Goal: Communication & Community: Answer question/provide support

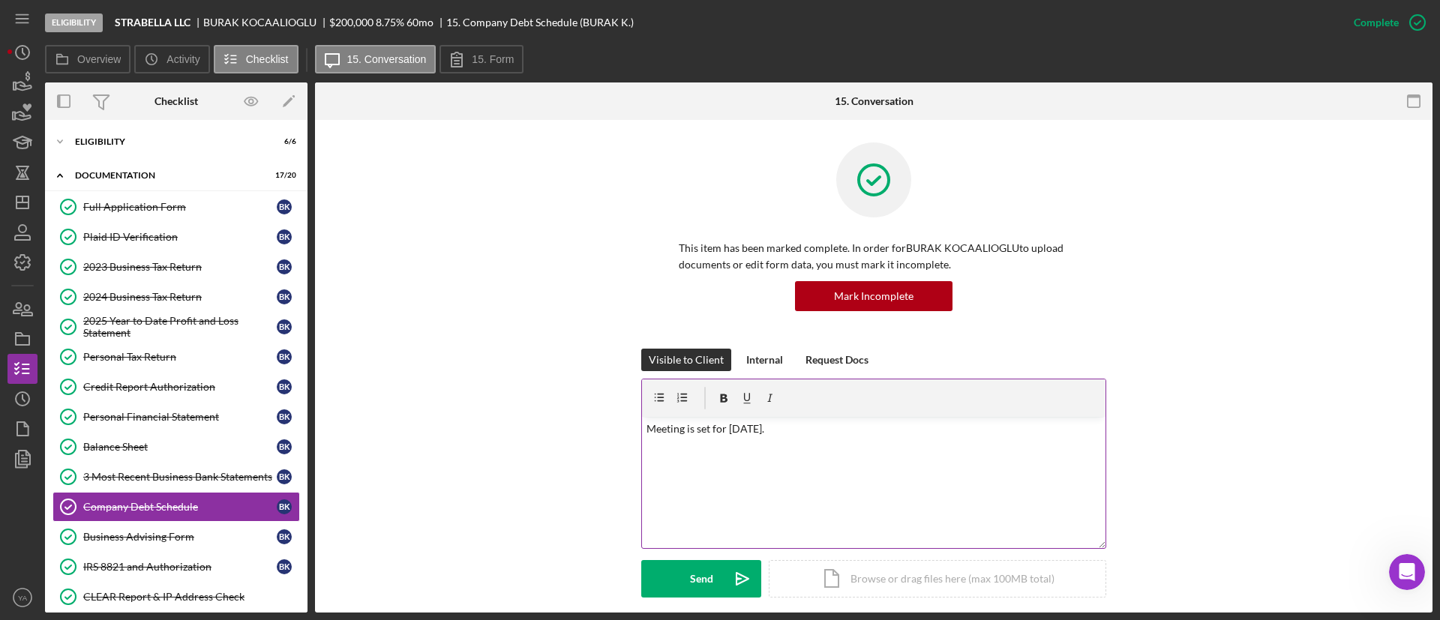
scroll to position [225, 0]
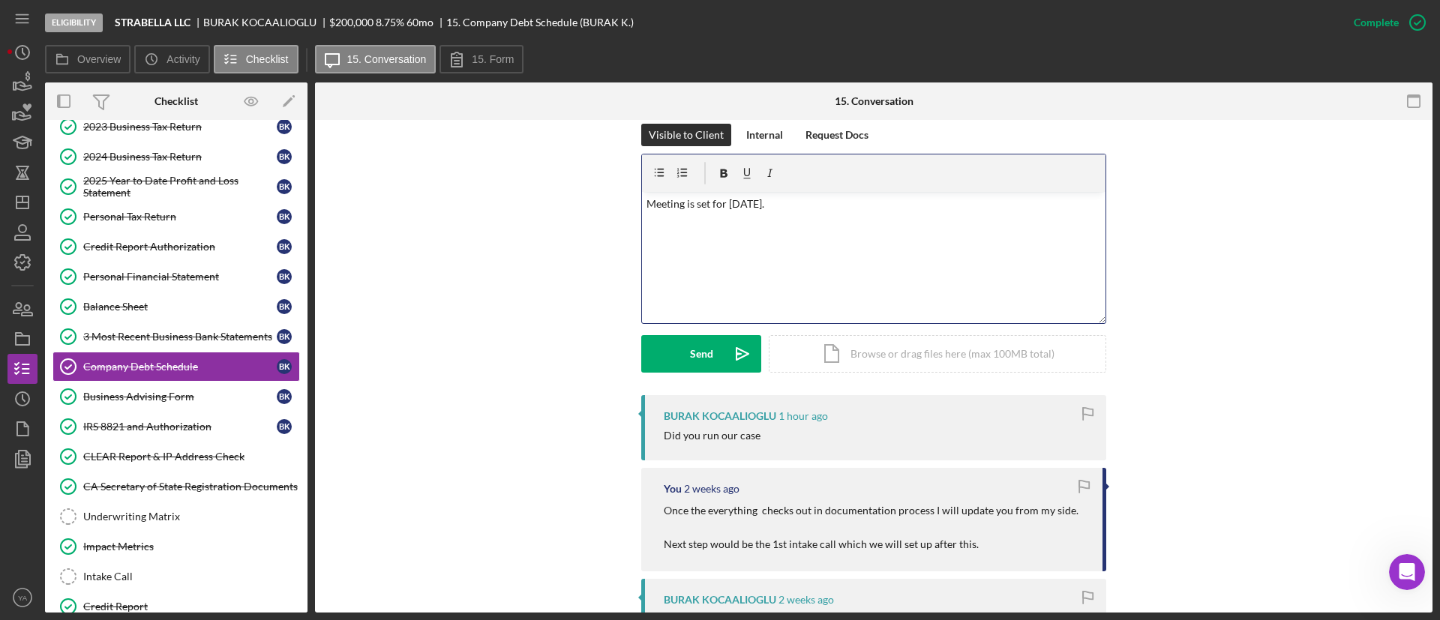
click at [836, 238] on div "v Color teal Color pink Remove color Add row above Add row below Add column bef…" at bounding box center [873, 257] width 463 height 131
drag, startPoint x: 824, startPoint y: 224, endPoint x: 684, endPoint y: 213, distance: 140.7
click at [684, 213] on div "v Color teal Color pink Remove color Add row above Add row below Add column bef…" at bounding box center [873, 257] width 463 height 131
click at [720, 205] on p "Meeting has been set I will update you once its done." at bounding box center [873, 204] width 455 height 16
click at [736, 203] on p "Meeting has been set I will update you once its done." at bounding box center [873, 204] width 455 height 16
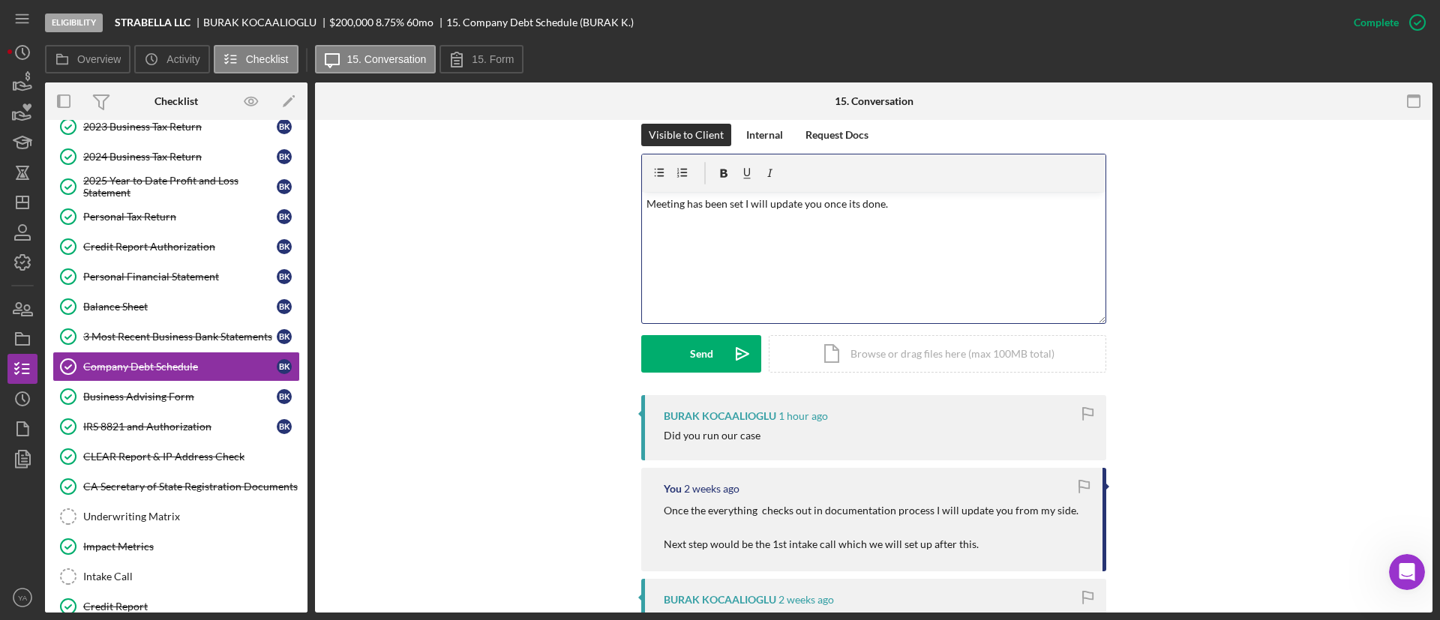
click at [739, 204] on p "Meeting has been set I will update you once its done." at bounding box center [873, 204] width 455 height 16
click at [704, 340] on div "Send" at bounding box center [701, 353] width 23 height 37
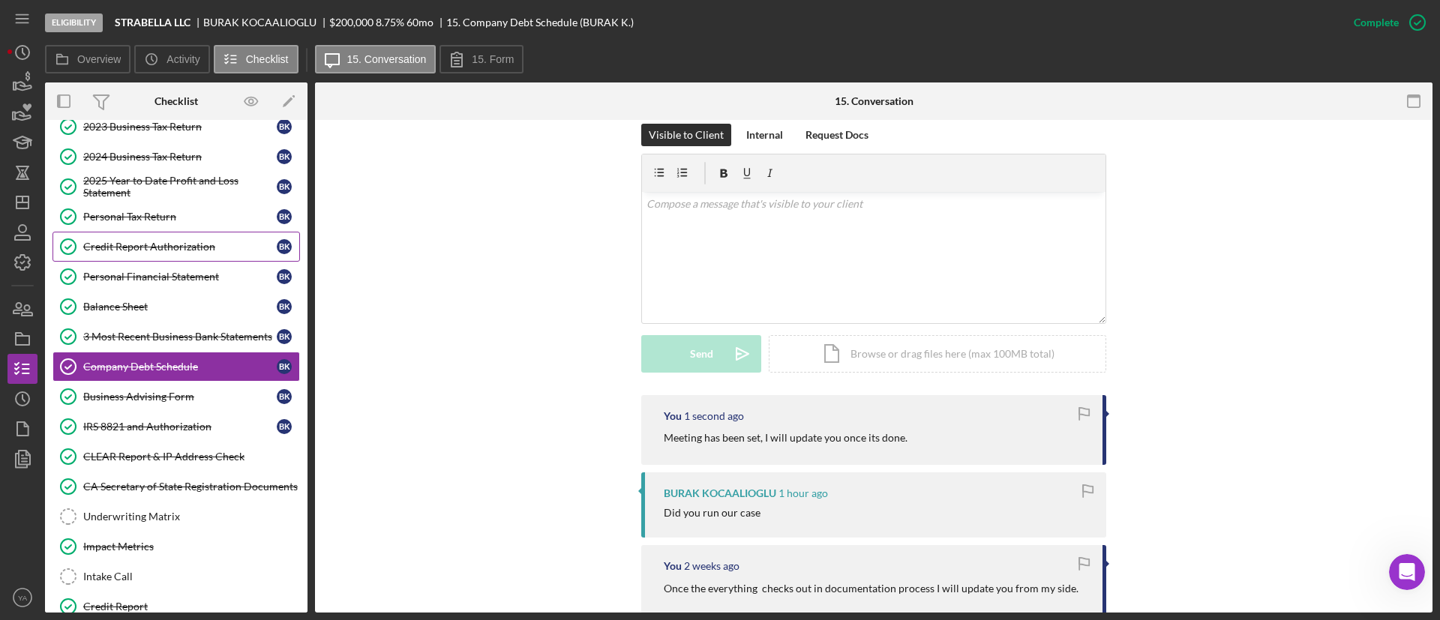
scroll to position [0, 0]
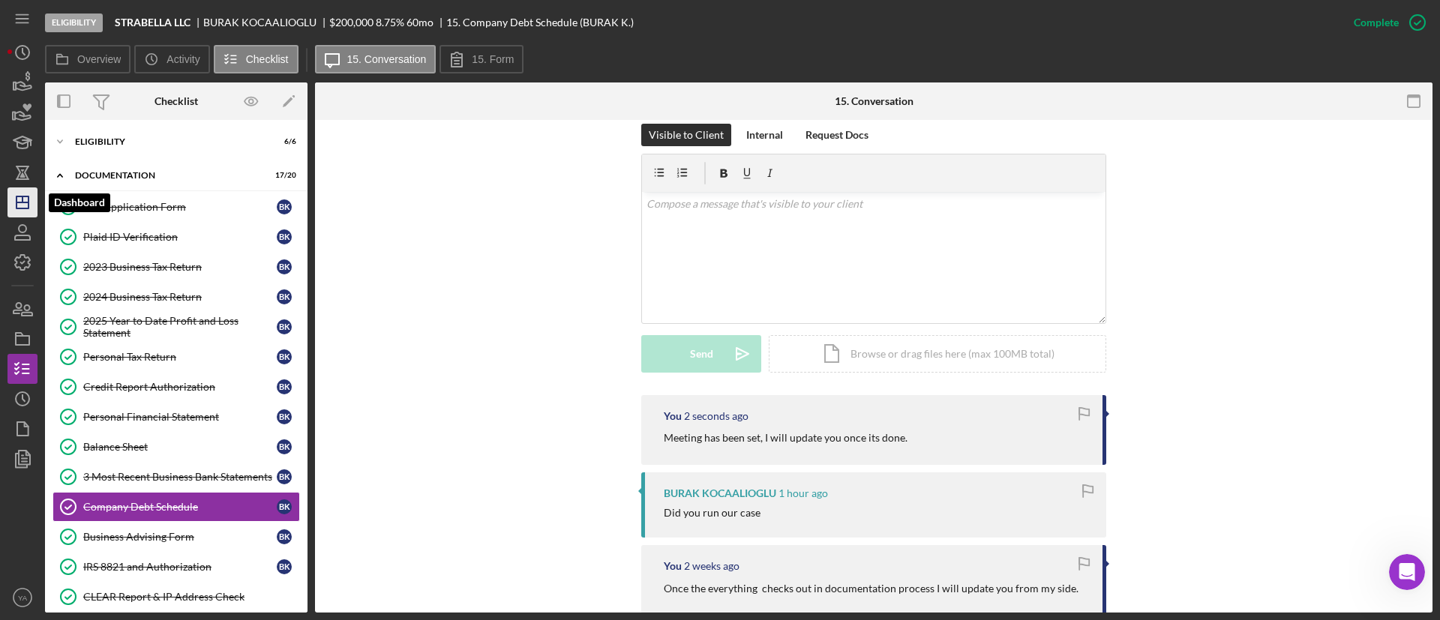
click at [31, 208] on icon "Icon/Dashboard" at bounding box center [22, 202] width 37 height 37
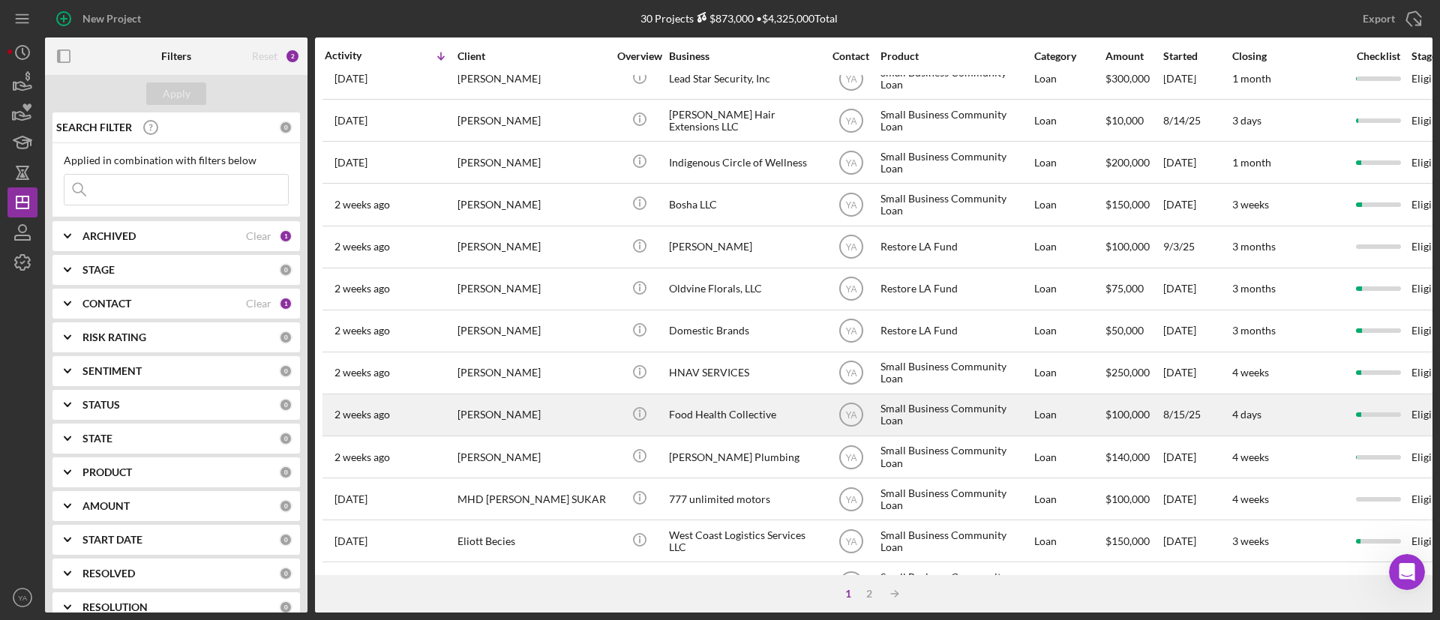
scroll to position [577, 0]
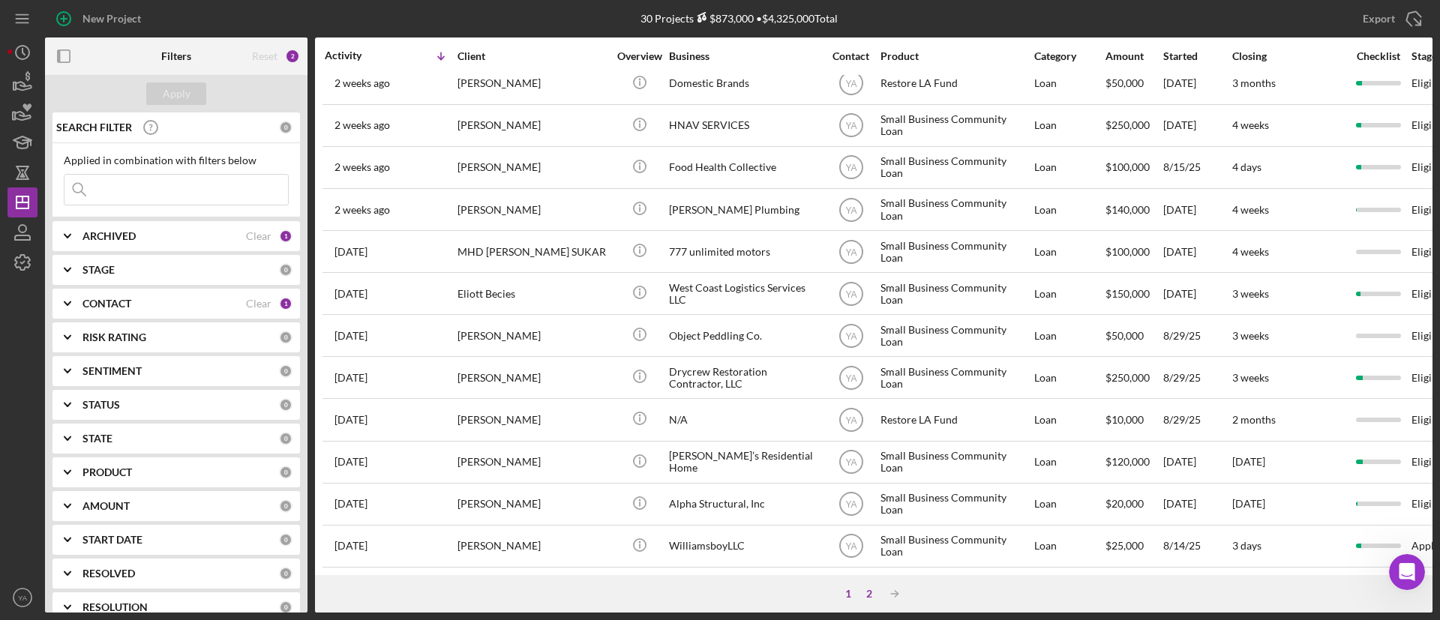
click at [869, 588] on div "2" at bounding box center [869, 594] width 21 height 12
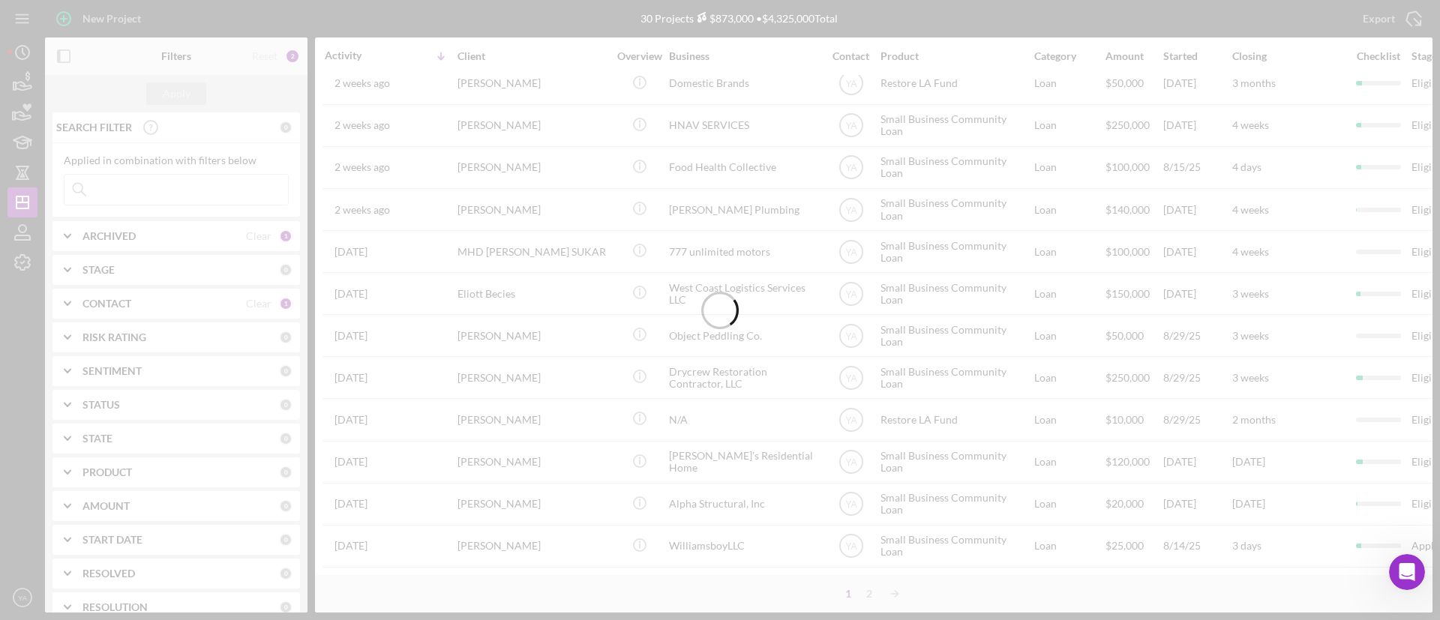
scroll to position [0, 0]
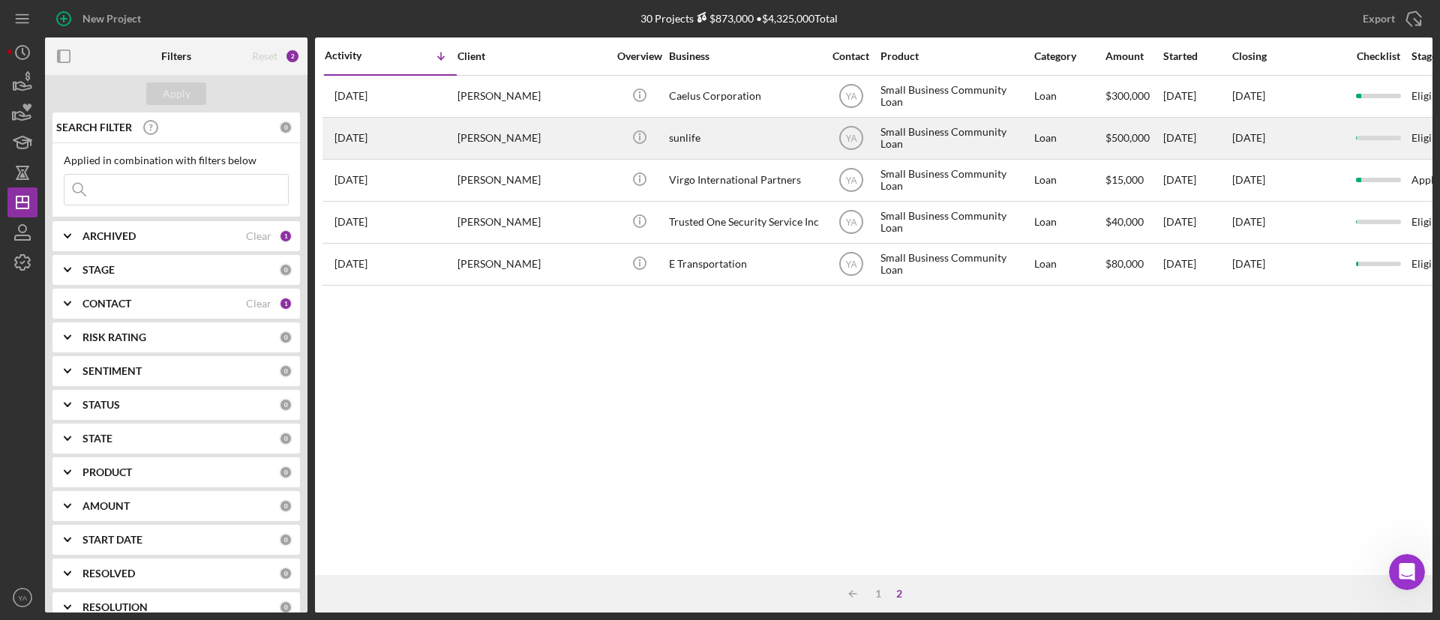
click at [729, 142] on div "sunlife" at bounding box center [744, 138] width 150 height 40
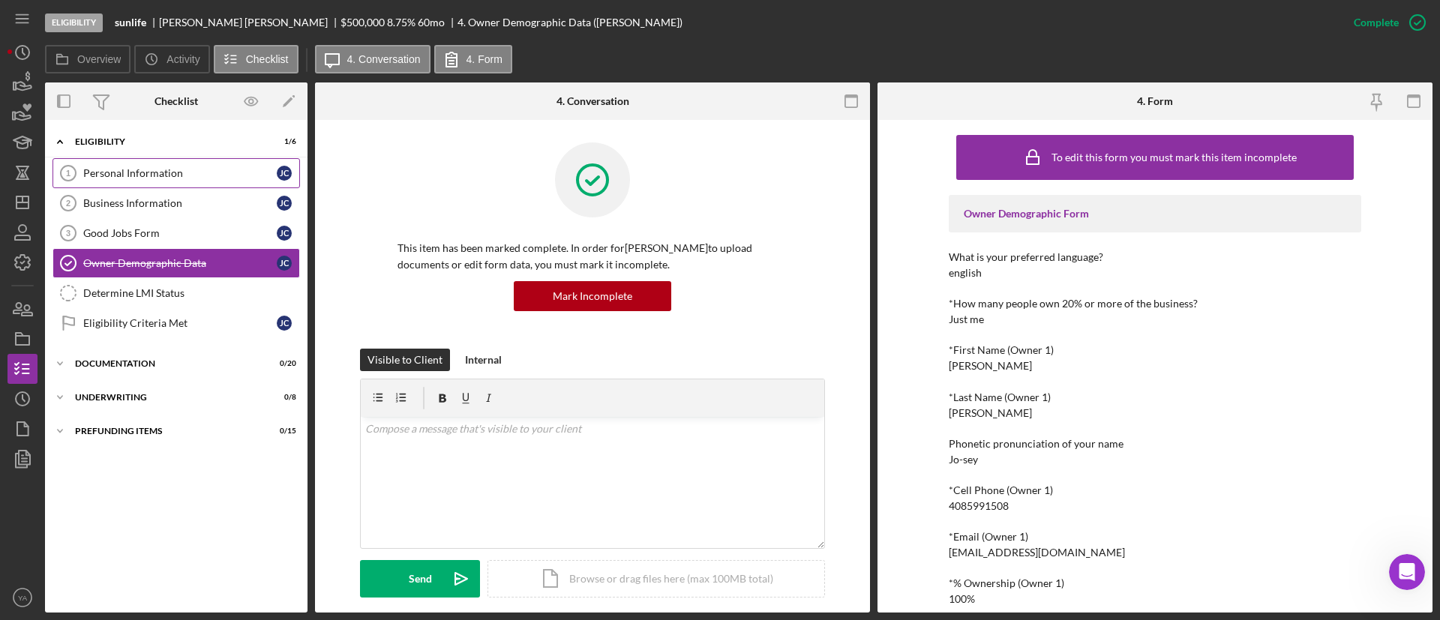
click at [187, 168] on div "Personal Information" at bounding box center [179, 173] width 193 height 12
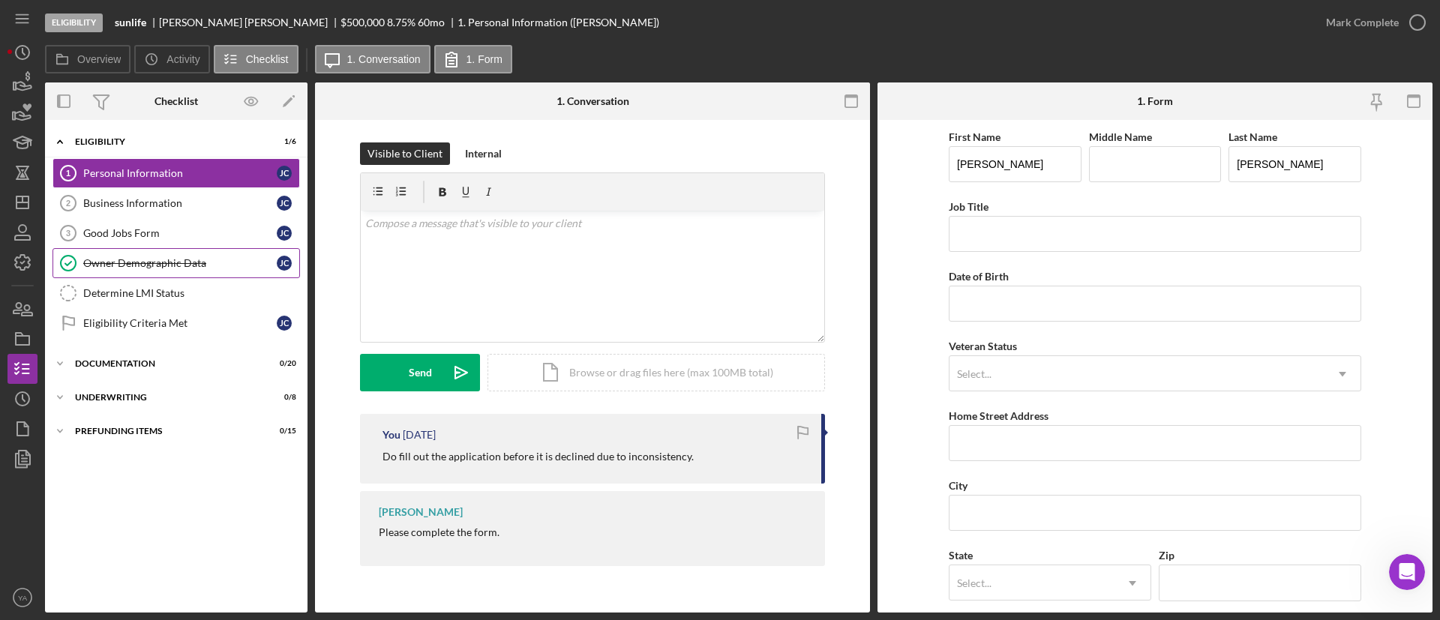
click at [229, 264] on div "Owner Demographic Data" at bounding box center [179, 263] width 193 height 12
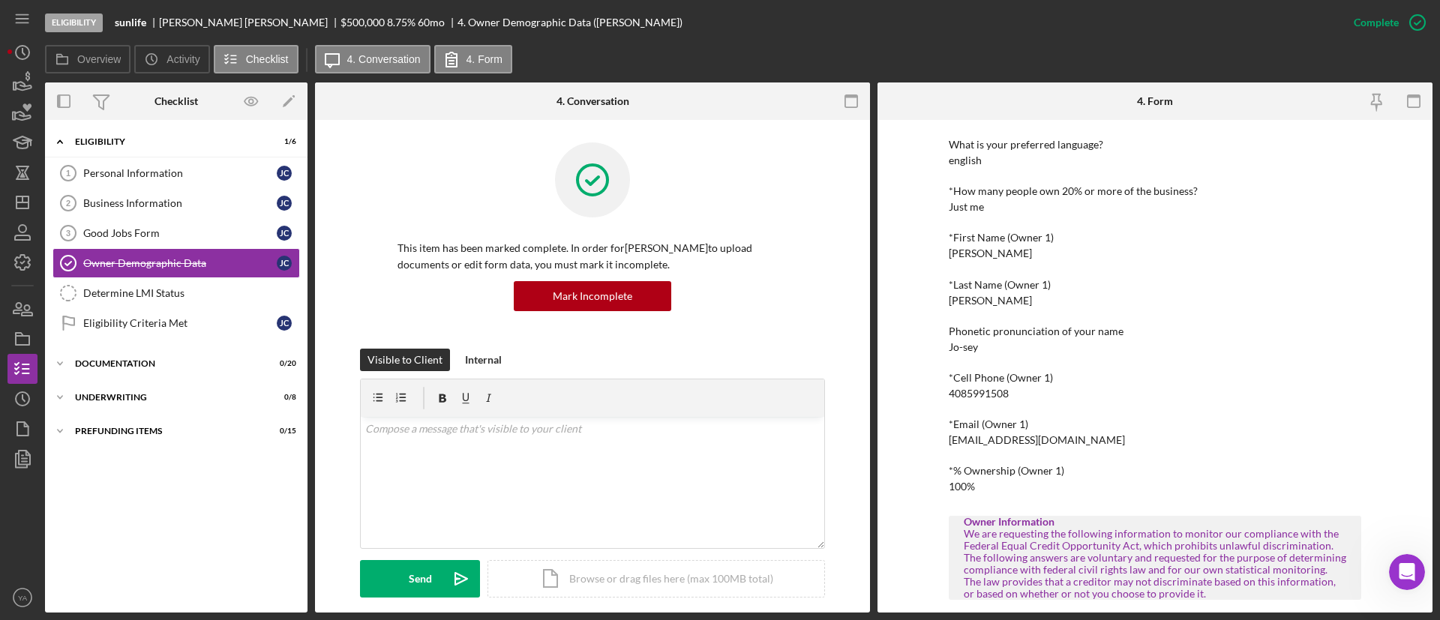
scroll to position [225, 0]
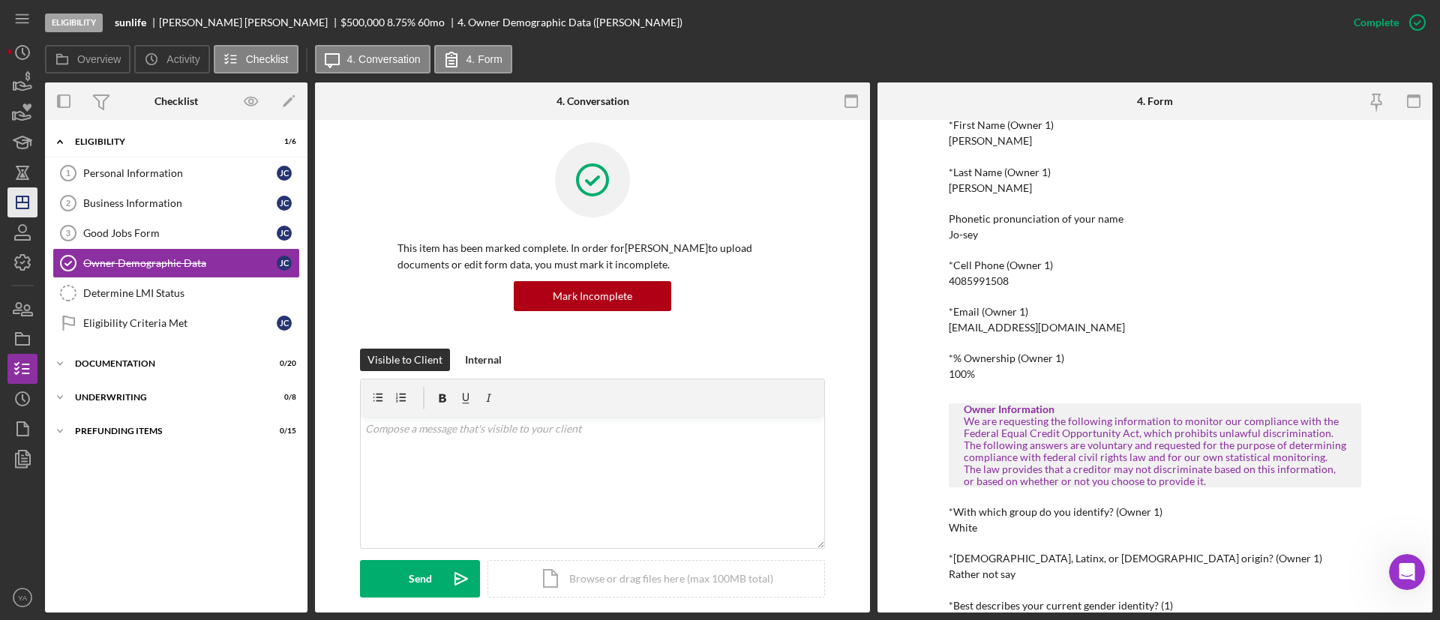
click at [21, 201] on icon "Icon/Dashboard" at bounding box center [22, 202] width 37 height 37
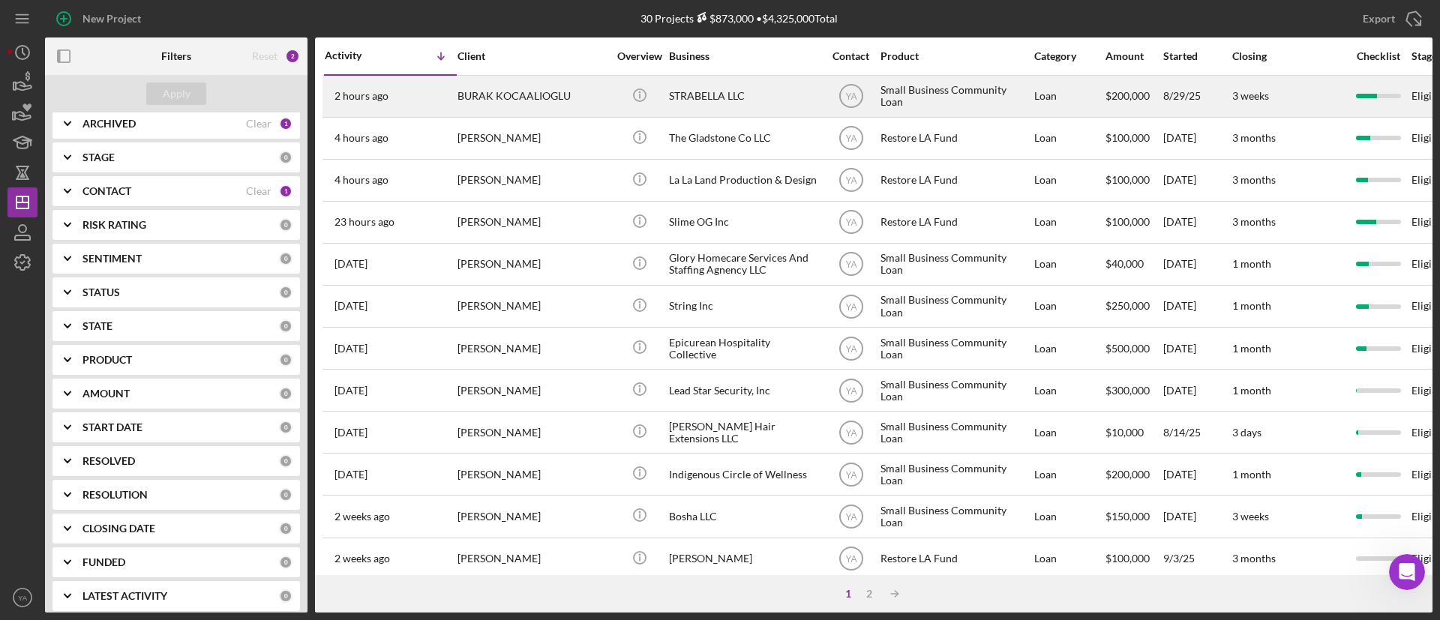
click at [728, 96] on div "STRABELLA LLC" at bounding box center [744, 96] width 150 height 40
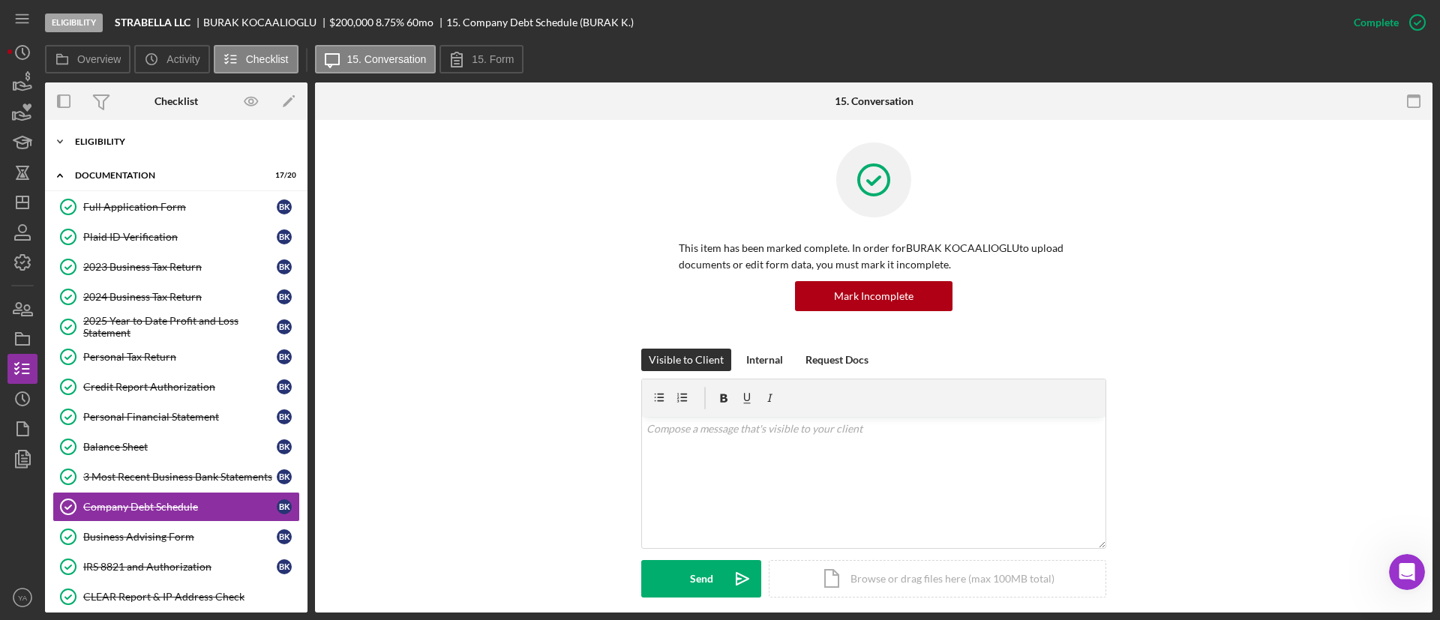
click at [138, 148] on div "Icon/Expander Eligibility 6 / 6" at bounding box center [176, 142] width 262 height 30
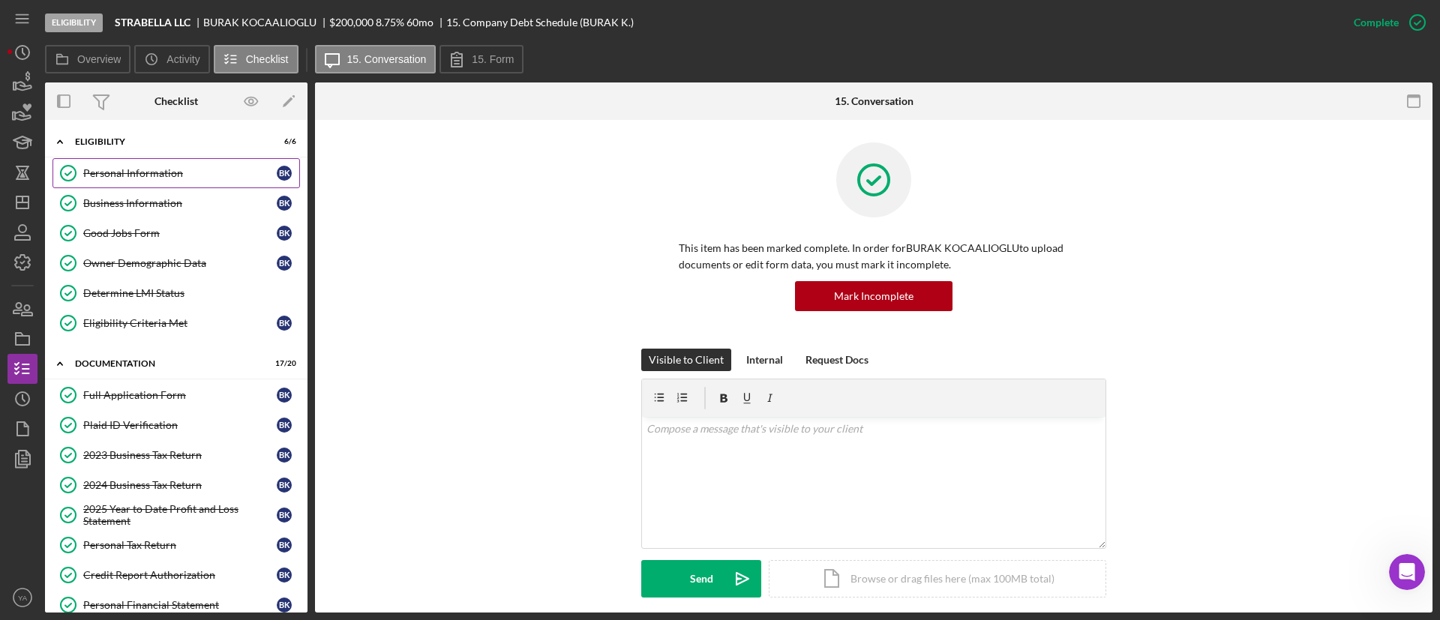
click at [148, 179] on link "Personal Information Personal Information B K" at bounding box center [175, 173] width 247 height 30
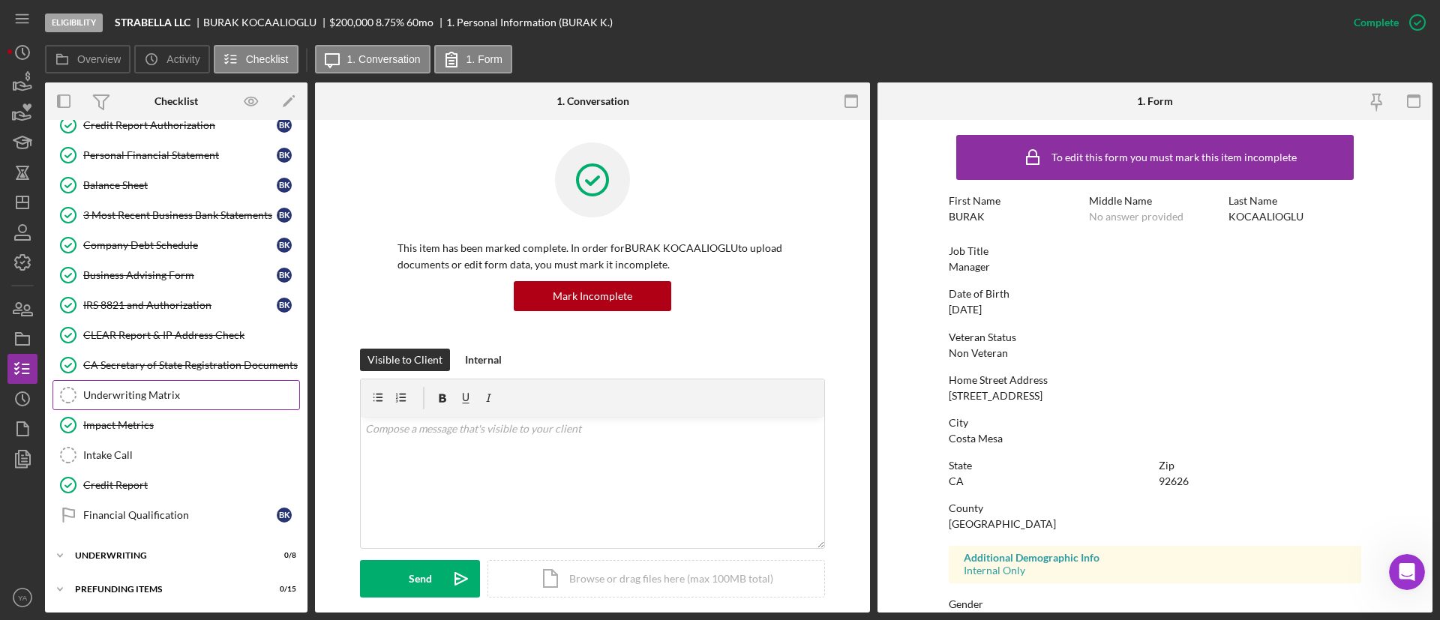
click at [186, 387] on link "Underwriting Matrix Underwriting Matrix" at bounding box center [175, 395] width 247 height 30
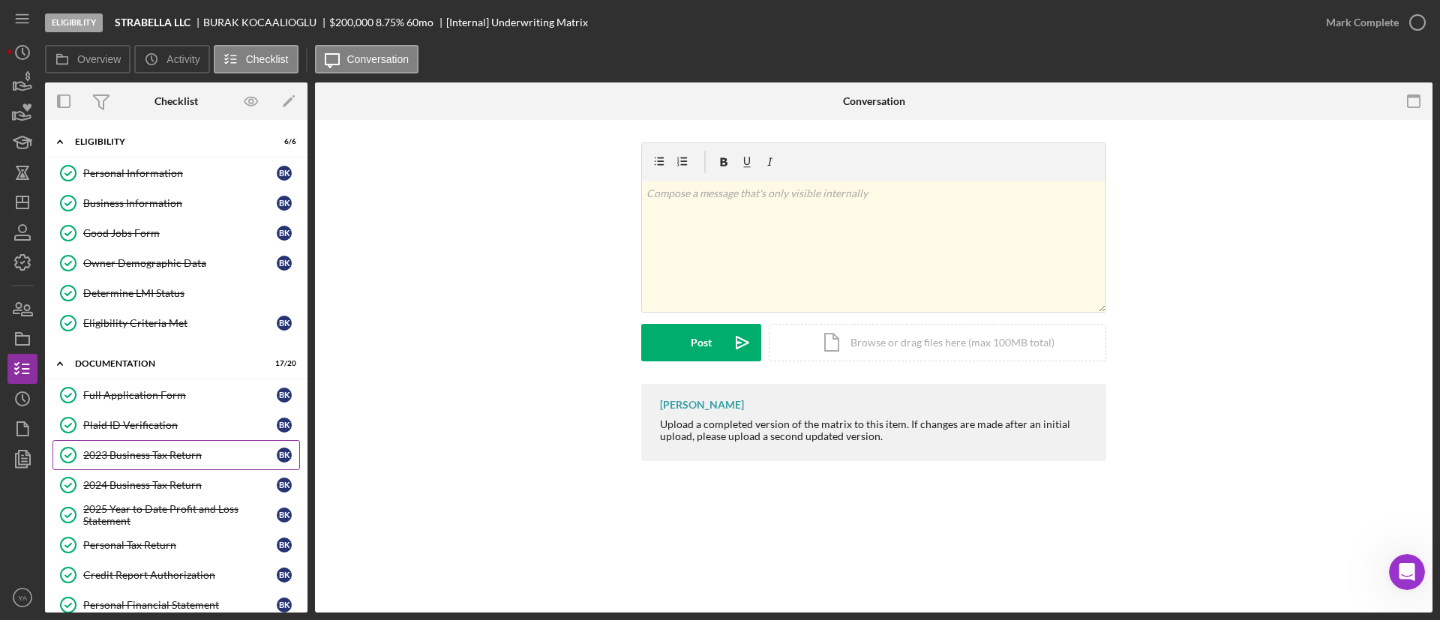
click at [125, 460] on div "2023 Business Tax Return" at bounding box center [179, 455] width 193 height 12
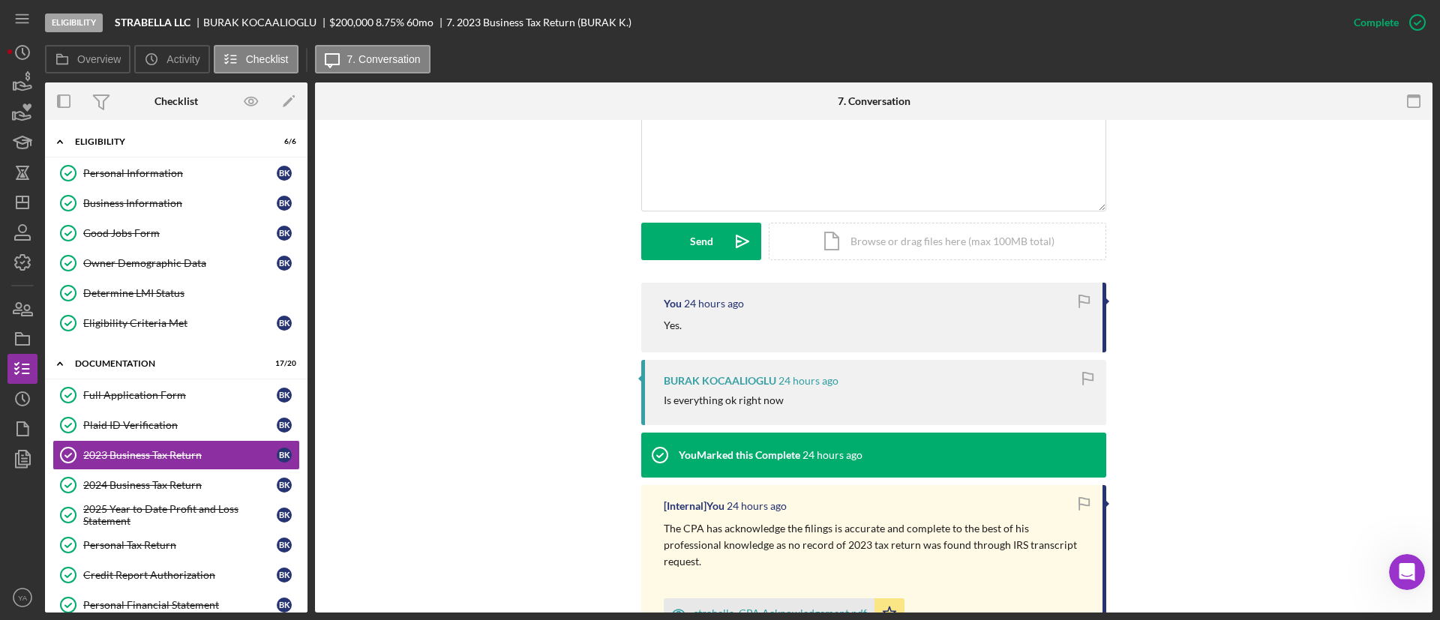
scroll to position [450, 0]
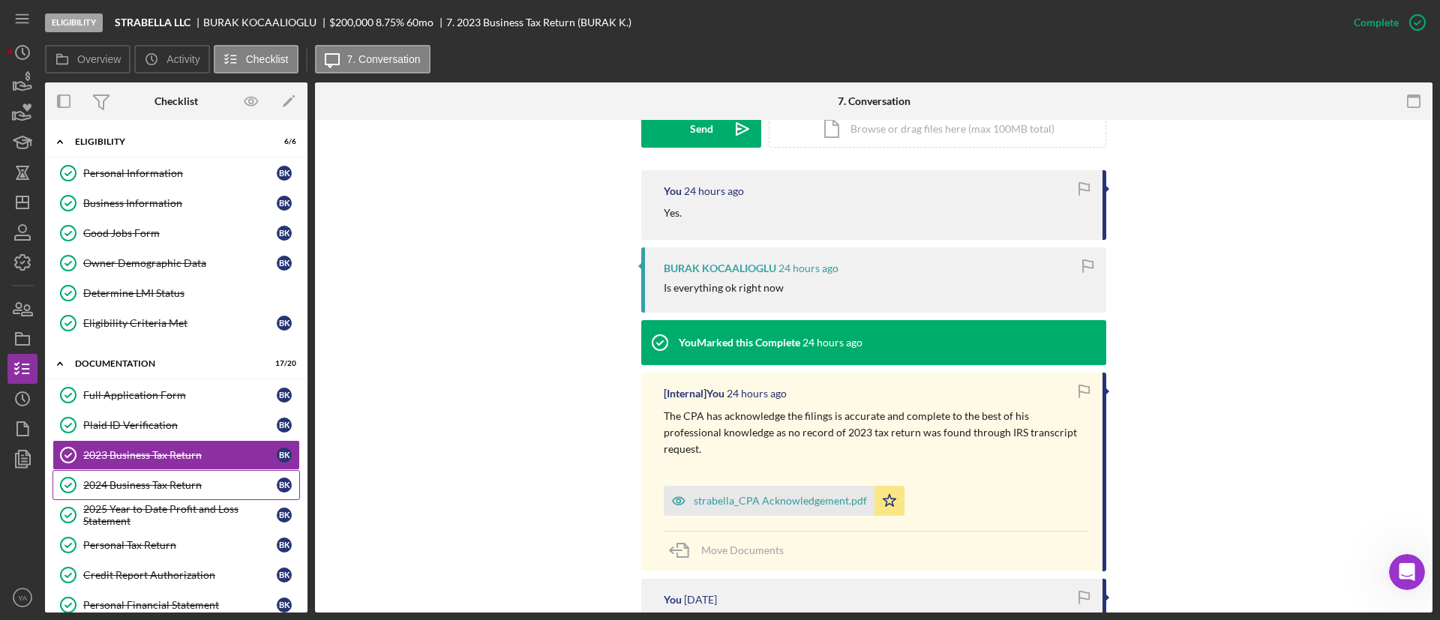
click at [178, 473] on link "2024 Business Tax Return 2024 Business Tax Return B K" at bounding box center [175, 485] width 247 height 30
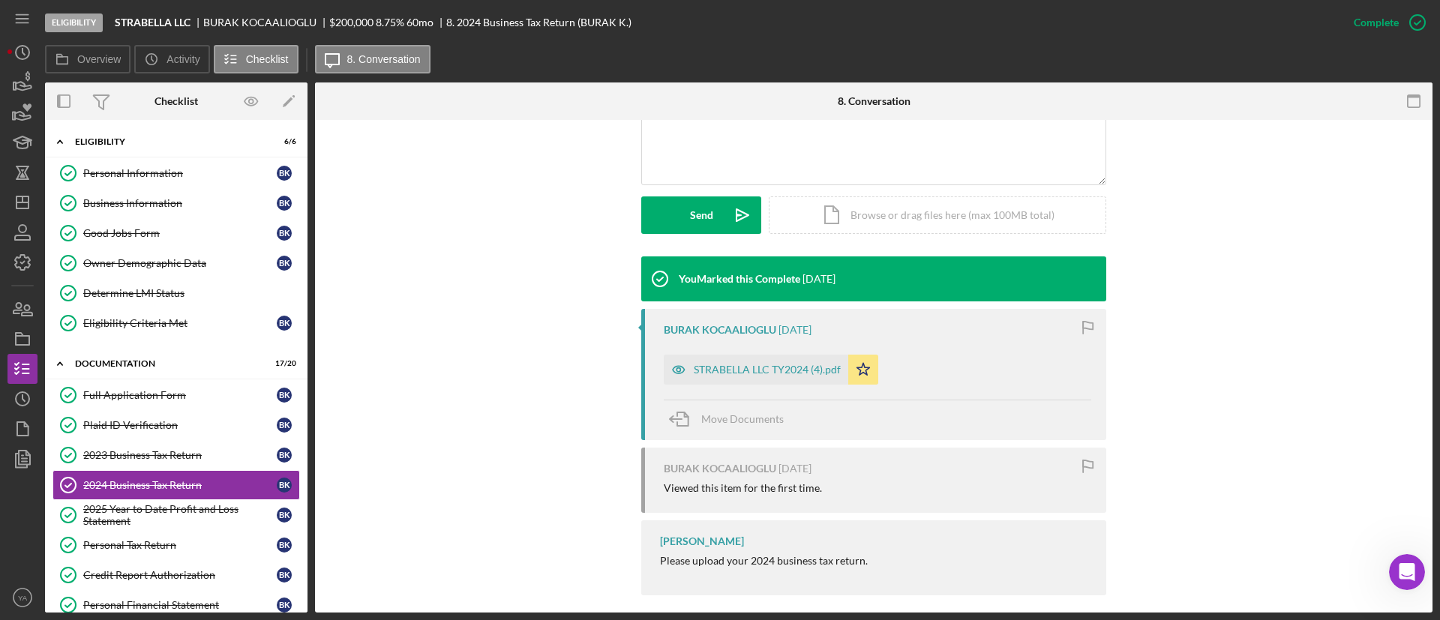
scroll to position [376, 0]
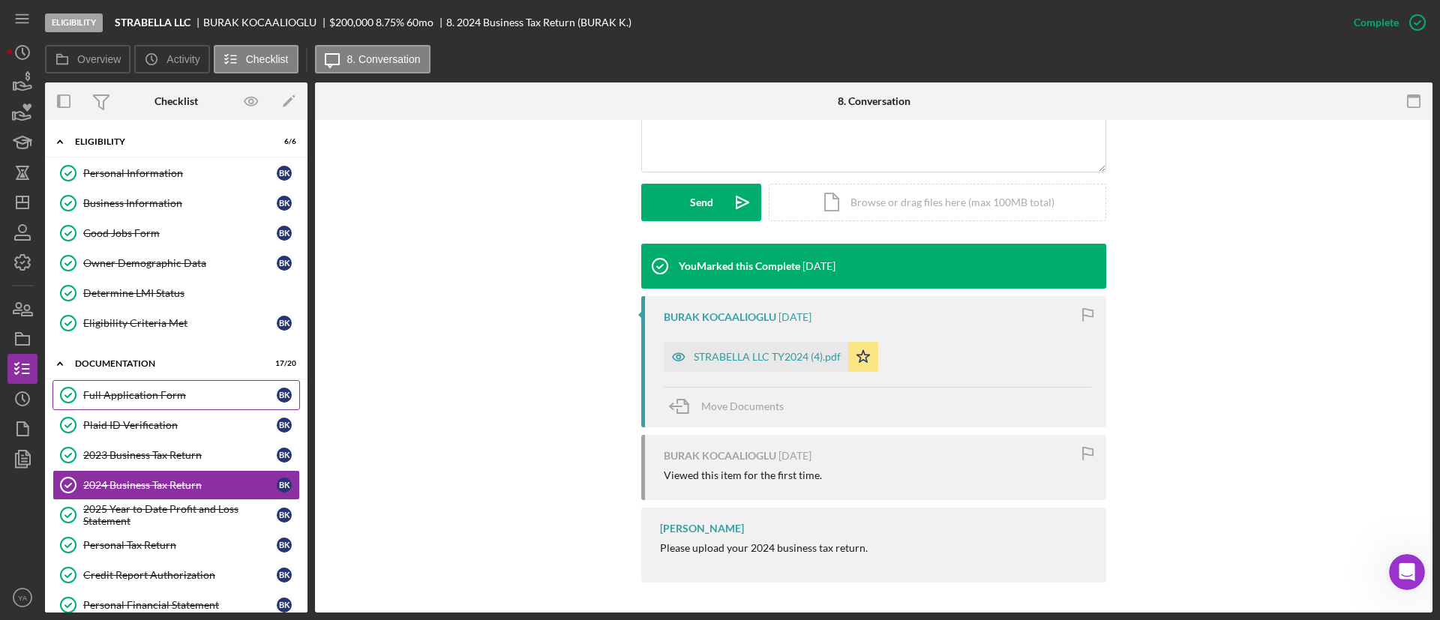
click at [183, 398] on div "Full Application Form" at bounding box center [179, 395] width 193 height 12
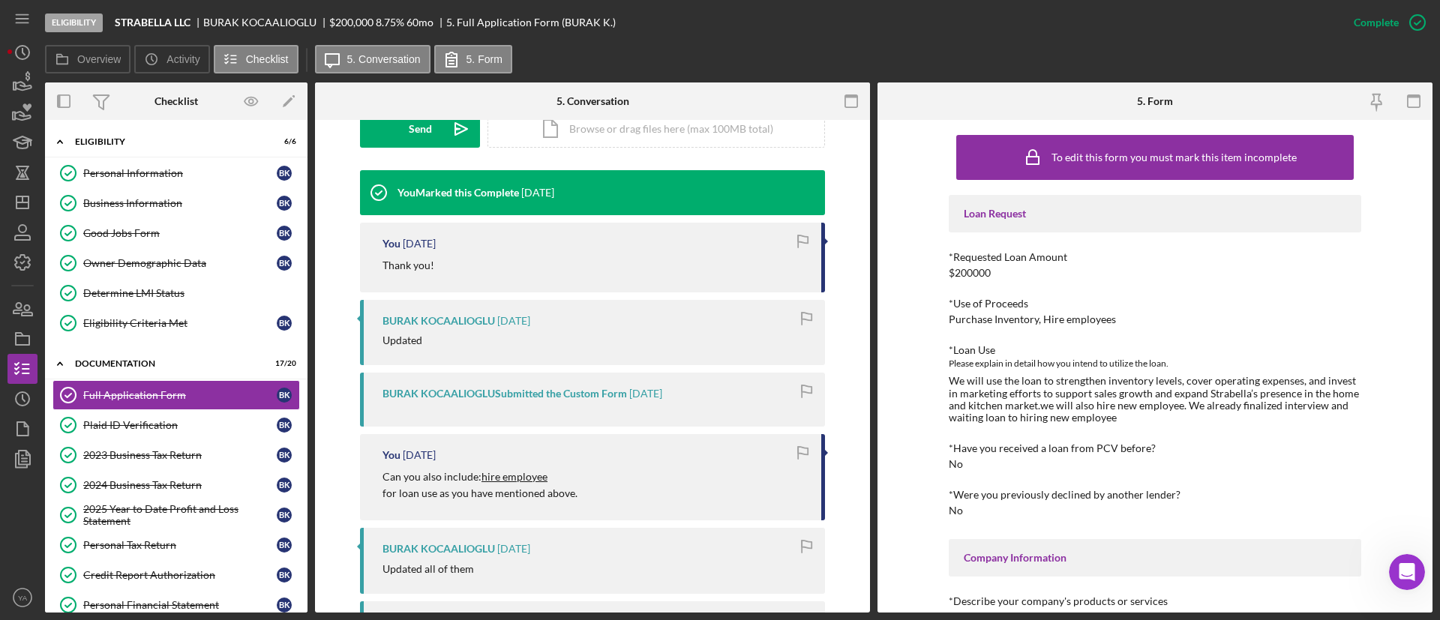
scroll to position [450, 0]
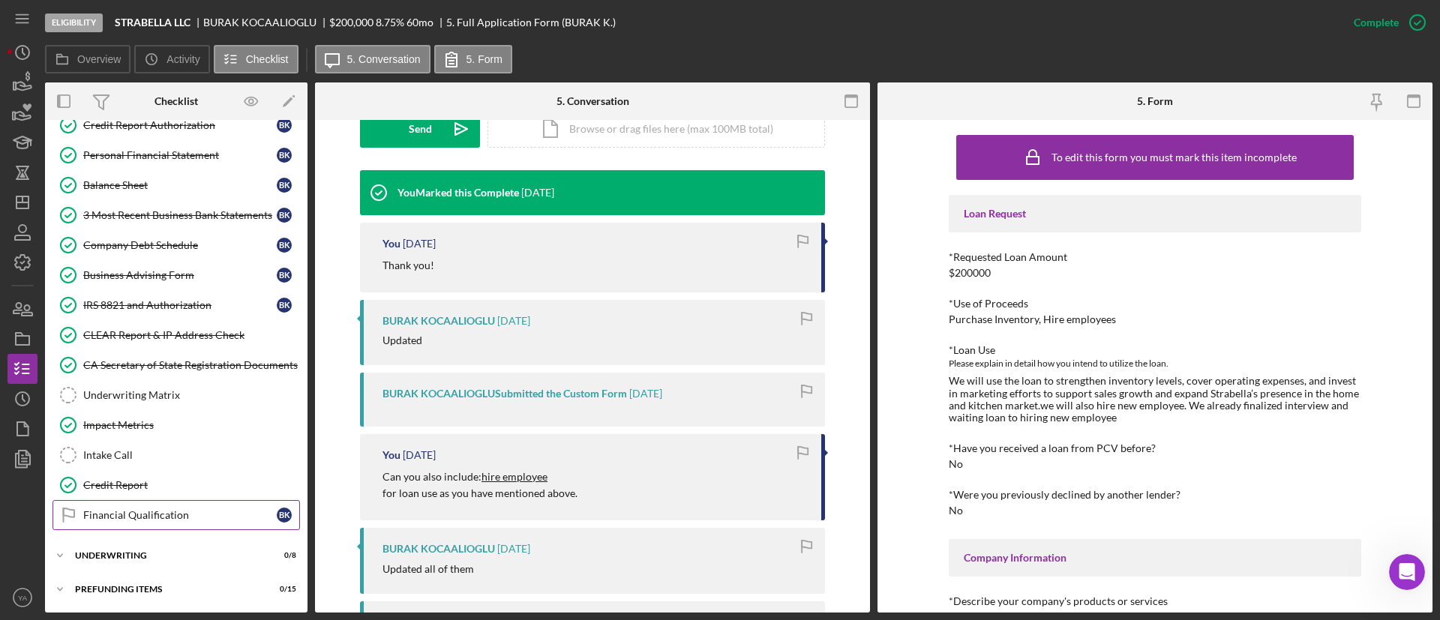
click at [160, 512] on div "Financial Qualification" at bounding box center [179, 515] width 193 height 12
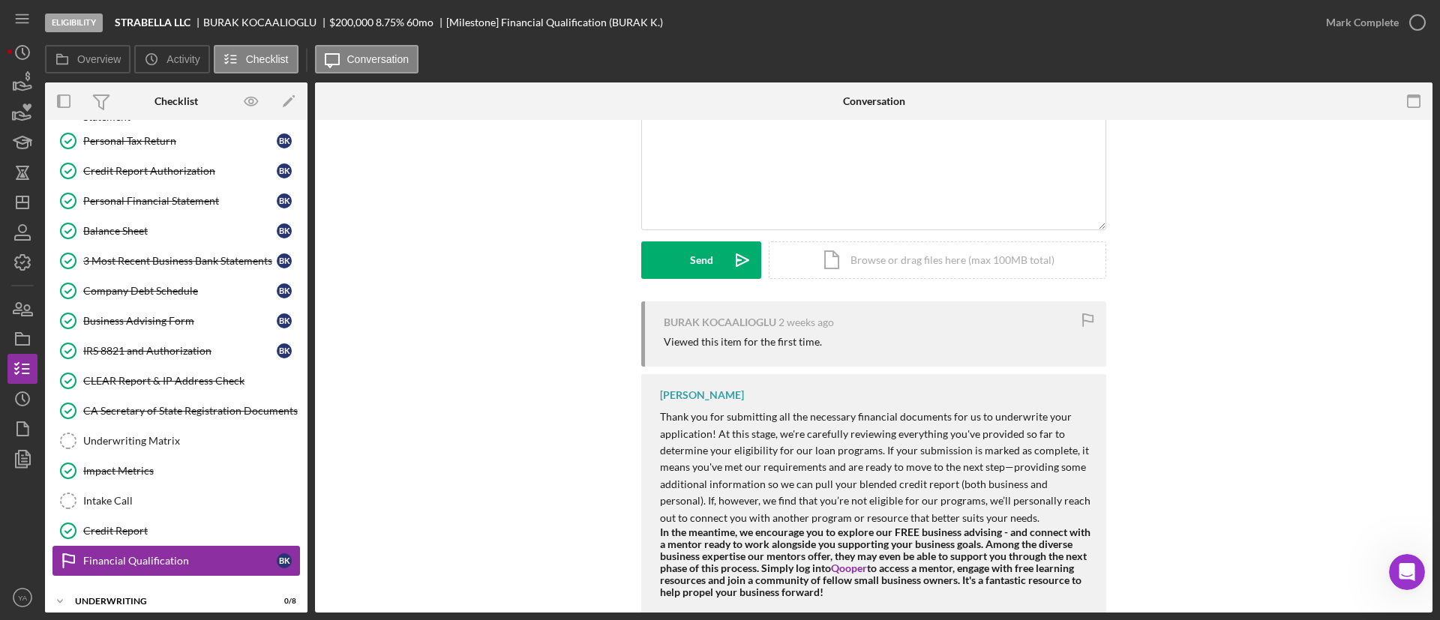
scroll to position [450, 0]
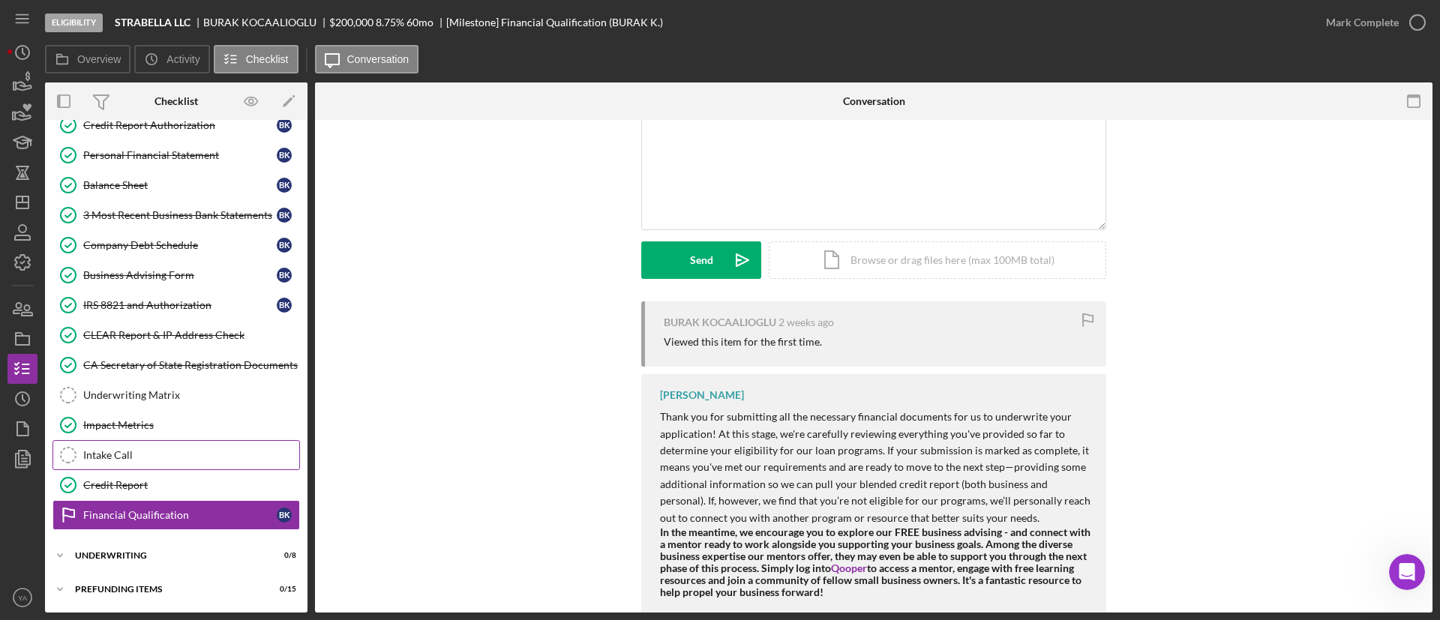
click at [134, 451] on div "Intake Call" at bounding box center [191, 455] width 216 height 12
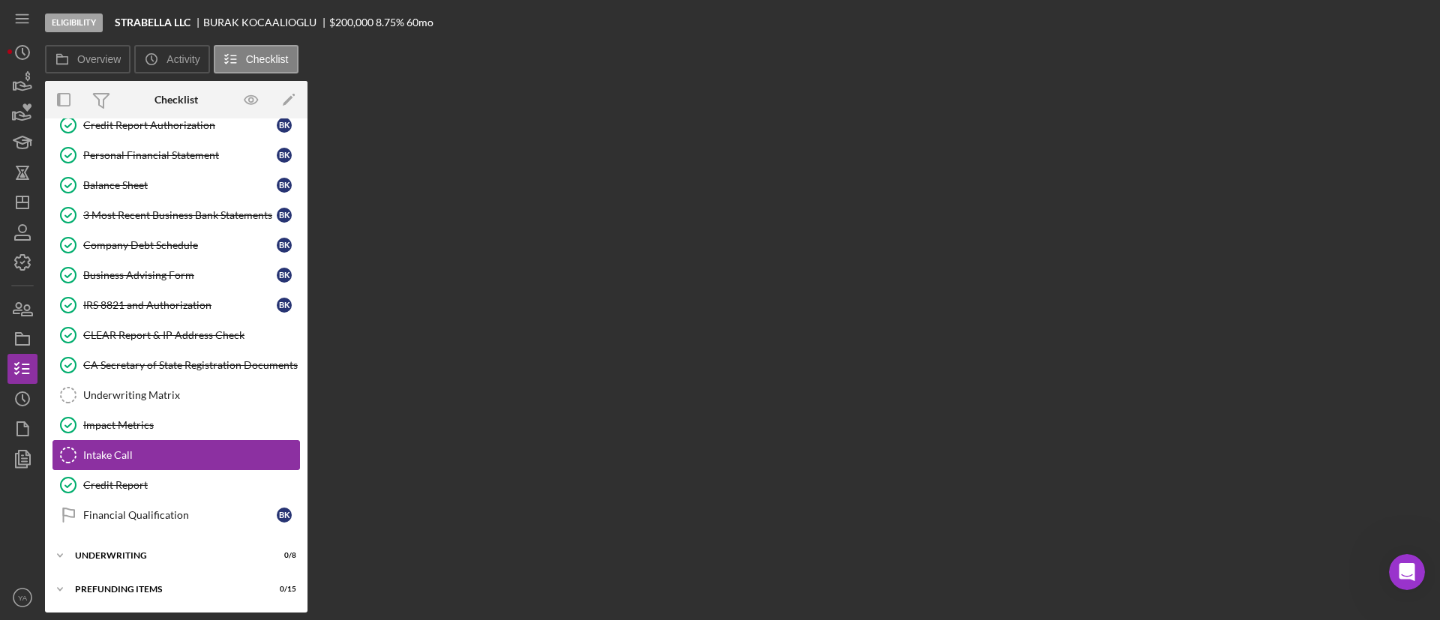
scroll to position [450, 0]
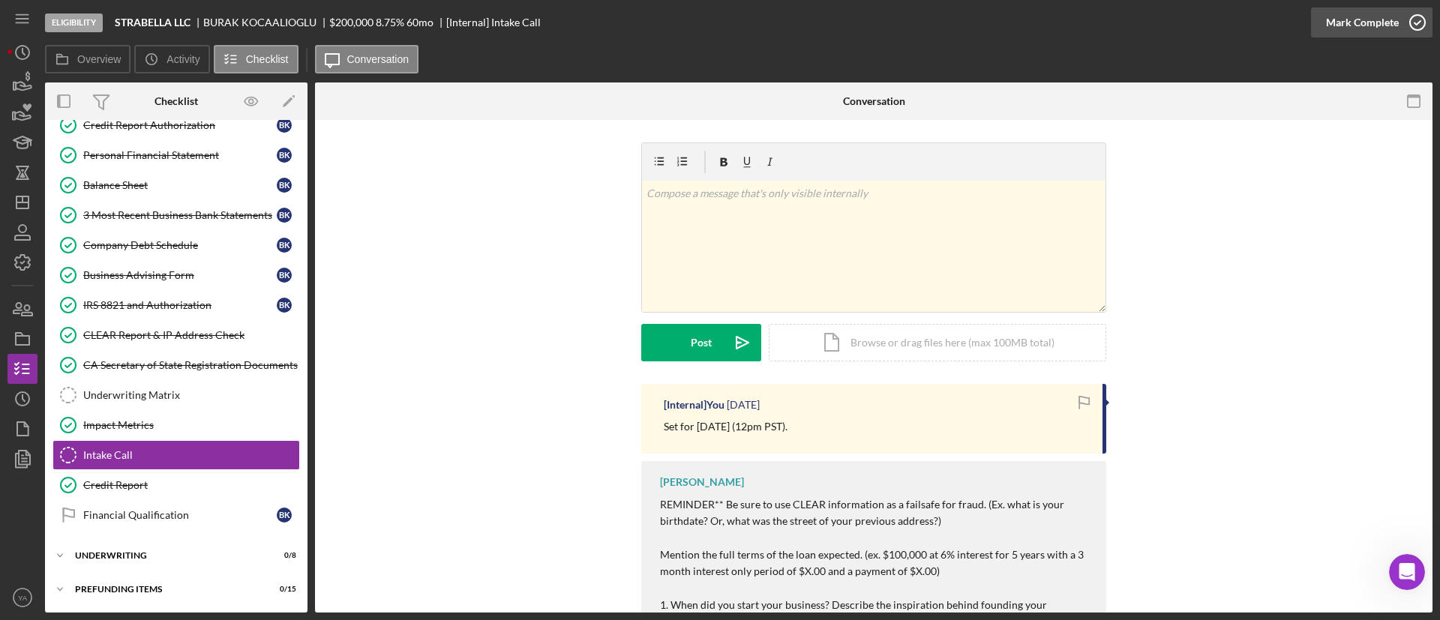
click at [1391, 20] on div "Mark Complete" at bounding box center [1362, 22] width 73 height 30
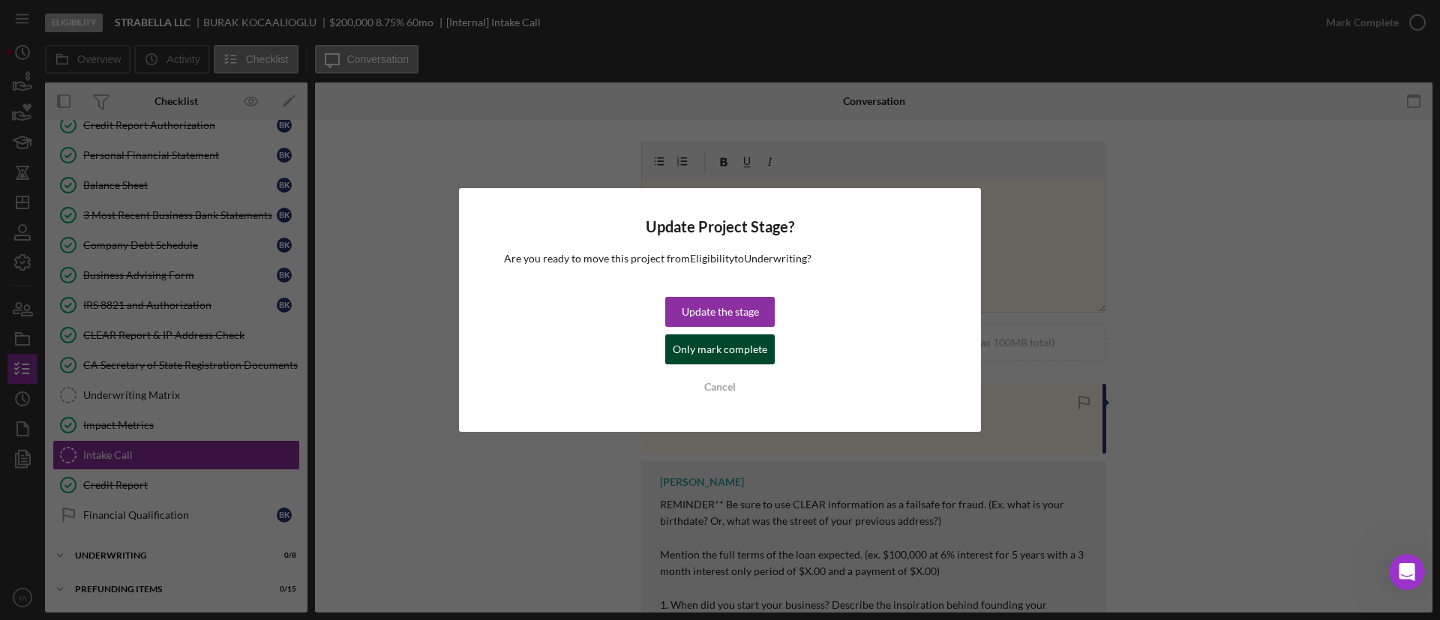
click at [733, 351] on div "Only mark complete" at bounding box center [720, 349] width 94 height 30
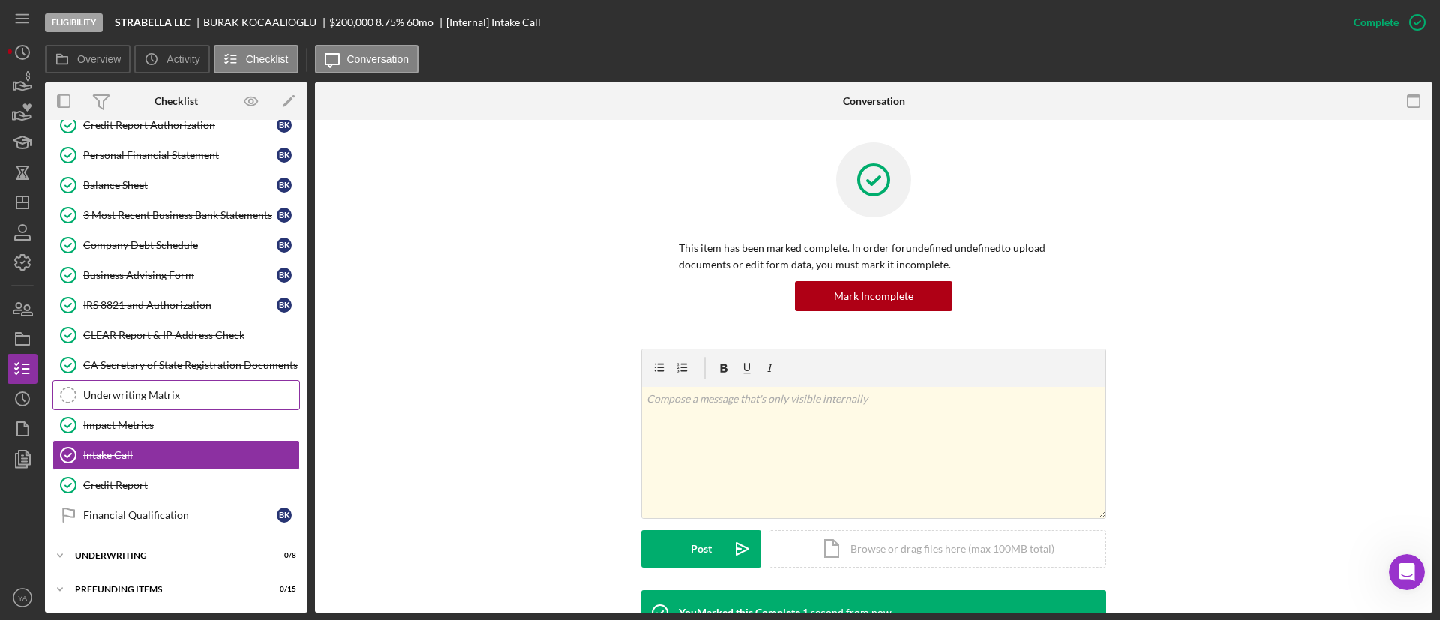
click at [151, 398] on div "Underwriting Matrix" at bounding box center [191, 395] width 216 height 12
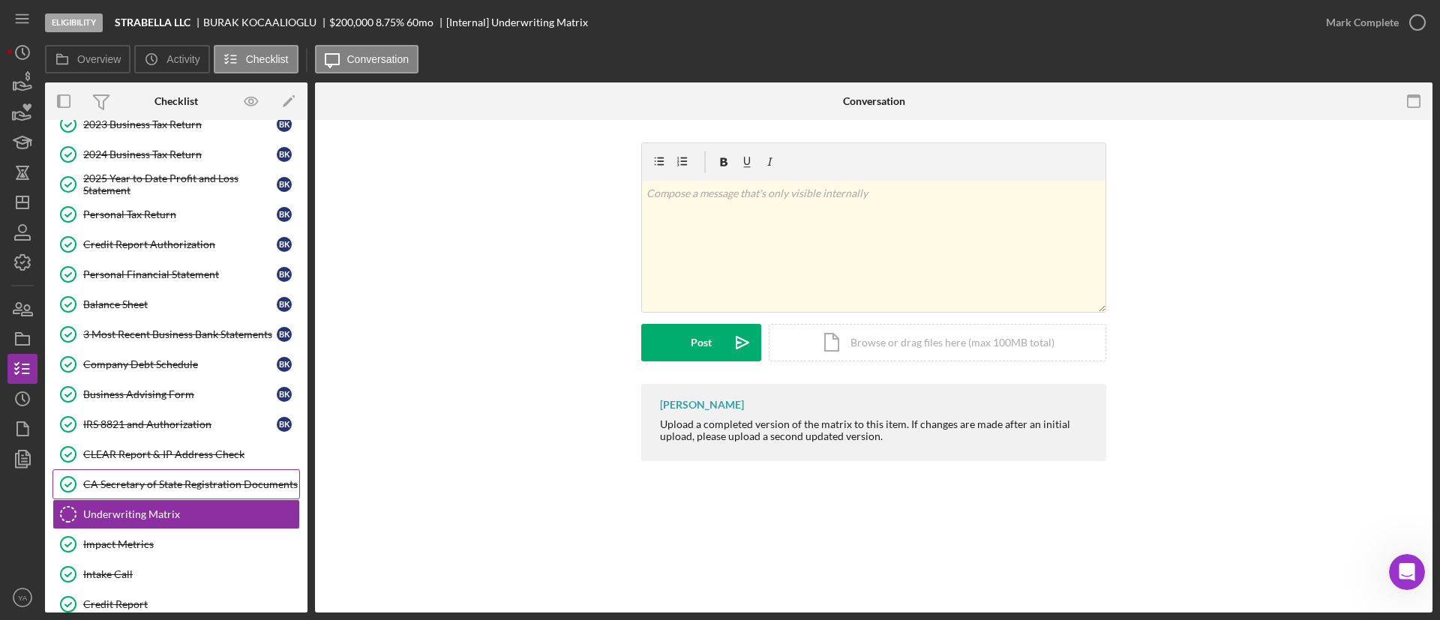
scroll to position [450, 0]
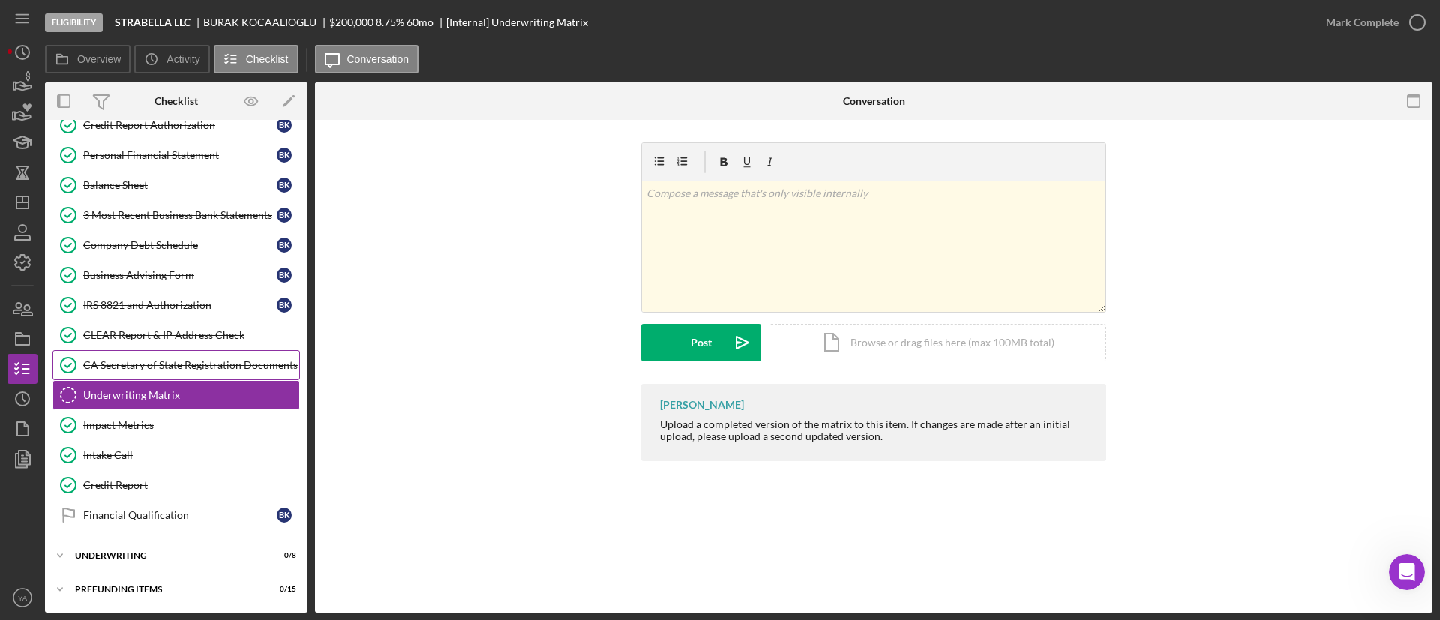
click at [138, 359] on div "CA Secretary of State Registration Documents" at bounding box center [191, 365] width 216 height 12
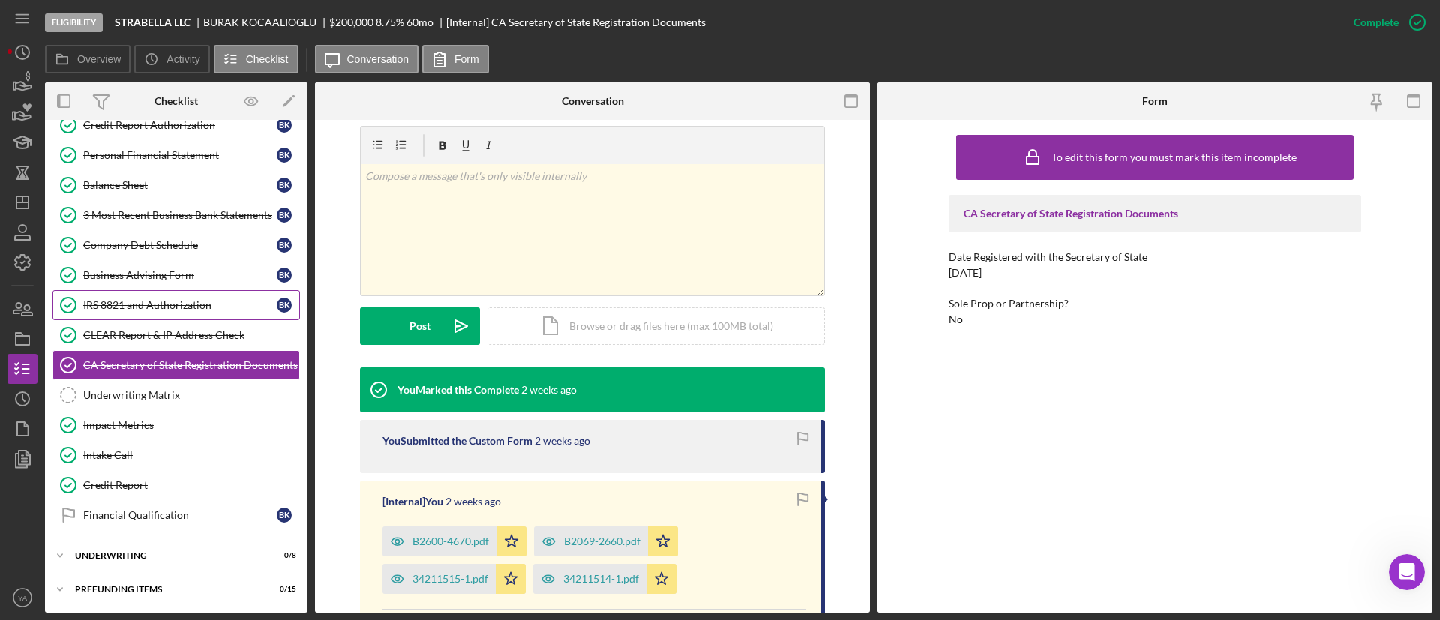
scroll to position [225, 0]
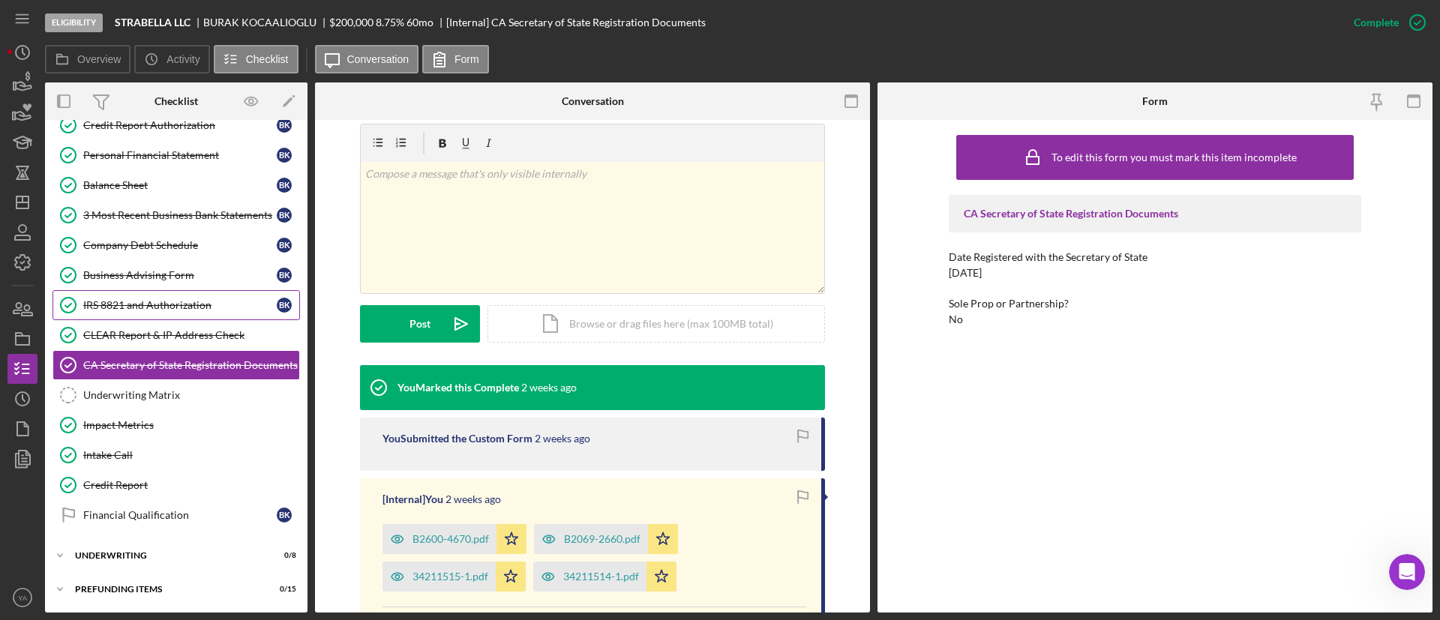
click at [155, 300] on div "IRS 8821 and Authorization" at bounding box center [179, 305] width 193 height 12
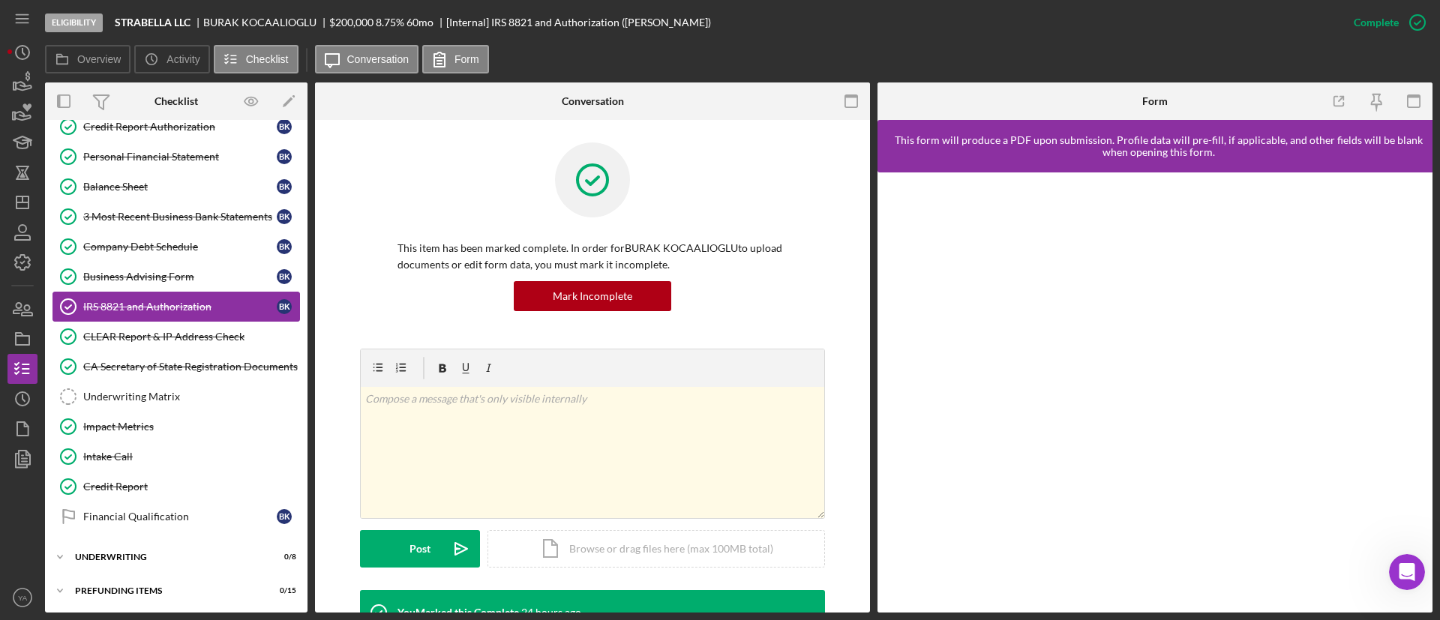
scroll to position [450, 0]
click at [142, 253] on link "Company Debt Schedule Company Debt Schedule B K" at bounding box center [175, 245] width 247 height 30
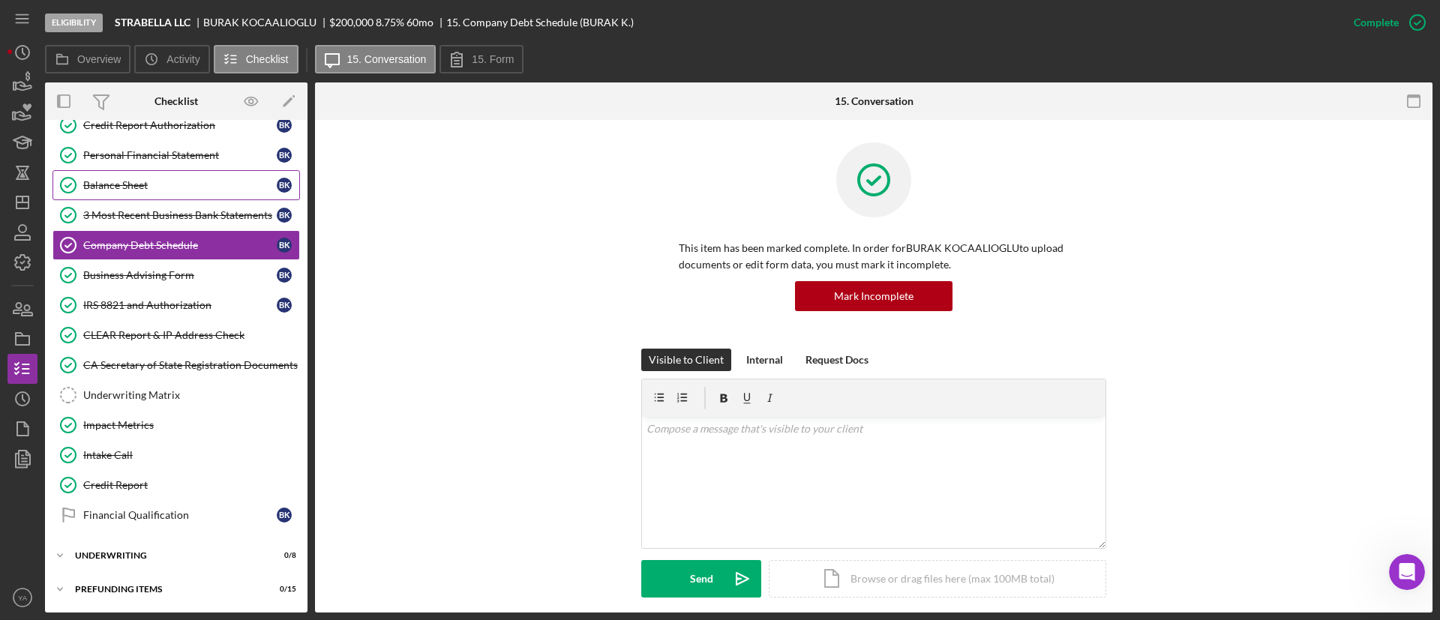
click at [150, 184] on div "Balance Sheet" at bounding box center [179, 185] width 193 height 12
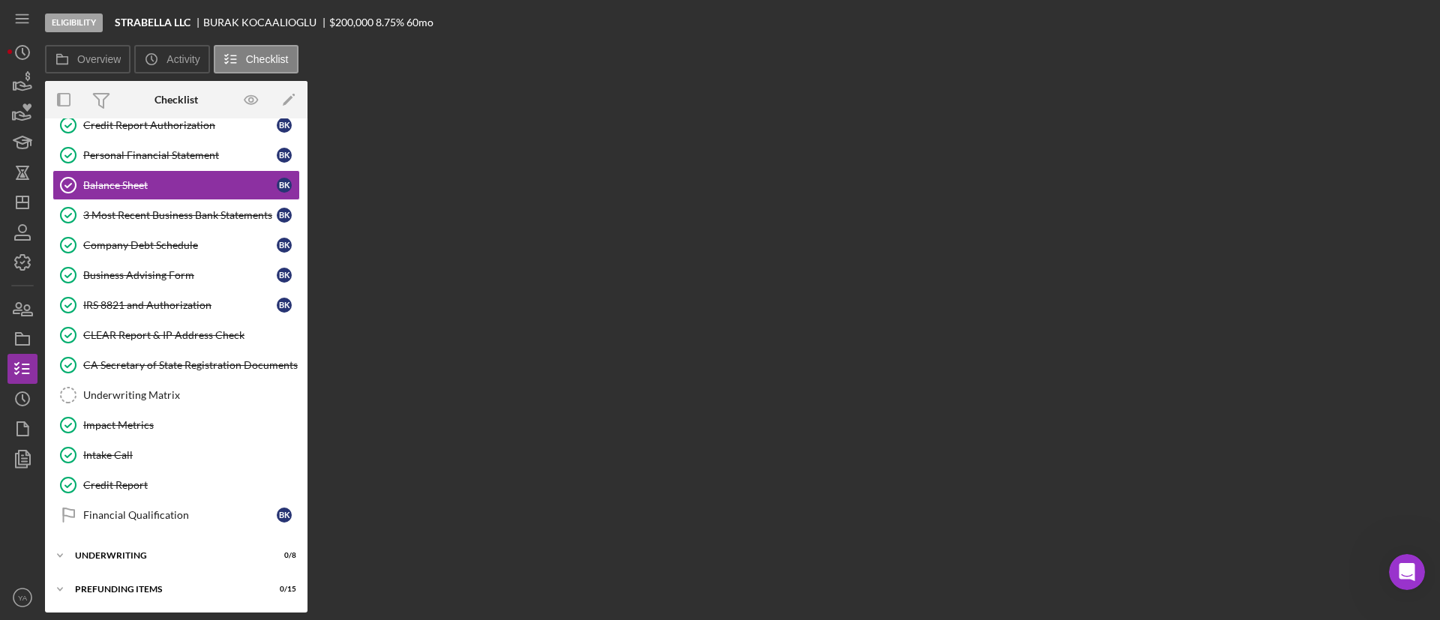
scroll to position [450, 0]
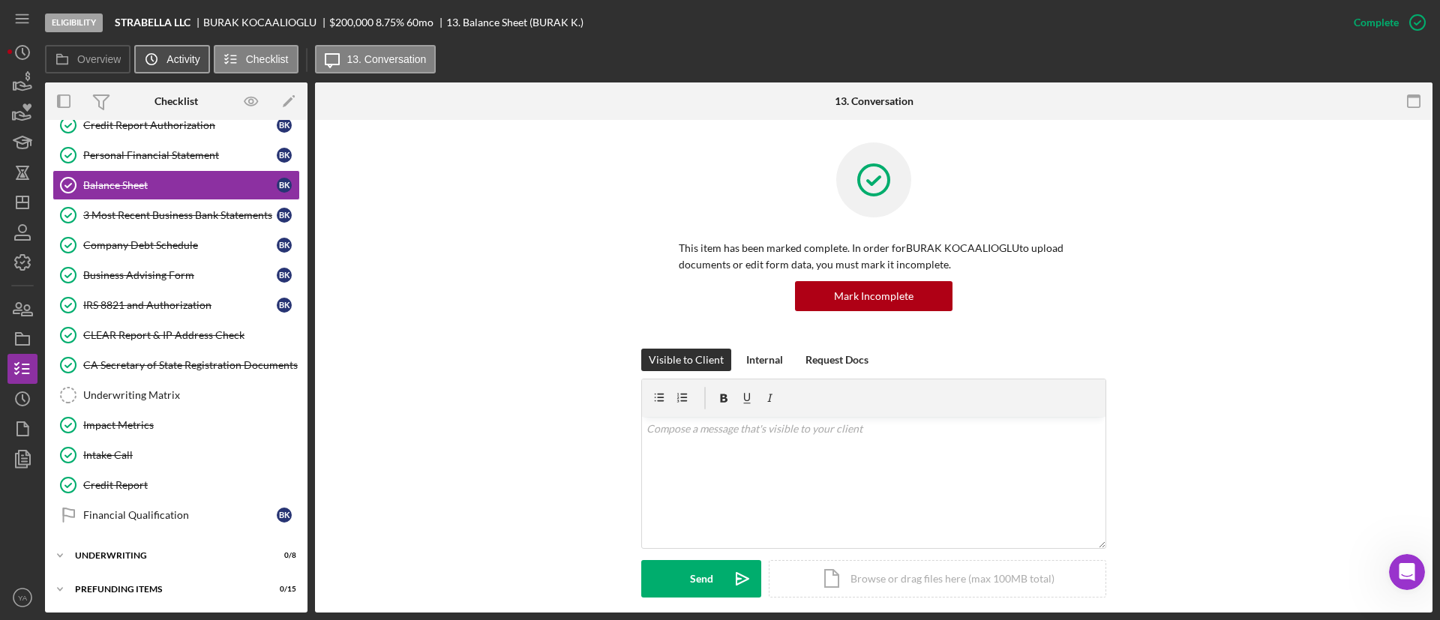
click at [172, 62] on label "Activity" at bounding box center [182, 59] width 33 height 12
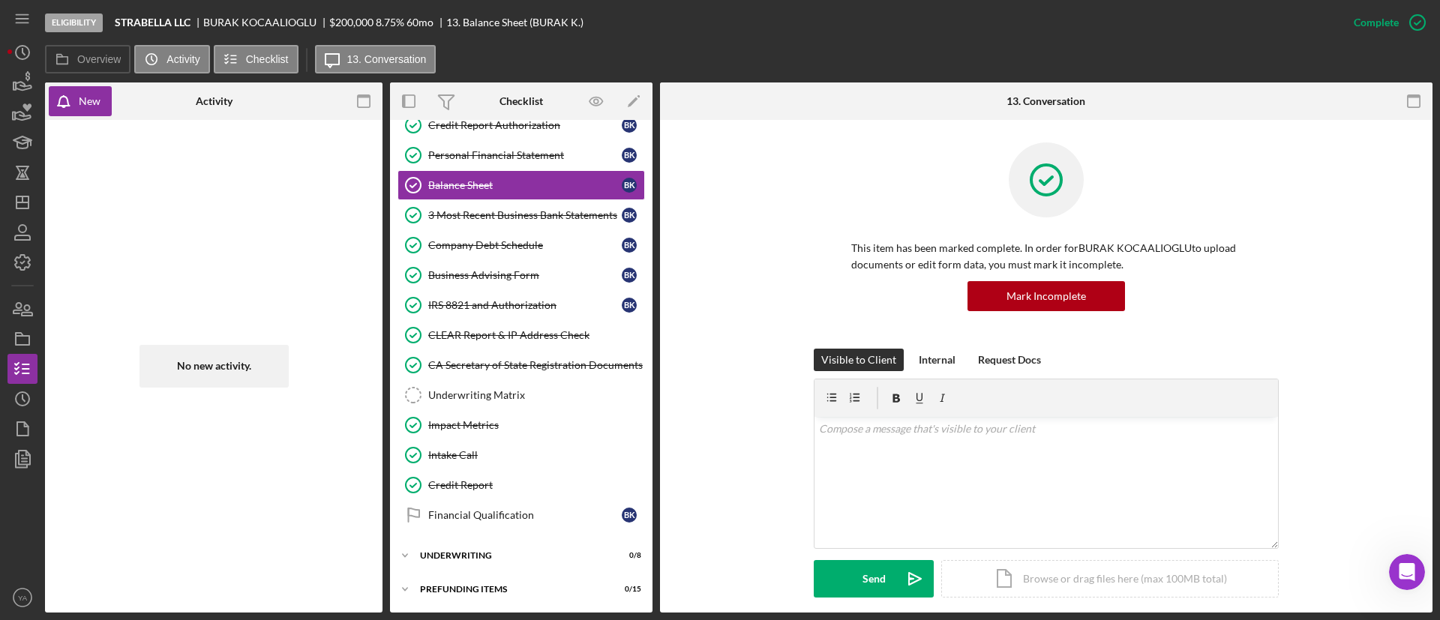
drag, startPoint x: 214, startPoint y: 346, endPoint x: 213, endPoint y: 336, distance: 10.6
click at [214, 342] on div "No new activity." at bounding box center [213, 366] width 322 height 478
click at [363, 91] on icon "button" at bounding box center [364, 102] width 34 height 34
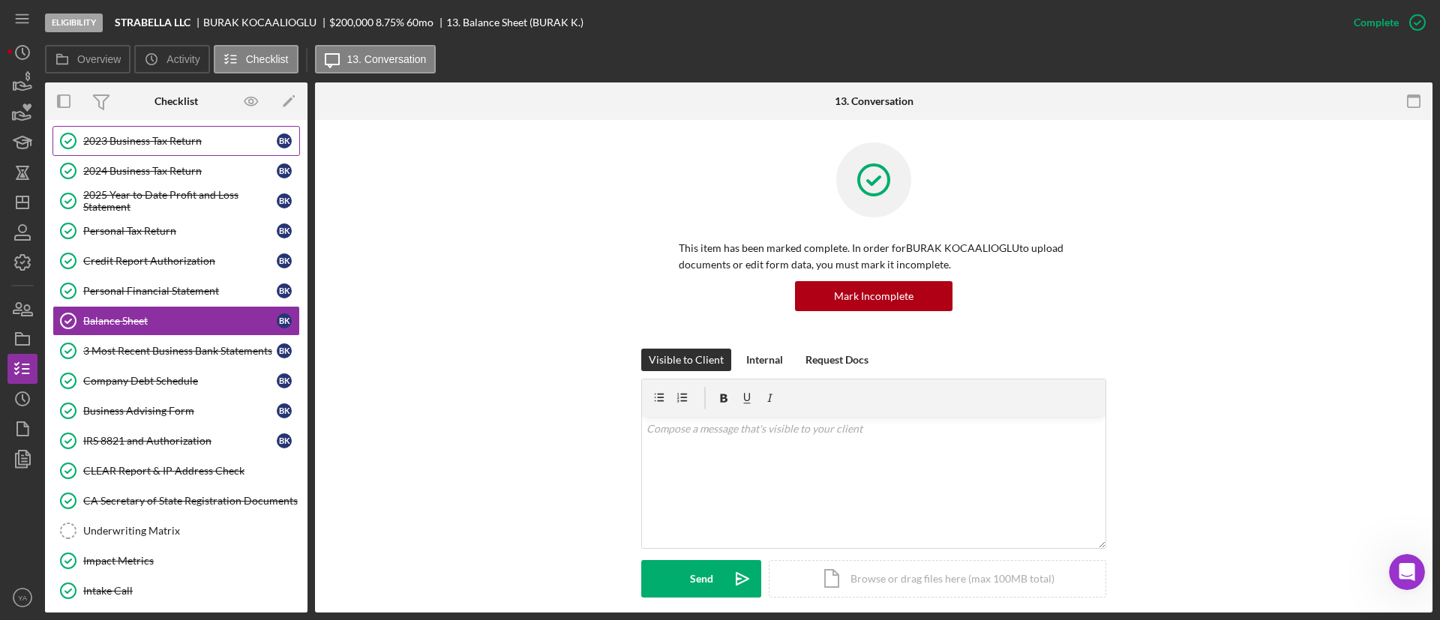
scroll to position [225, 0]
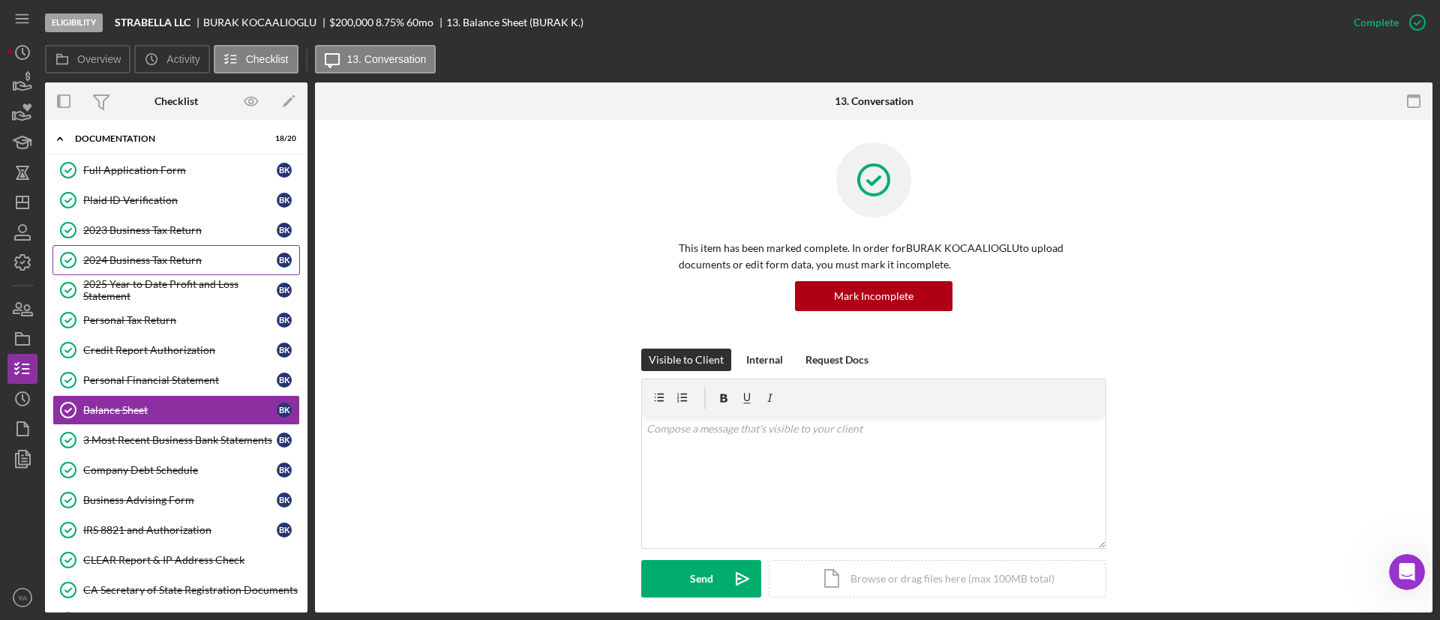
click at [166, 251] on link "2024 Business Tax Return 2024 Business Tax Return B K" at bounding box center [175, 260] width 247 height 30
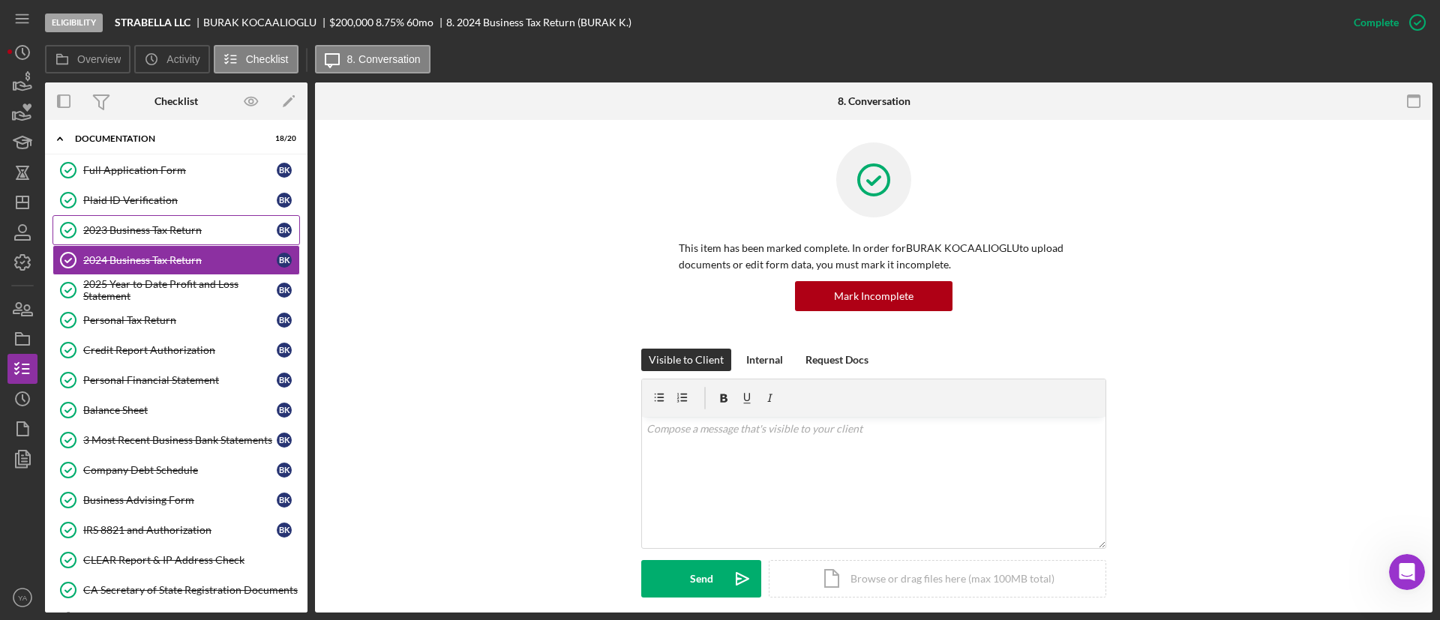
click at [184, 234] on div "2023 Business Tax Return" at bounding box center [179, 230] width 193 height 12
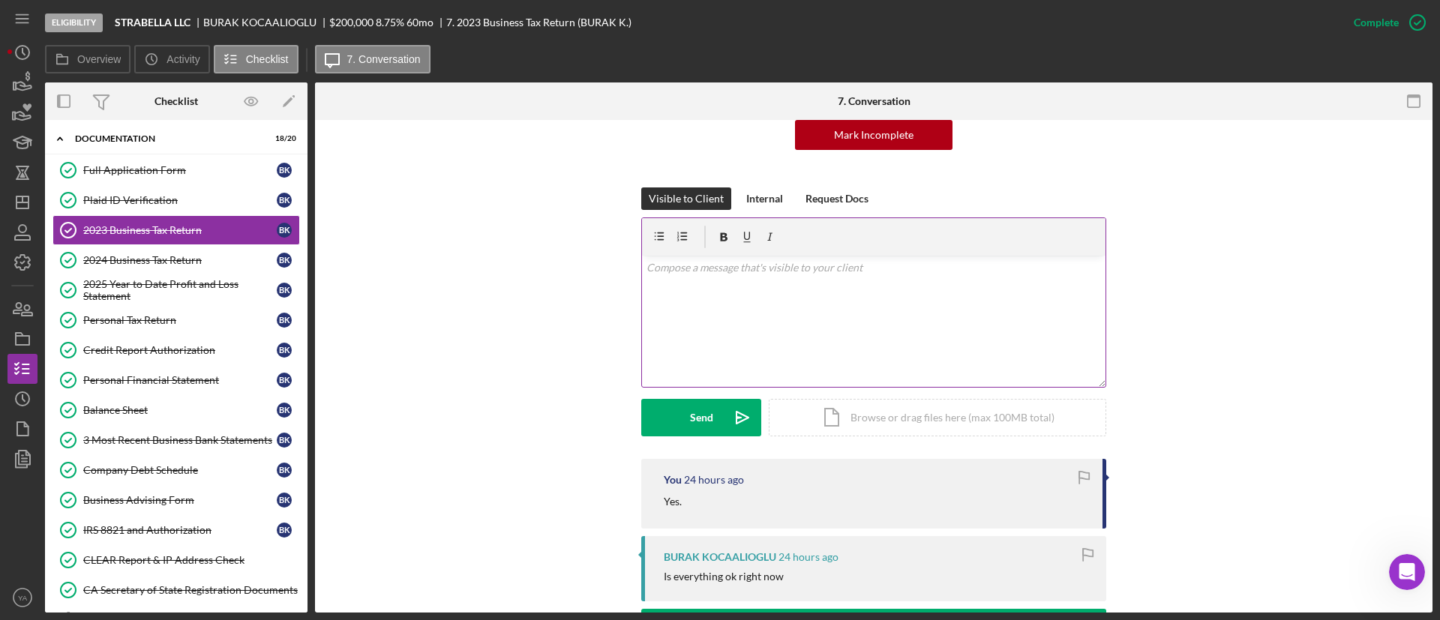
scroll to position [225, 0]
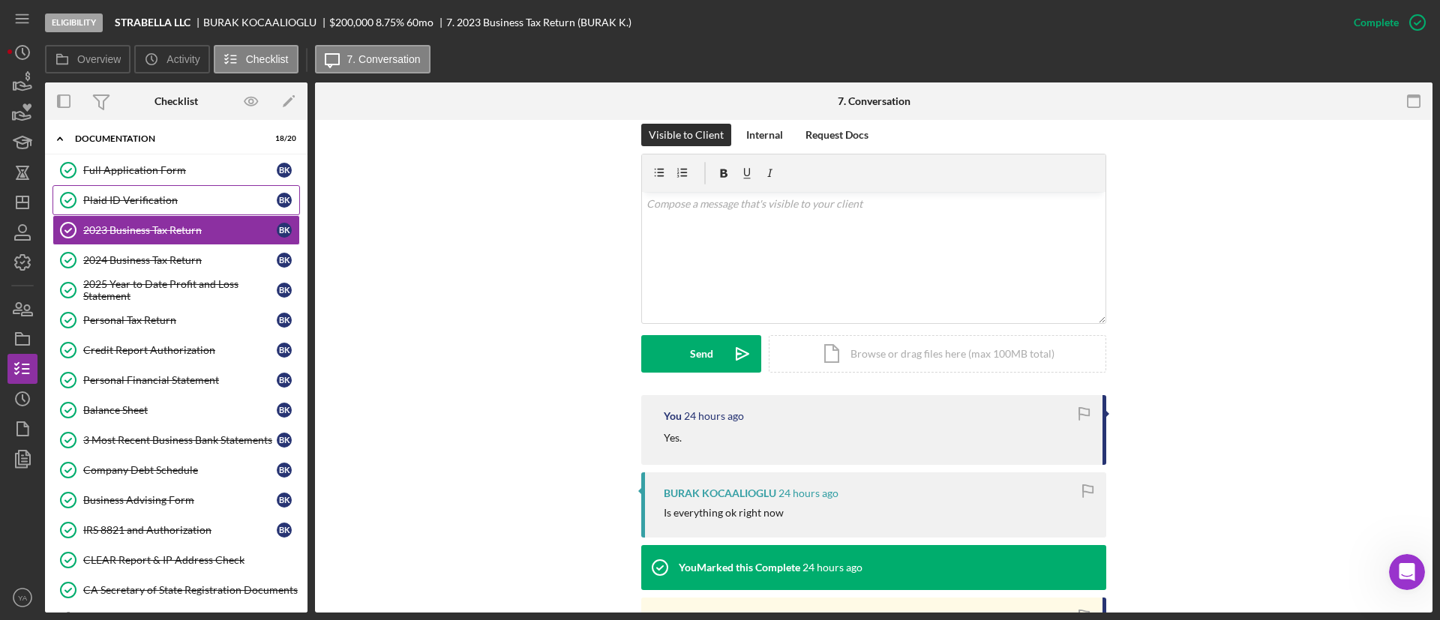
click at [173, 205] on div "Plaid ID Verification" at bounding box center [179, 200] width 193 height 12
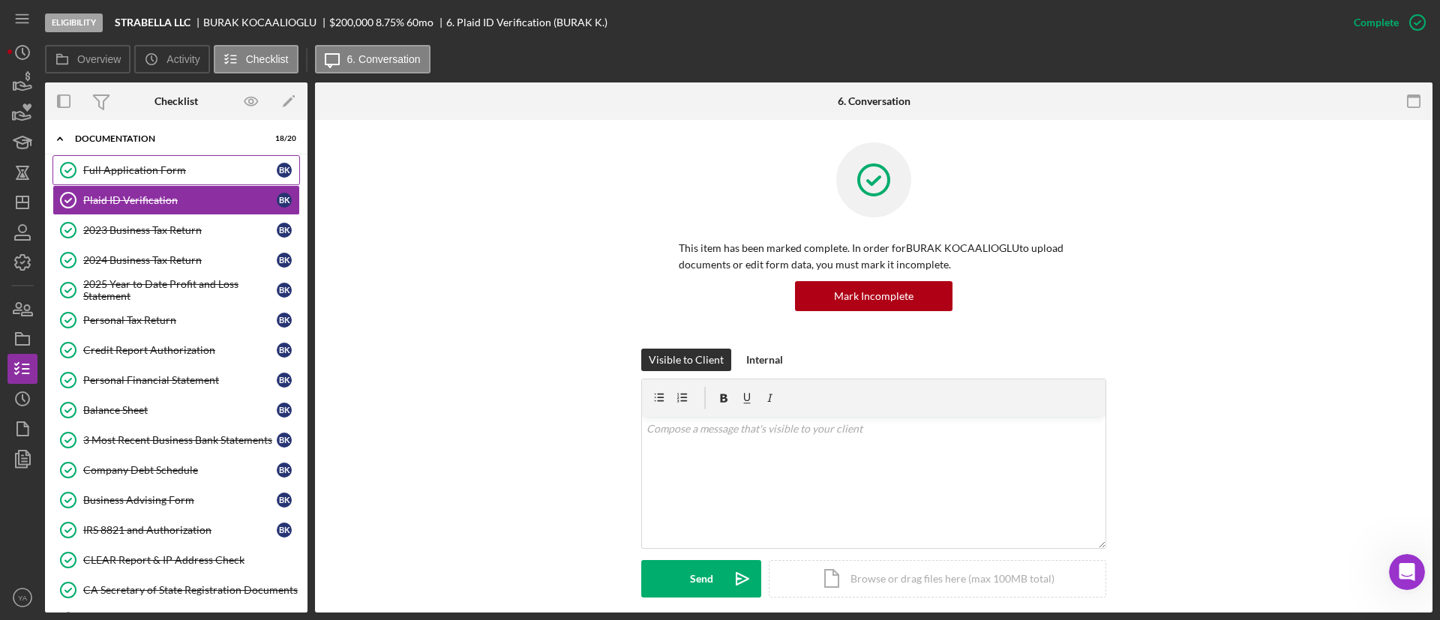
click at [157, 166] on div "Full Application Form" at bounding box center [179, 170] width 193 height 12
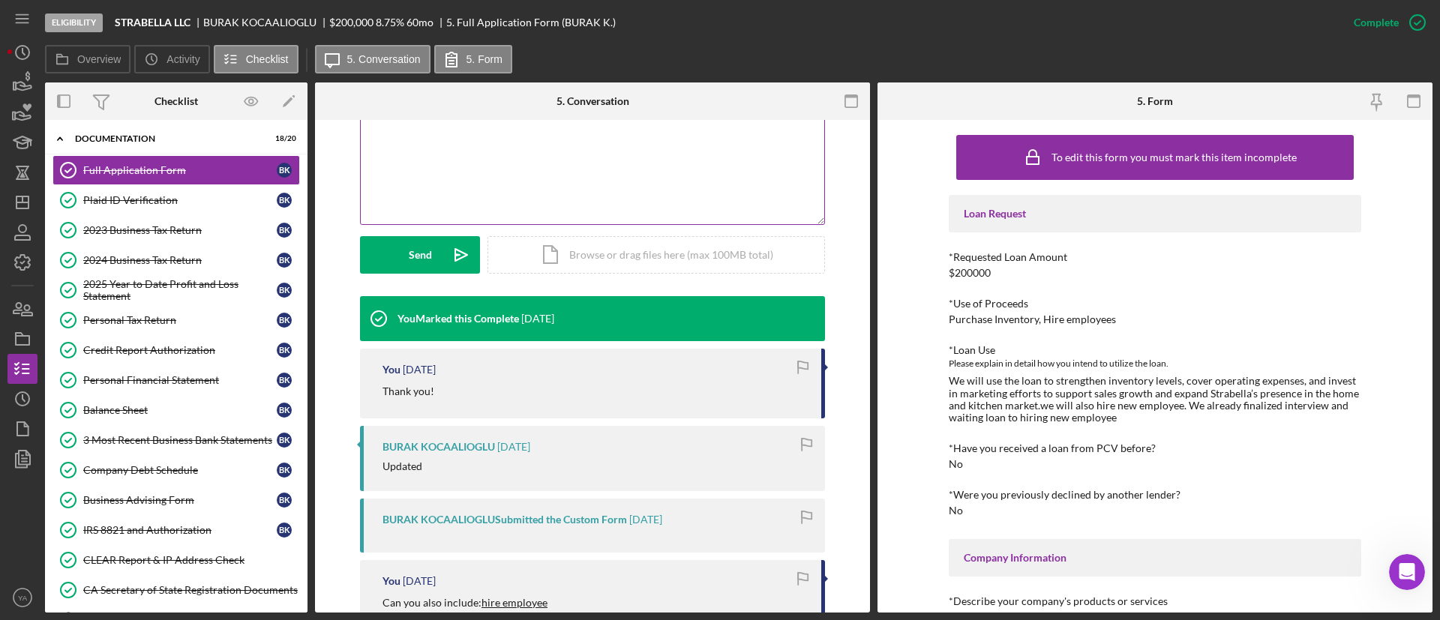
scroll to position [450, 0]
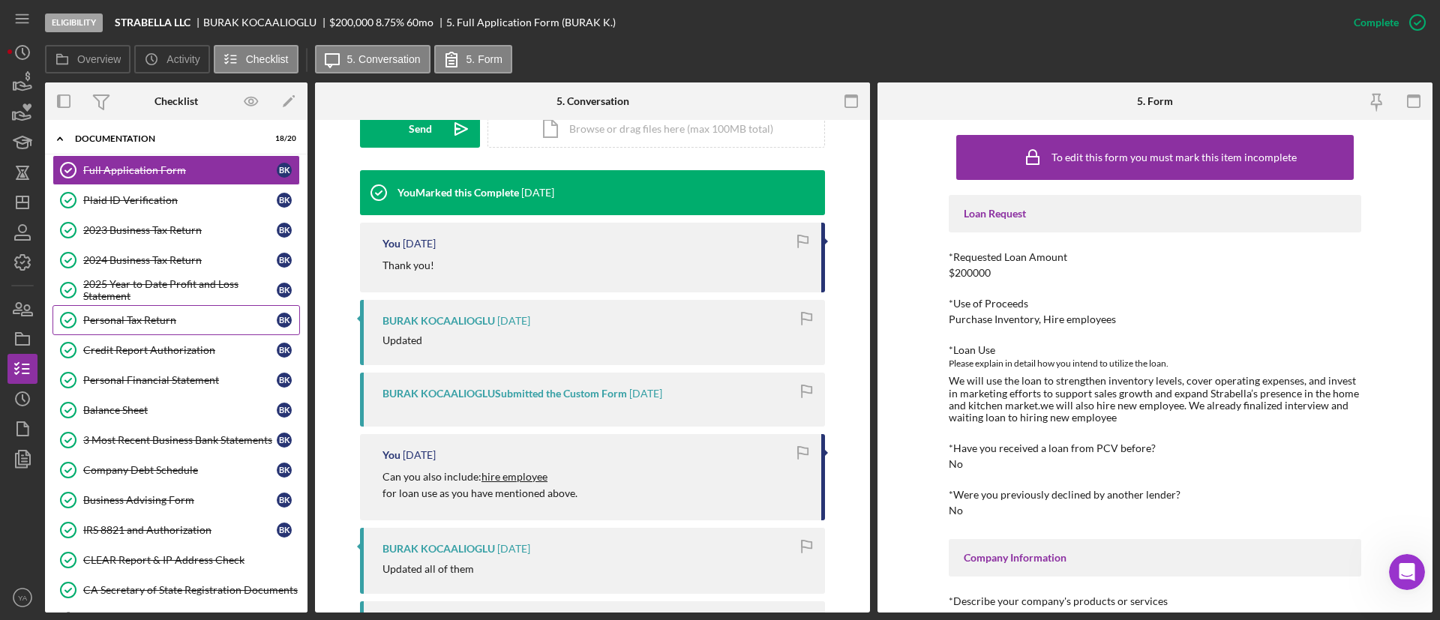
click at [197, 319] on div "Personal Tax Return" at bounding box center [179, 320] width 193 height 12
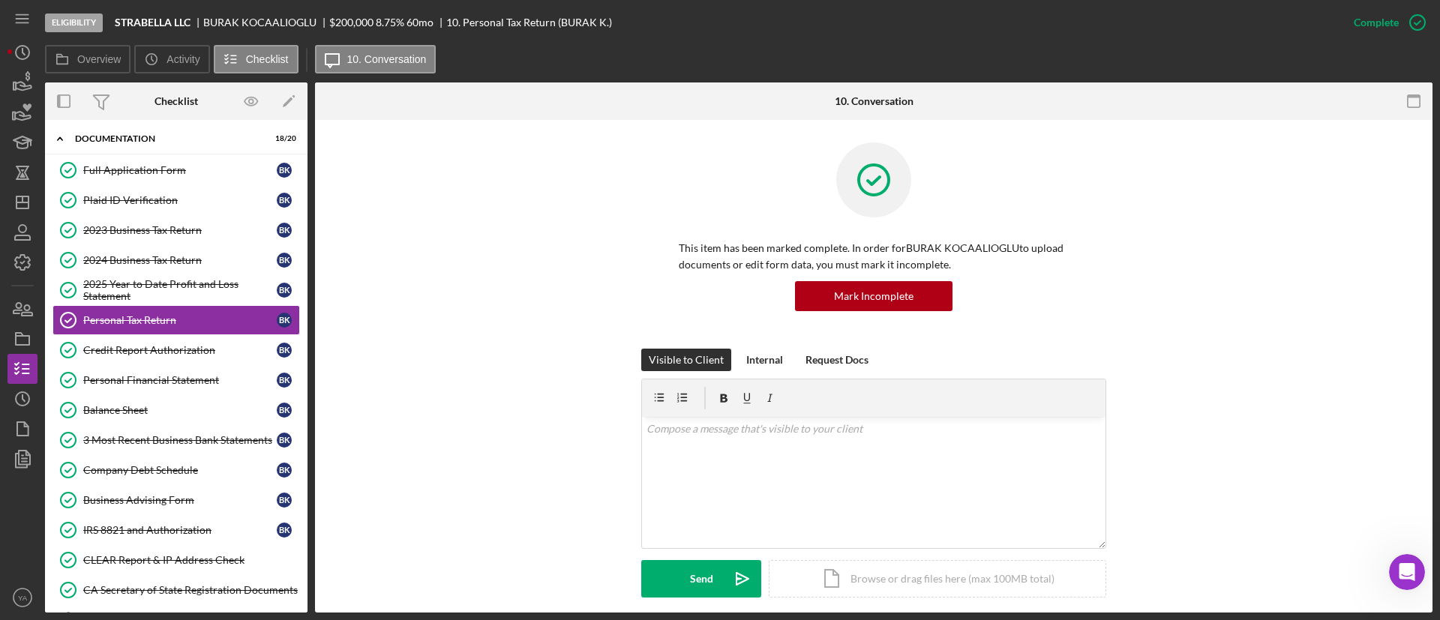
scroll to position [403, 0]
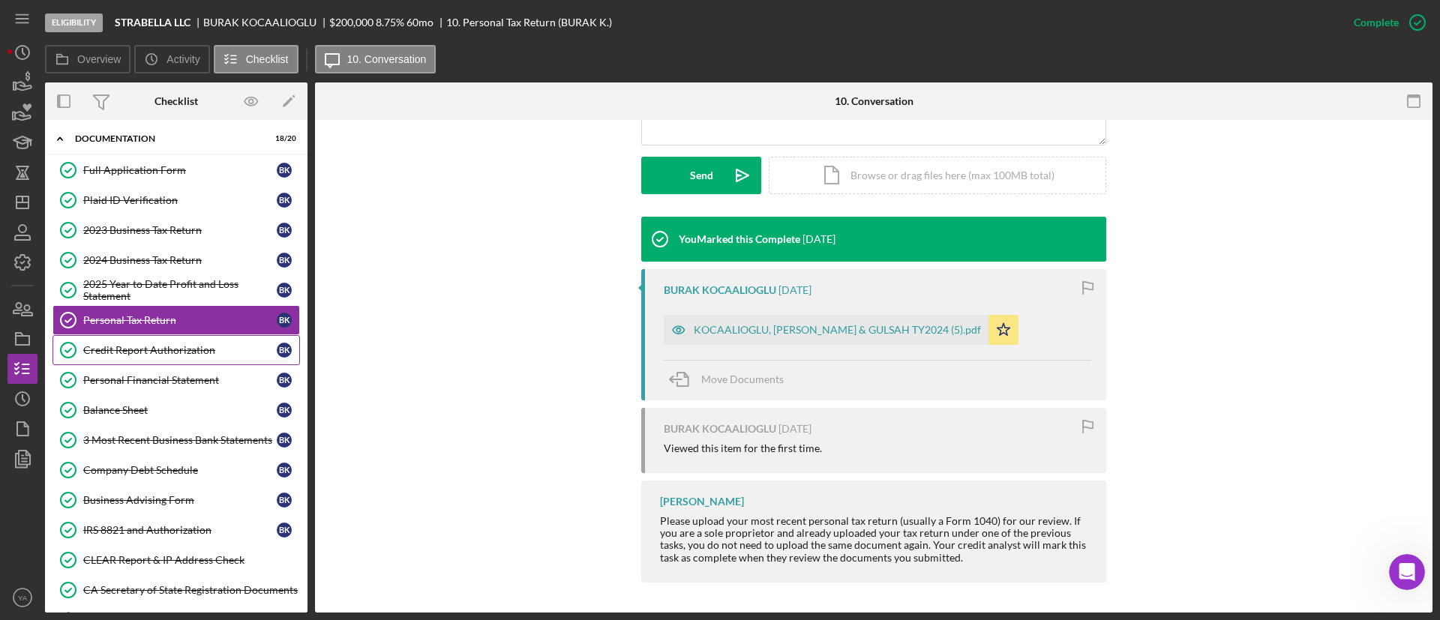
click at [196, 348] on div "Credit Report Authorization" at bounding box center [179, 350] width 193 height 12
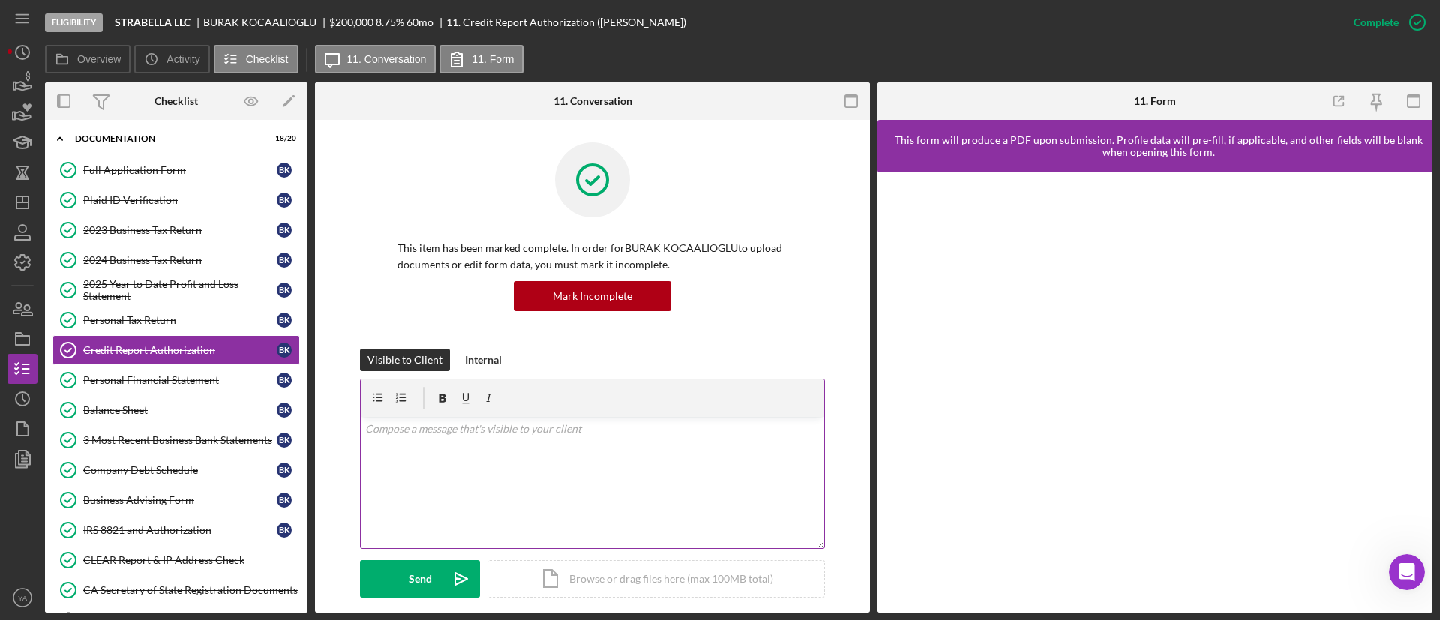
scroll to position [337, 0]
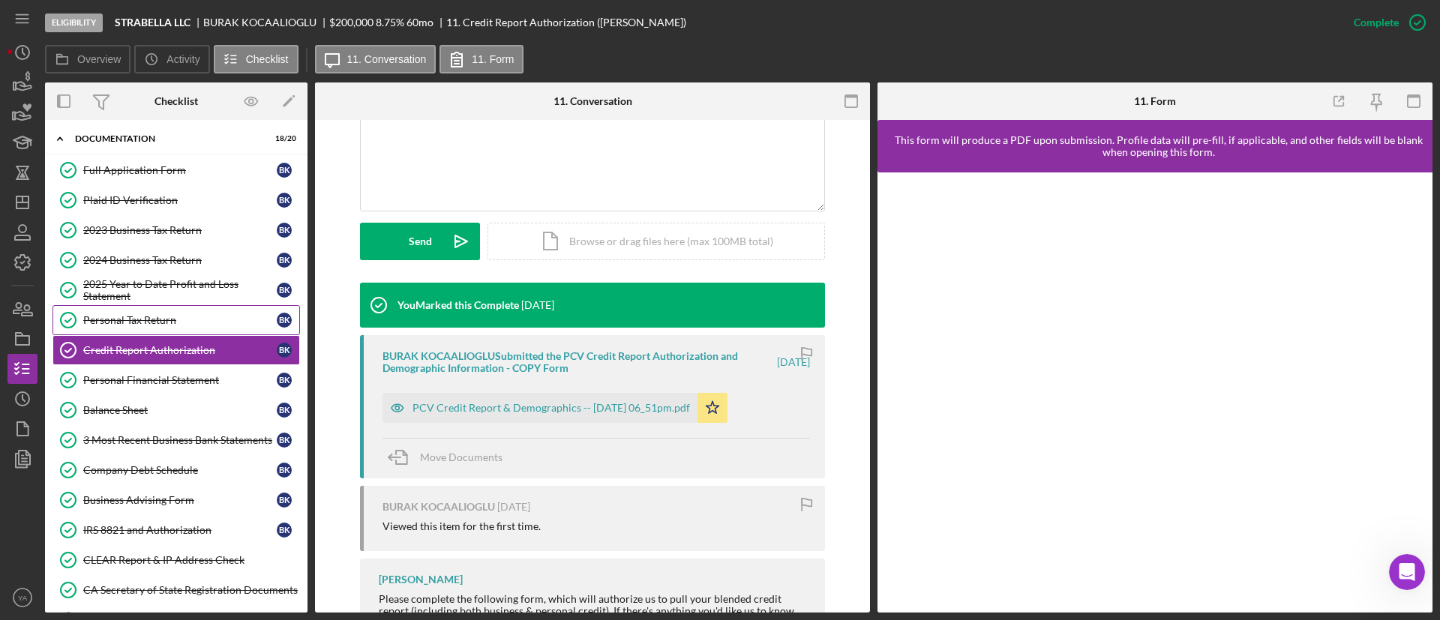
click at [191, 328] on link "Personal Tax Return Personal Tax Return B K" at bounding box center [175, 320] width 247 height 30
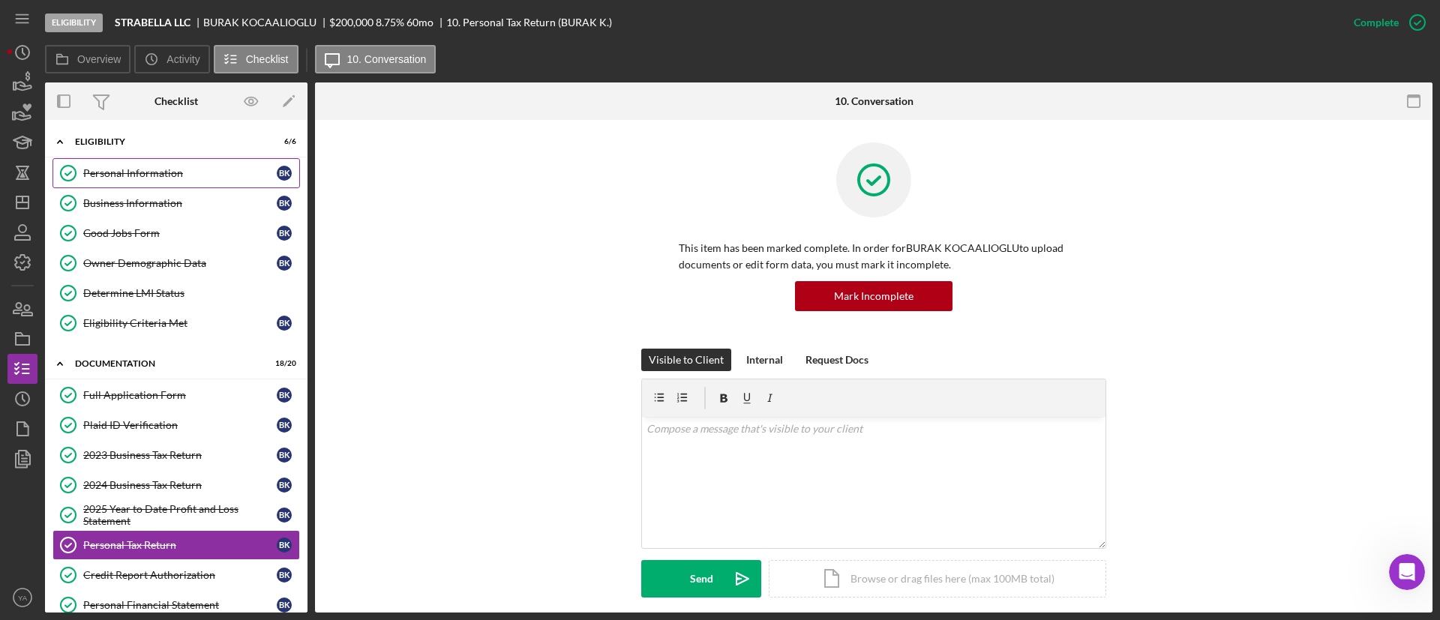
click at [202, 179] on link "Personal Information Personal Information B K" at bounding box center [175, 173] width 247 height 30
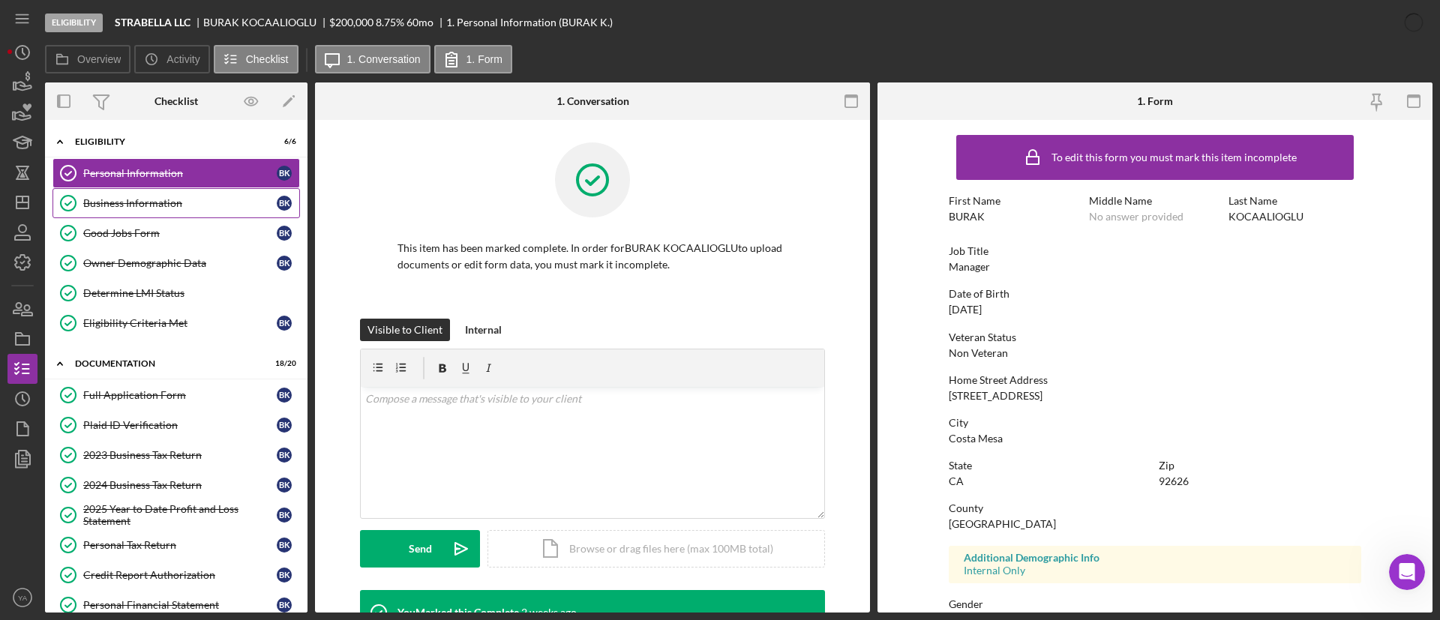
click at [187, 199] on div "Business Information" at bounding box center [179, 203] width 193 height 12
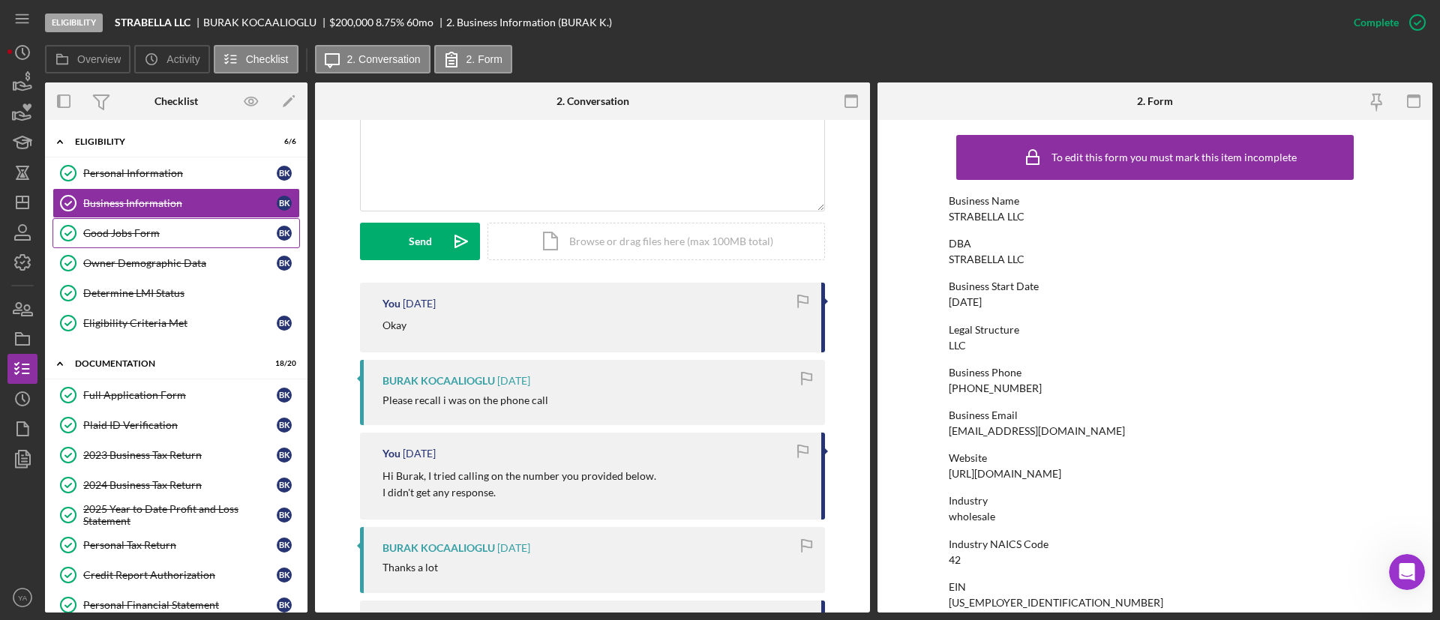
click at [178, 235] on div "Good Jobs Form" at bounding box center [179, 233] width 193 height 12
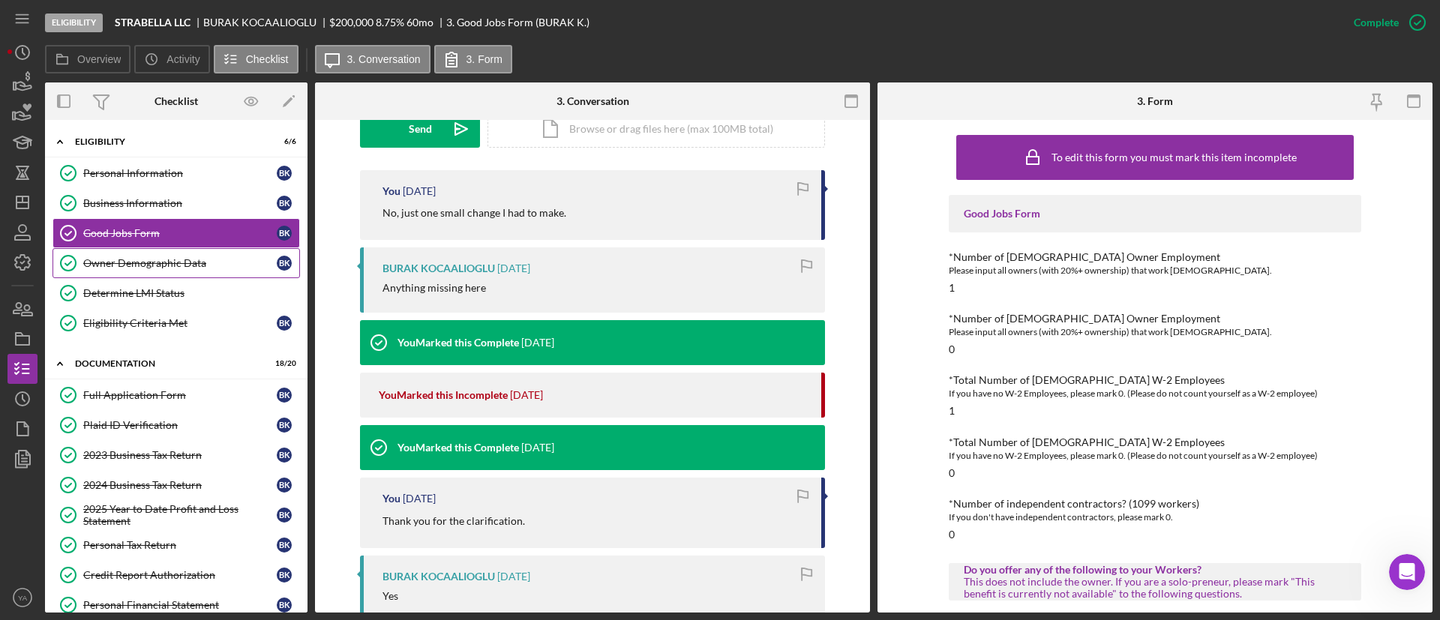
click at [181, 253] on link "Owner Demographic Data Owner Demographic Data B K" at bounding box center [175, 263] width 247 height 30
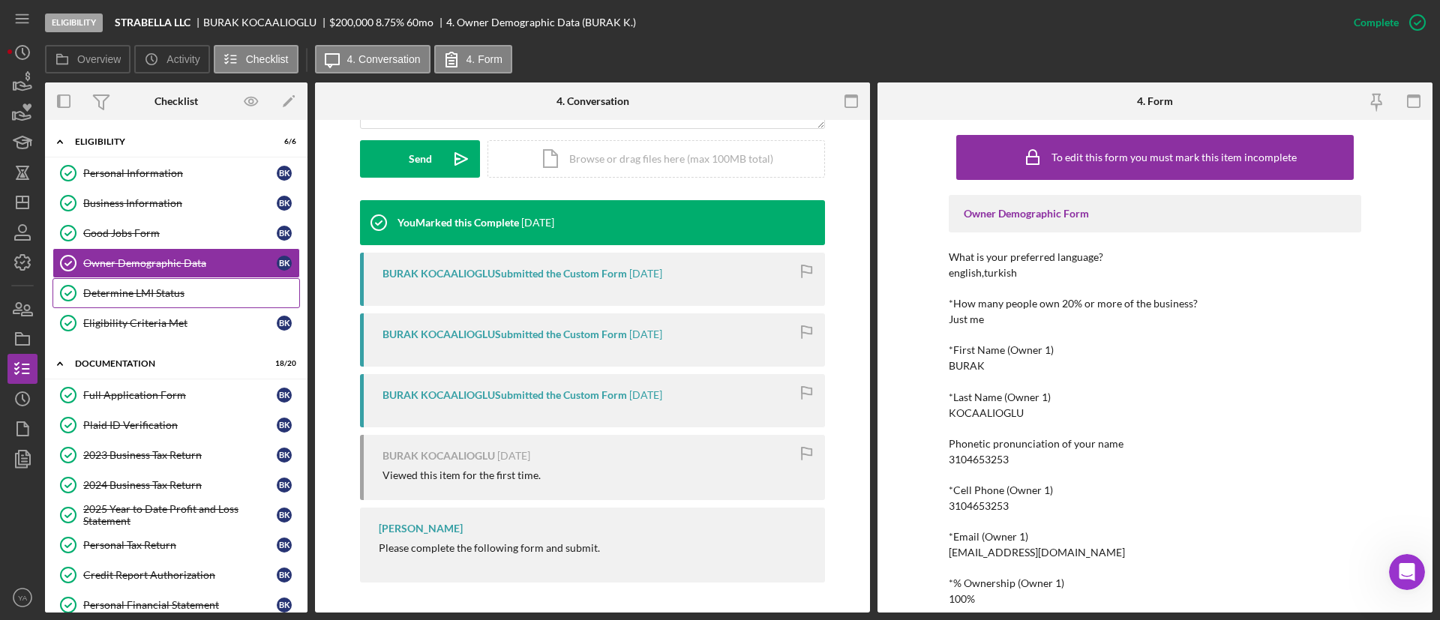
click at [164, 288] on div "Determine LMI Status" at bounding box center [191, 293] width 216 height 12
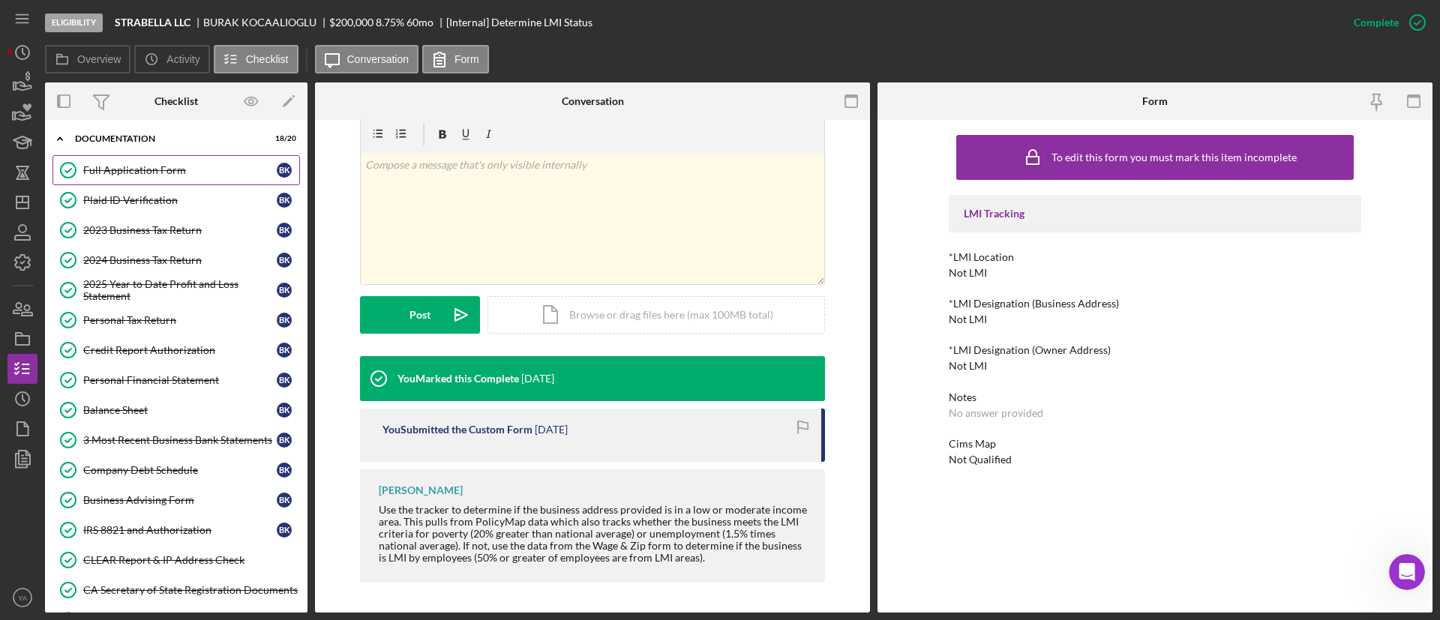
click at [160, 178] on link "Full Application Form Full Application Form B K" at bounding box center [175, 170] width 247 height 30
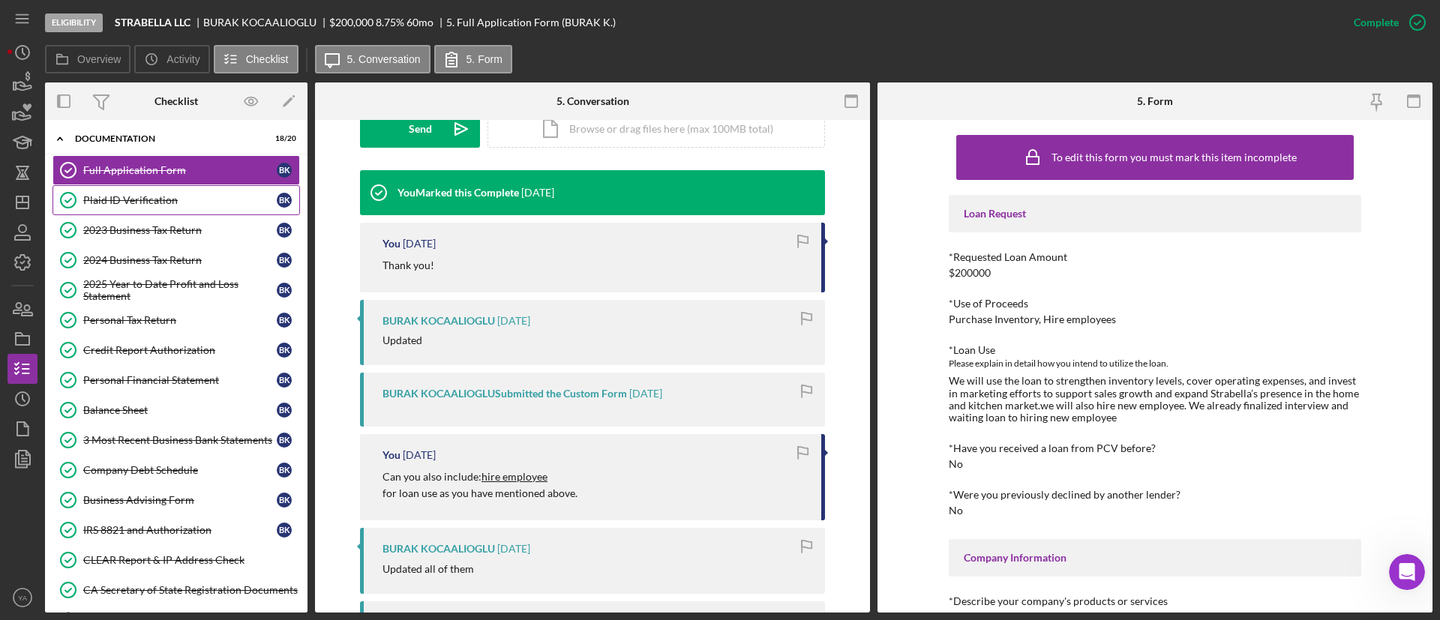
click at [190, 207] on link "Plaid ID Verification Plaid ID Verification B K" at bounding box center [175, 200] width 247 height 30
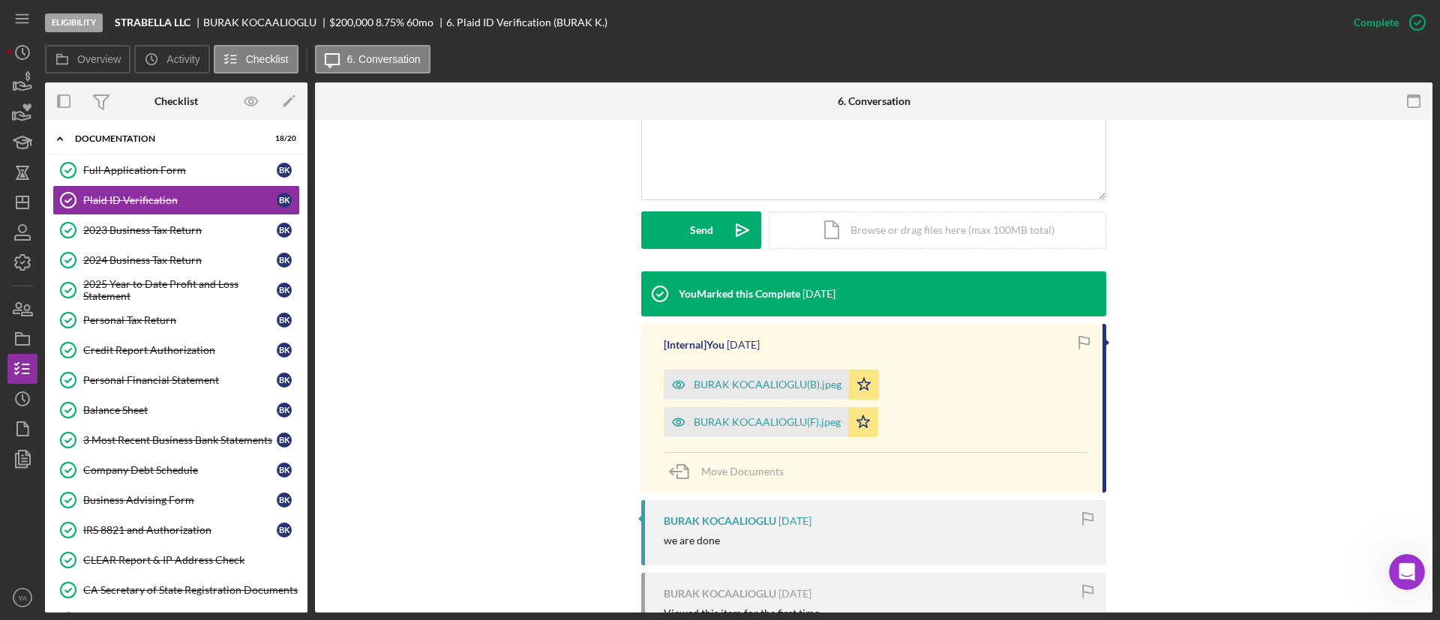
scroll to position [562, 0]
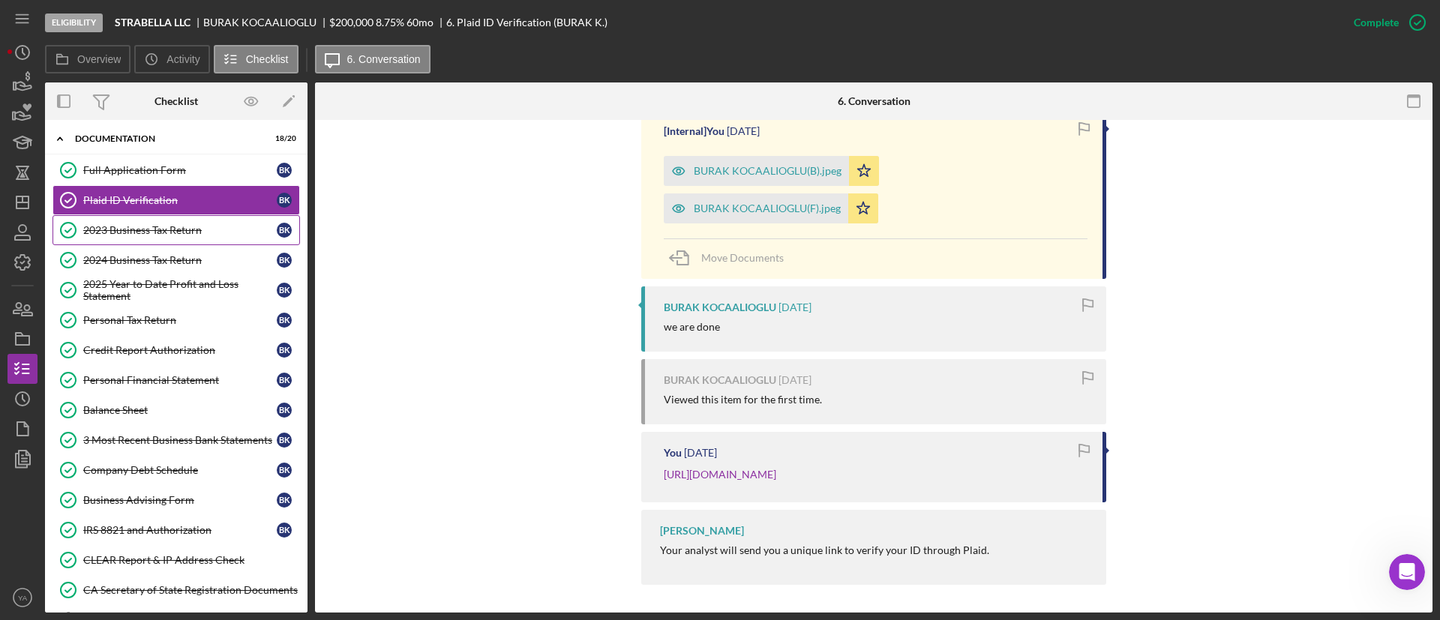
click at [98, 229] on div "2023 Business Tax Return" at bounding box center [179, 230] width 193 height 12
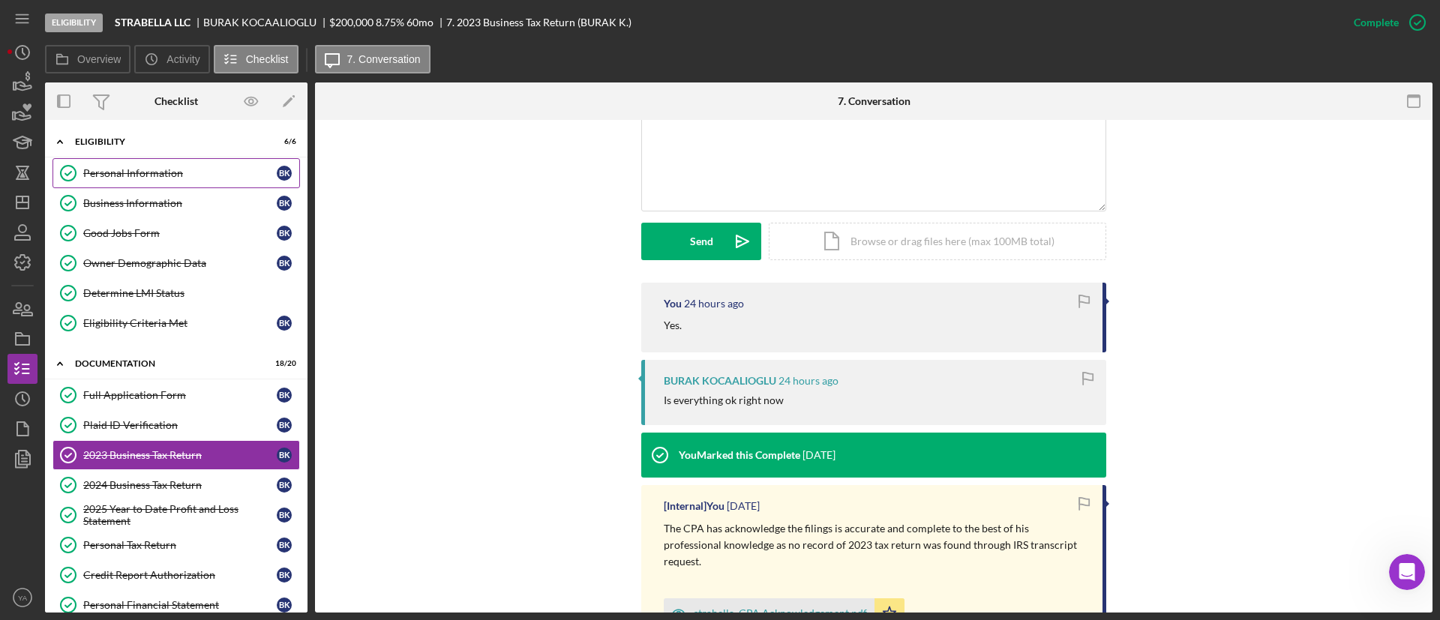
click at [166, 171] on div "Personal Information" at bounding box center [179, 173] width 193 height 12
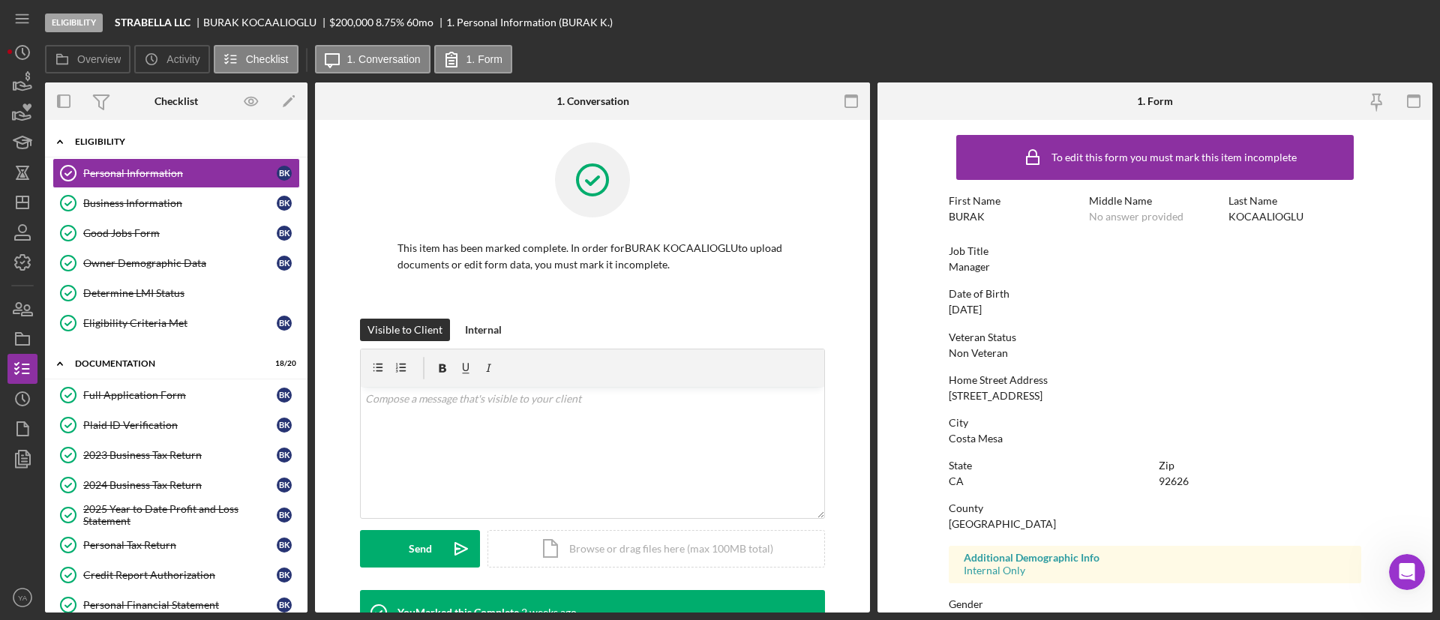
click at [197, 140] on div "Eligibility" at bounding box center [182, 141] width 214 height 9
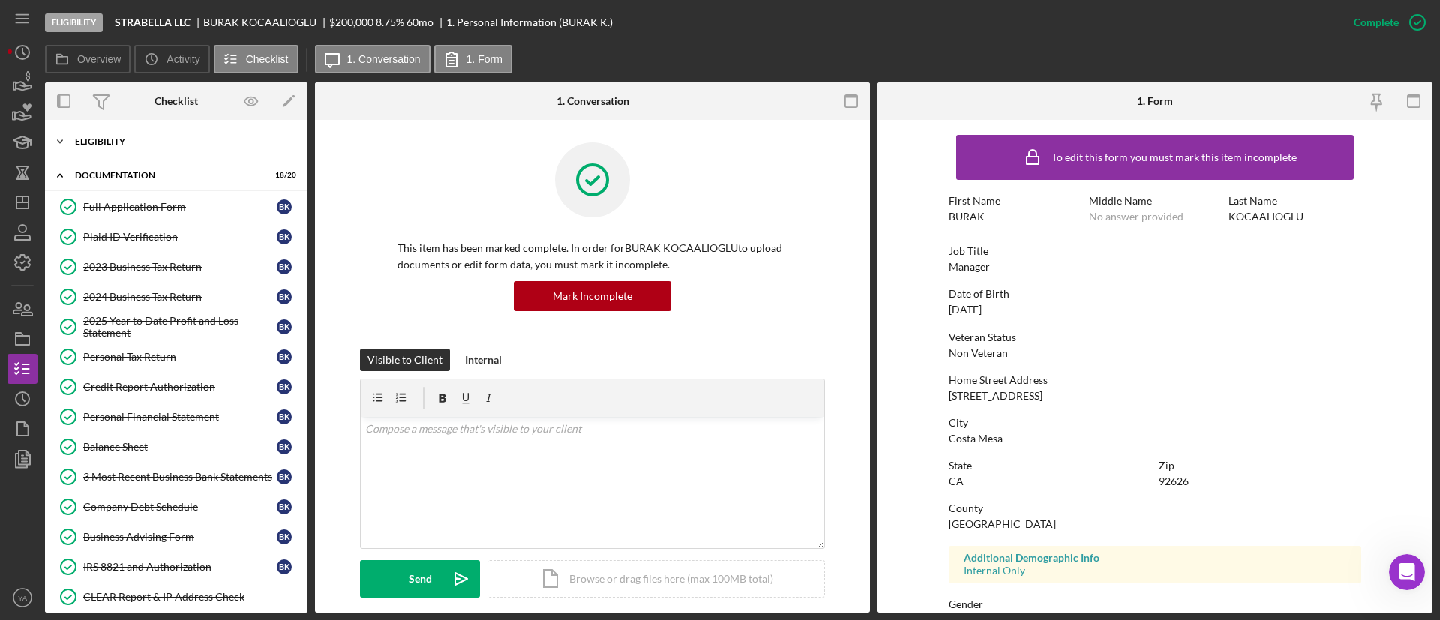
click at [192, 137] on div "Eligibility" at bounding box center [182, 141] width 214 height 9
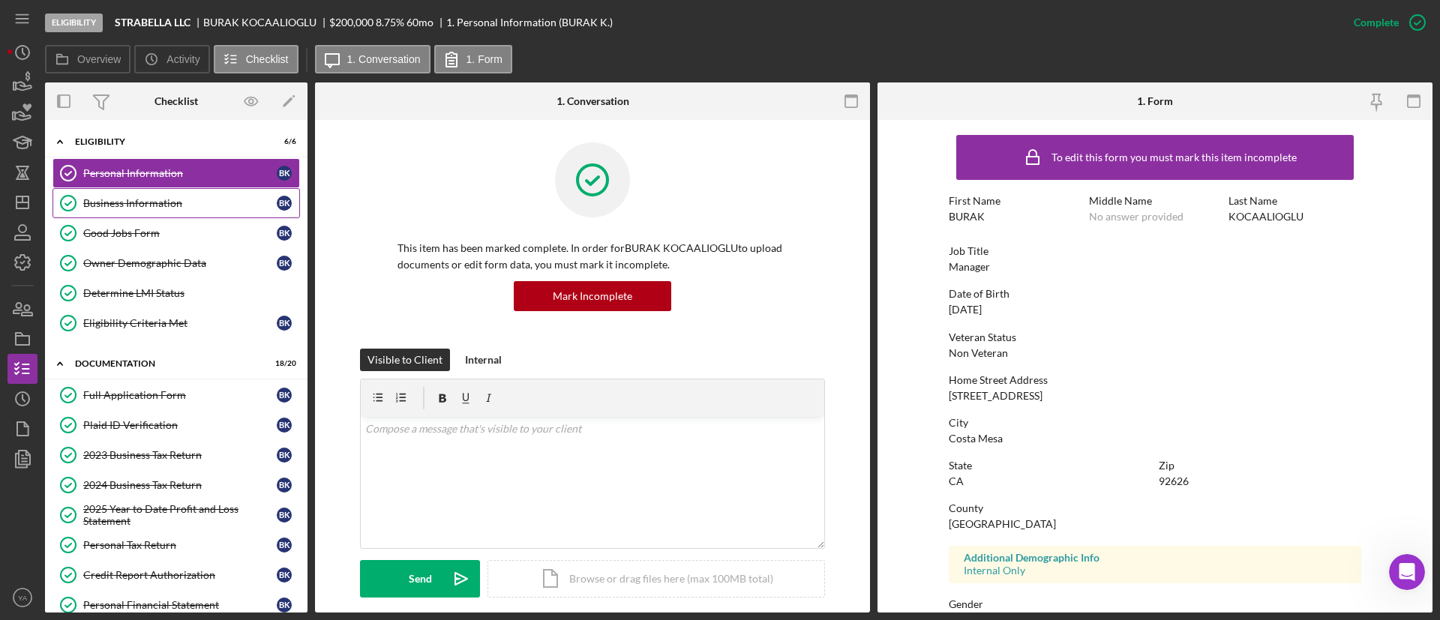
click at [178, 207] on div "Business Information" at bounding box center [179, 203] width 193 height 12
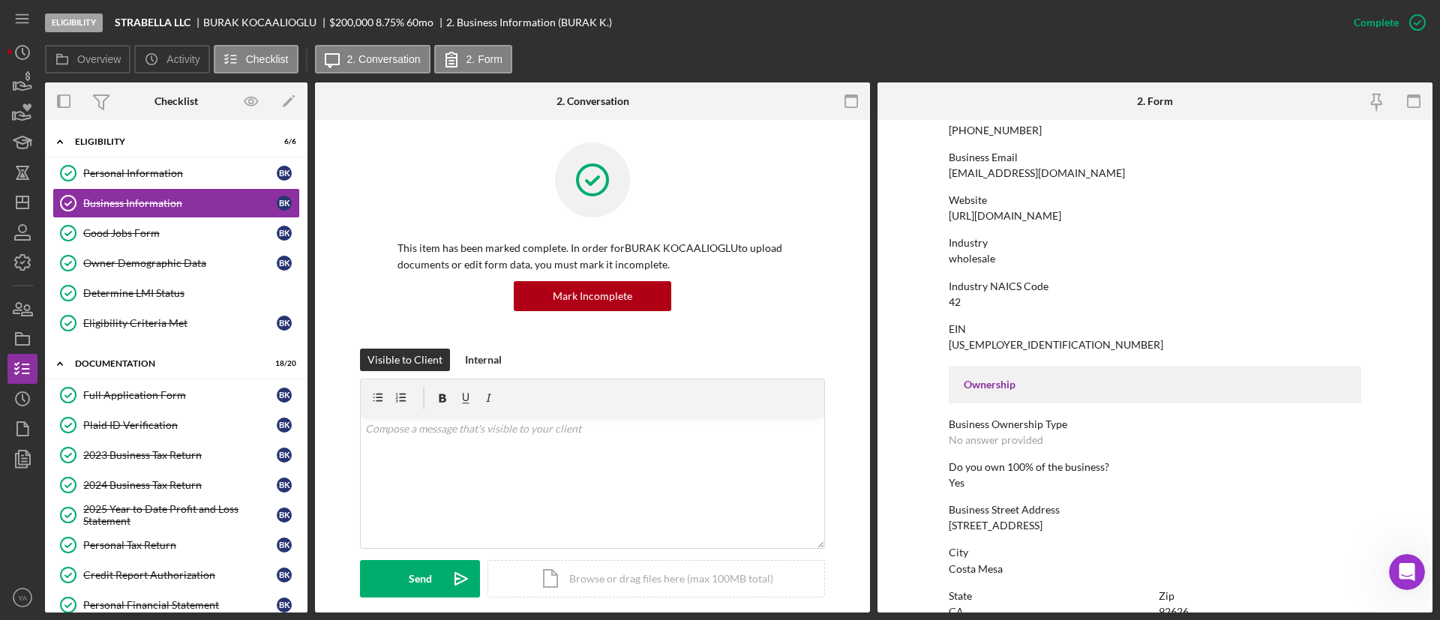
scroll to position [225, 0]
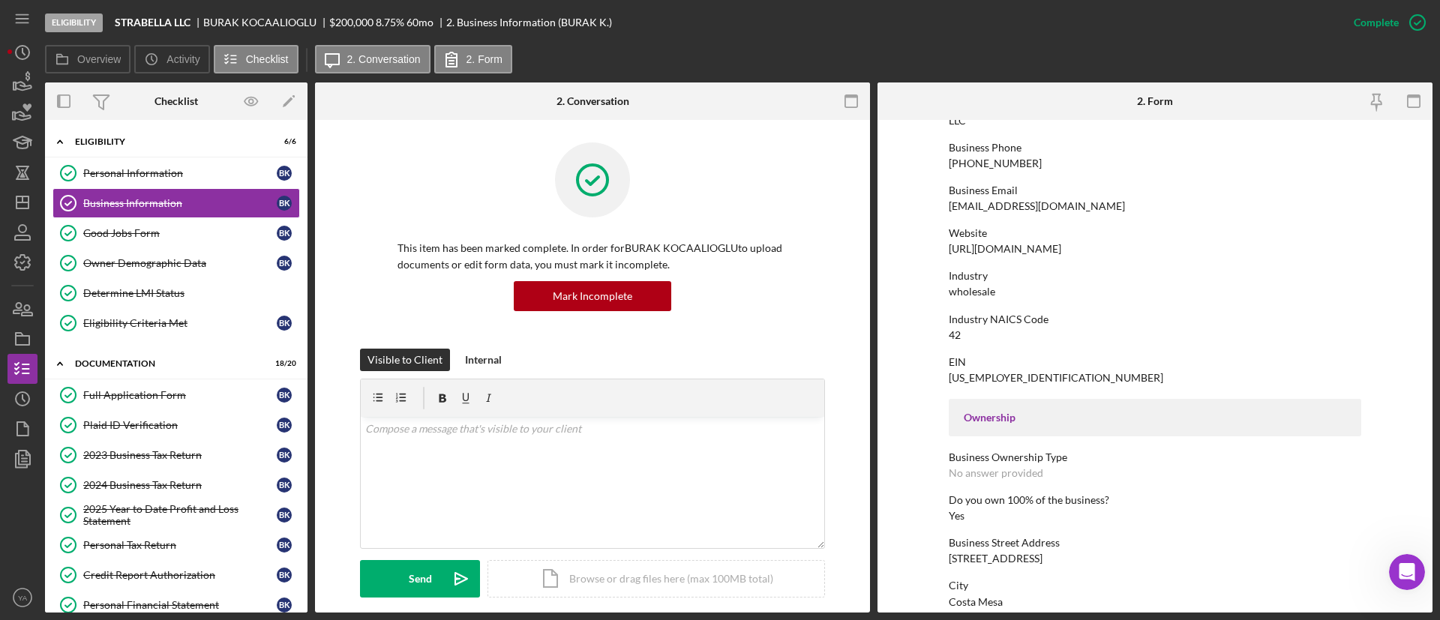
drag, startPoint x: 1042, startPoint y: 250, endPoint x: 914, endPoint y: 259, distance: 128.5
click at [914, 259] on form "To edit this form you must mark this item incomplete Business Name STRABELLA LL…" at bounding box center [1154, 366] width 555 height 493
click at [958, 246] on div "[URL][DOMAIN_NAME]" at bounding box center [1004, 249] width 112 height 12
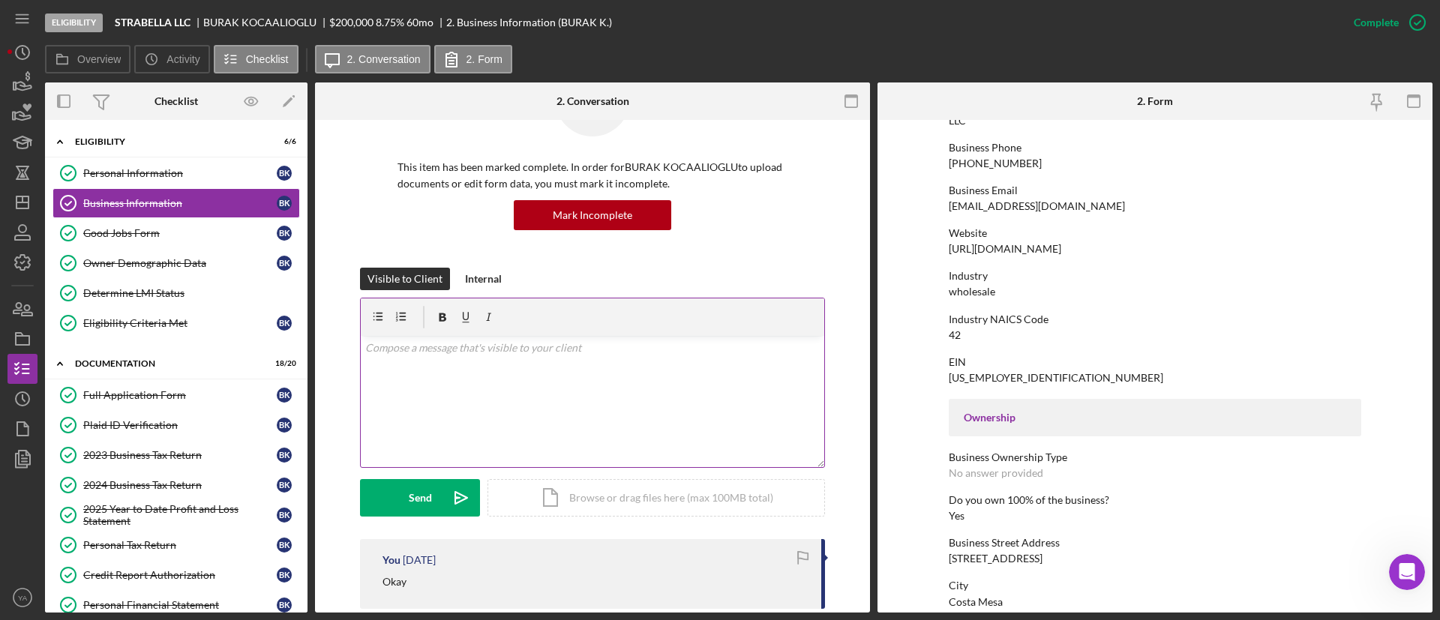
scroll to position [112, 0]
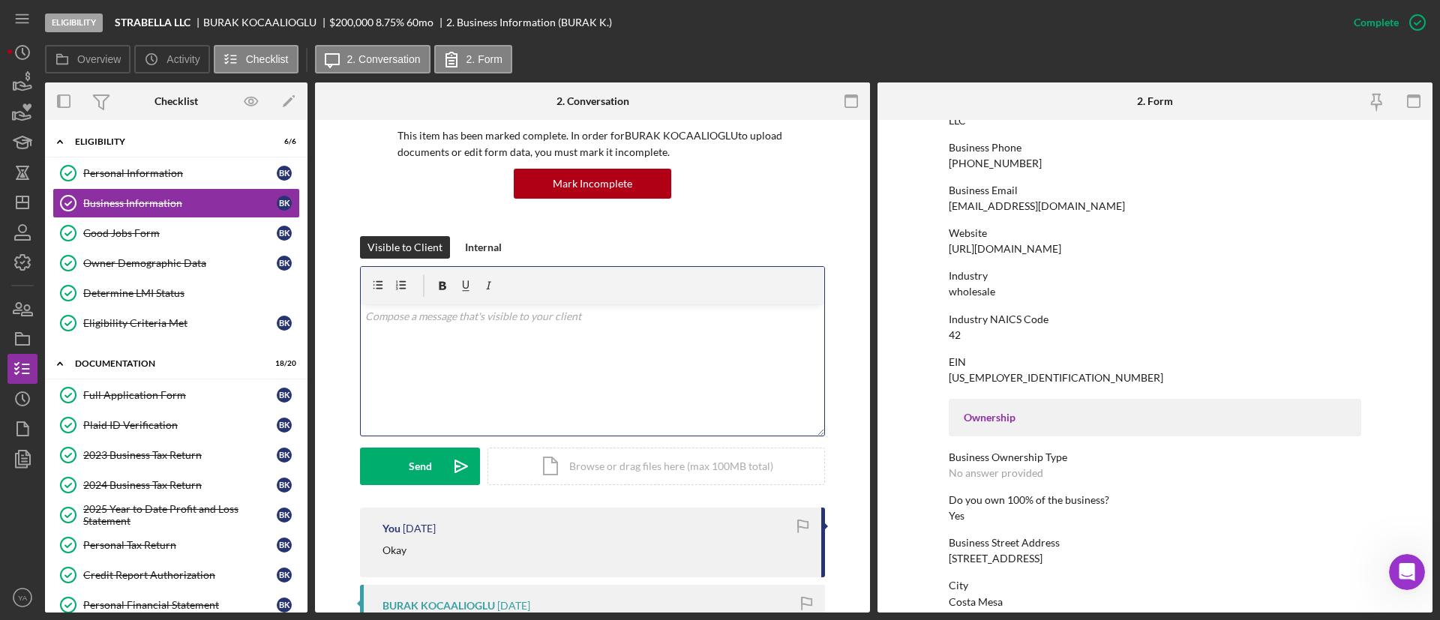
click at [559, 349] on div "v Color teal Color pink Remove color Add row above Add row below Add column bef…" at bounding box center [592, 369] width 463 height 131
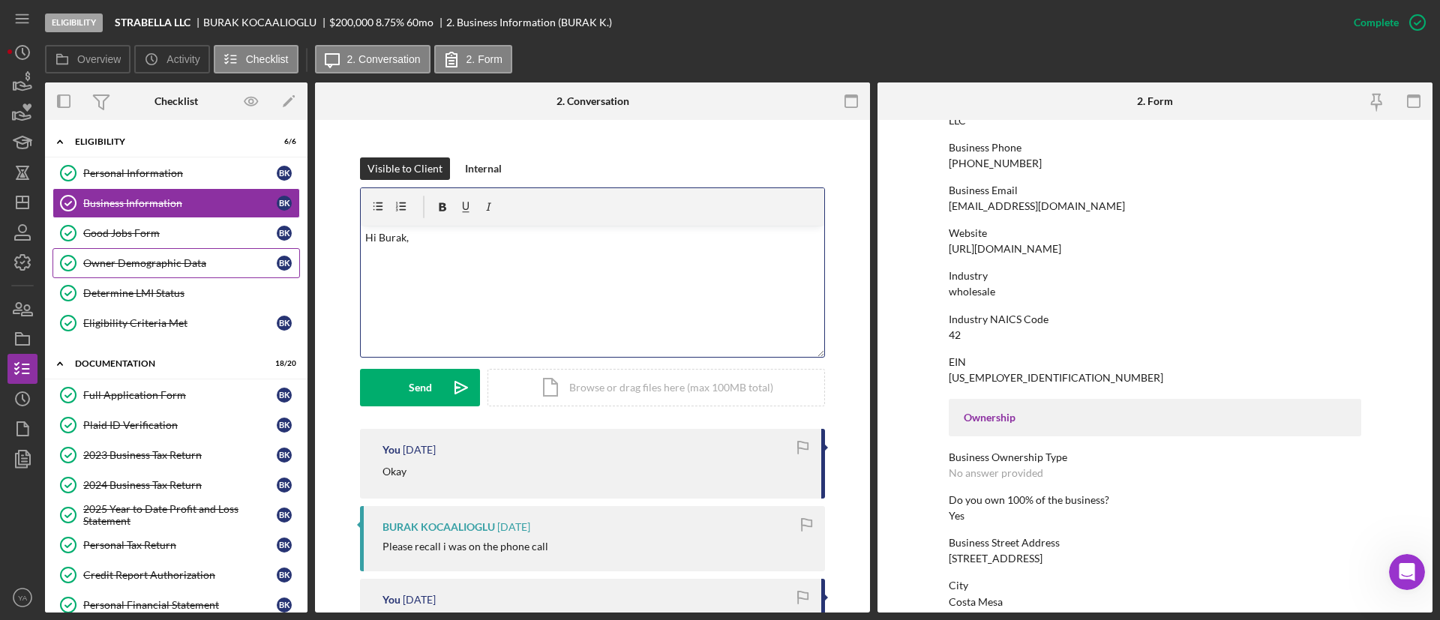
scroll to position [225, 0]
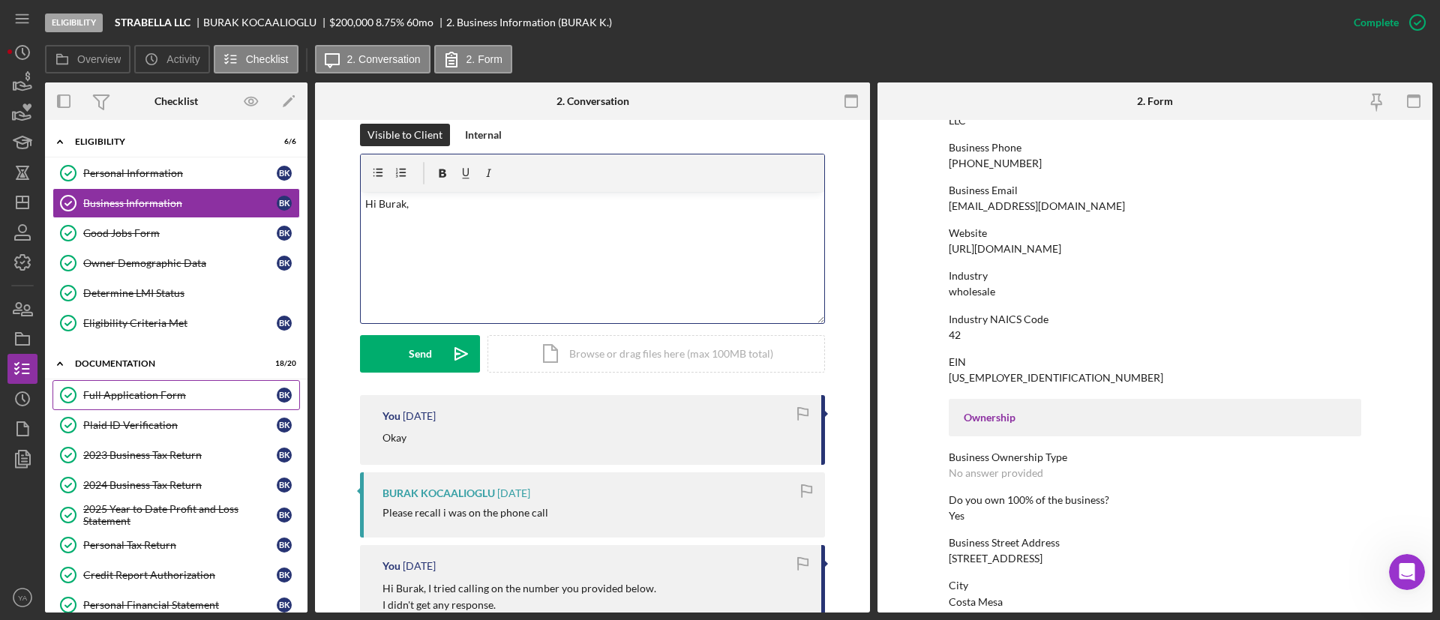
click at [174, 388] on link "Full Application Form Full Application Form B K" at bounding box center [175, 395] width 247 height 30
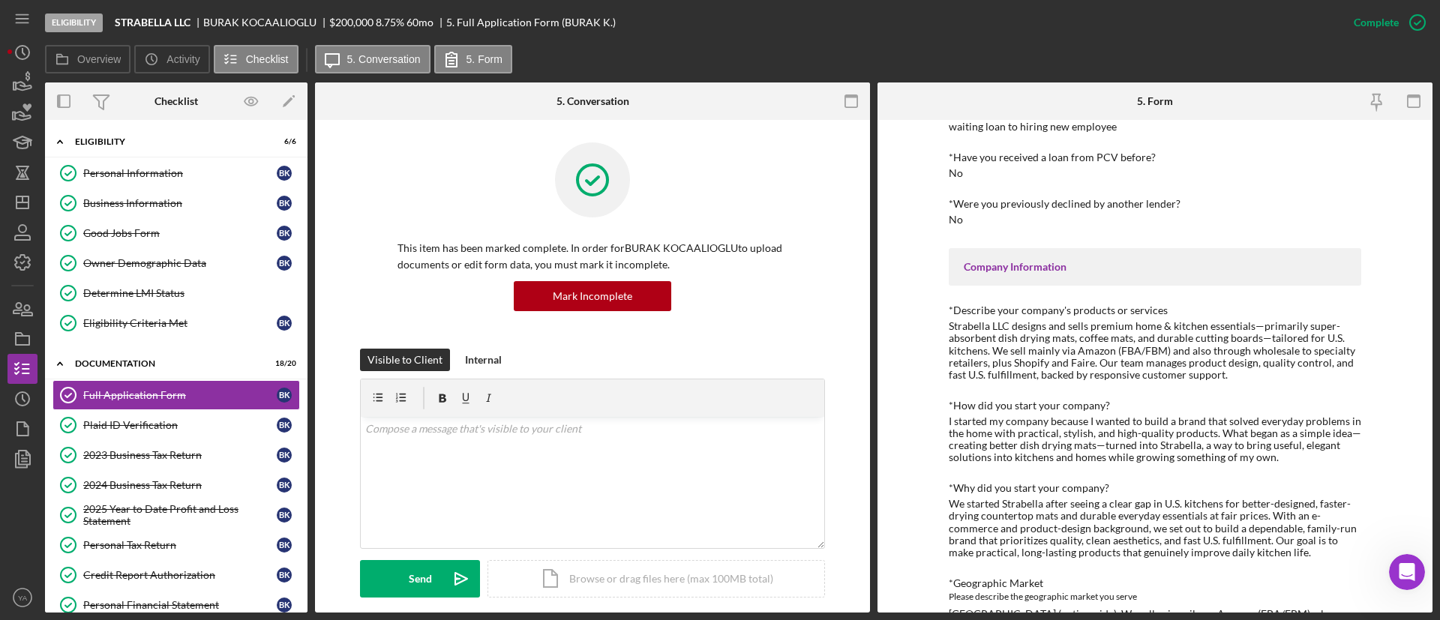
scroll to position [337, 0]
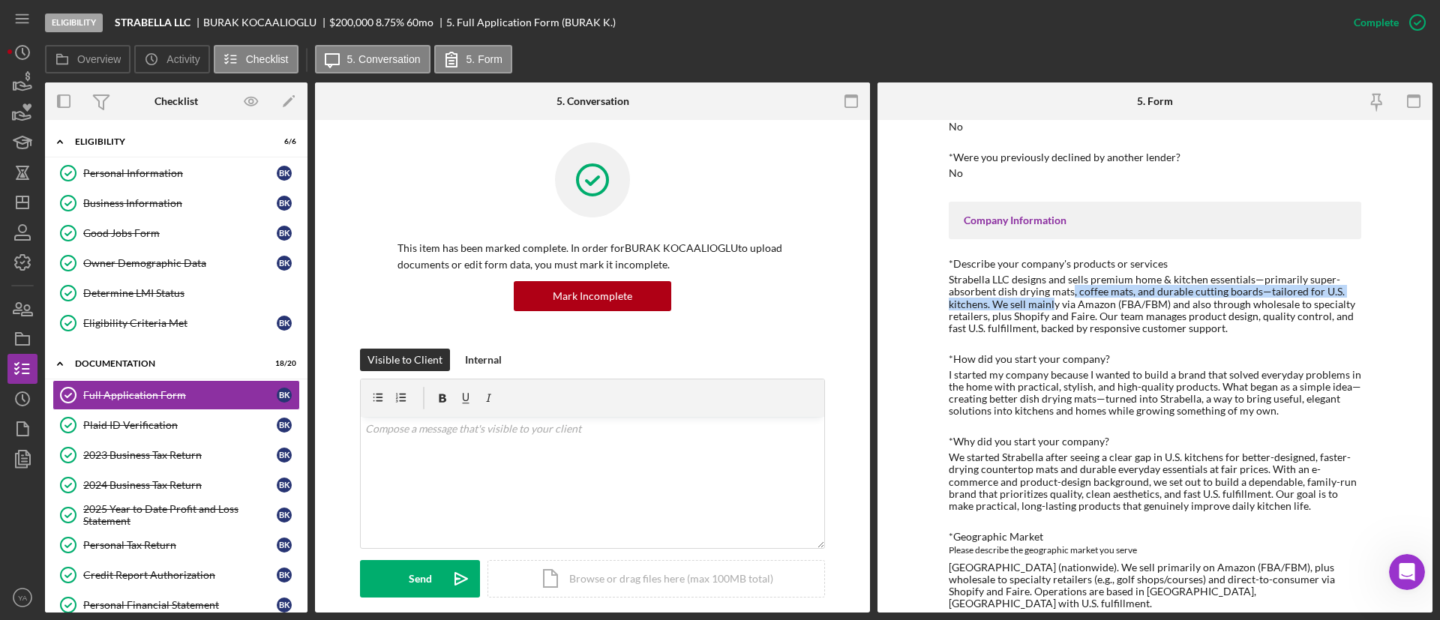
drag, startPoint x: 1068, startPoint y: 293, endPoint x: 1050, endPoint y: 308, distance: 22.9
click at [1050, 308] on div "Strabella LLC designs and sells premium home & kitchen essentials—primarily sup…" at bounding box center [1154, 304] width 412 height 60
drag, startPoint x: 983, startPoint y: 316, endPoint x: 1095, endPoint y: 313, distance: 111.8
click at [1095, 313] on div "Strabella LLC designs and sells premium home & kitchen essentials—primarily sup…" at bounding box center [1154, 304] width 412 height 60
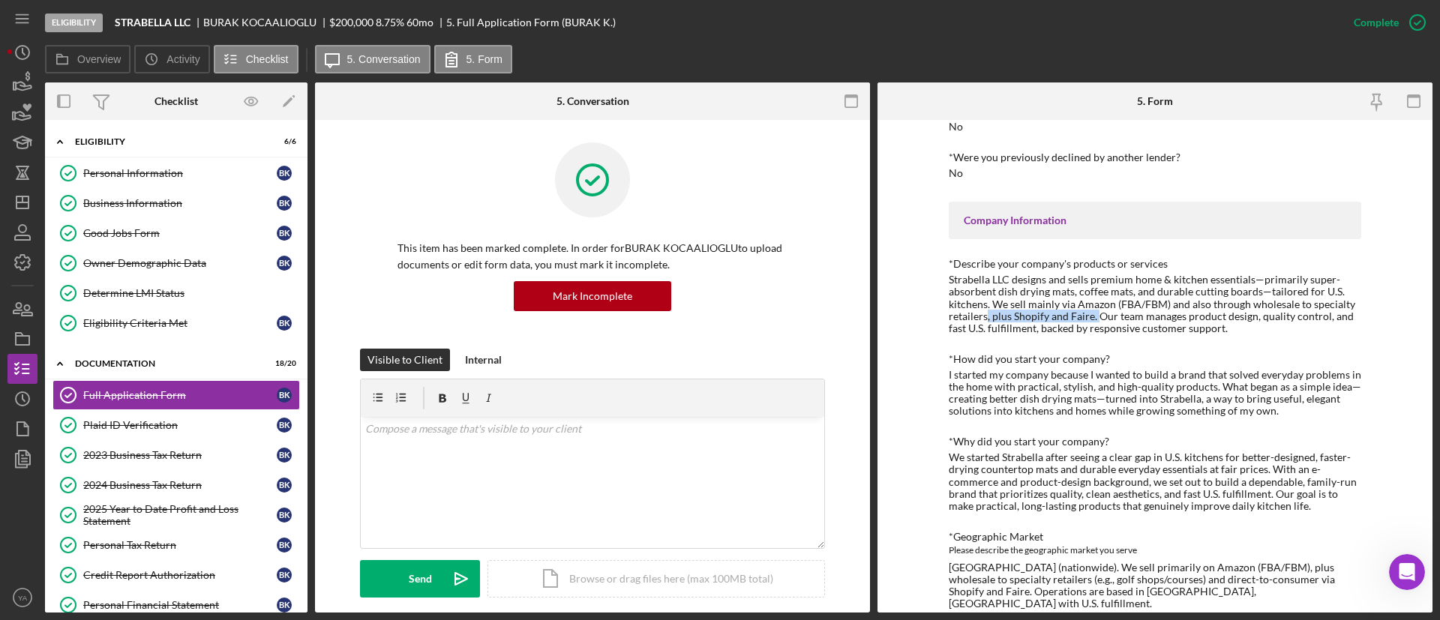
click at [1016, 318] on div "Strabella LLC designs and sells premium home & kitchen essentials—primarily sup…" at bounding box center [1154, 304] width 412 height 60
click at [203, 231] on div "Good Jobs Form" at bounding box center [179, 233] width 193 height 12
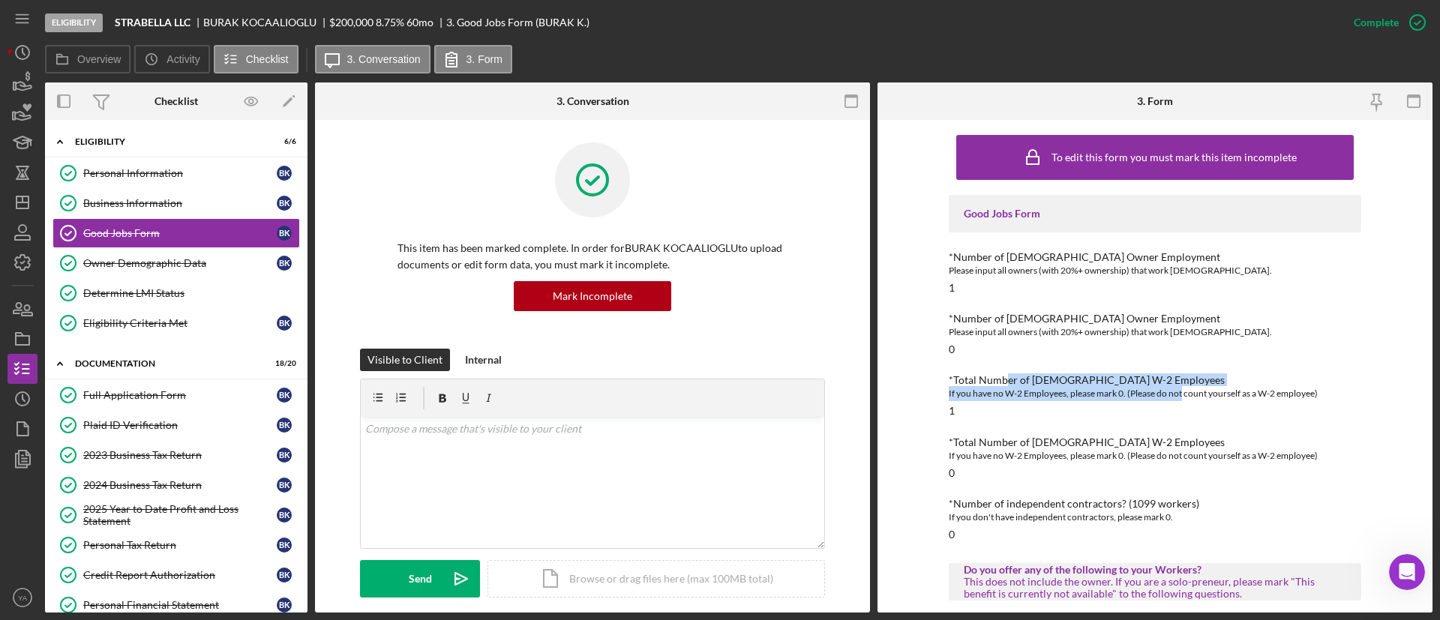
drag, startPoint x: 1002, startPoint y: 382, endPoint x: 1181, endPoint y: 392, distance: 178.8
click at [1181, 392] on div "*Total Number of [DEMOGRAPHIC_DATA] W-2 Employees If you have no W-2 Employees,…" at bounding box center [1154, 395] width 412 height 43
click at [1009, 399] on div "If you have no W-2 Employees, please mark 0. (Please do not count yourself as a…" at bounding box center [1154, 393] width 412 height 15
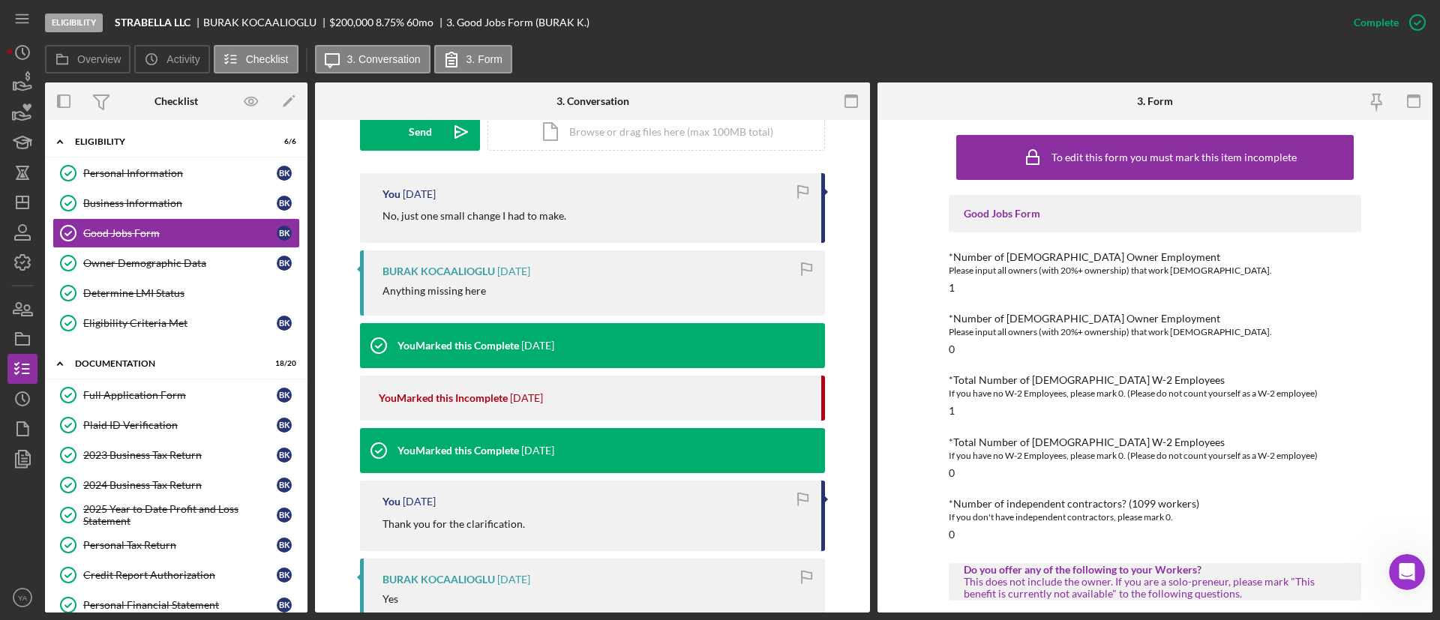
scroll to position [450, 0]
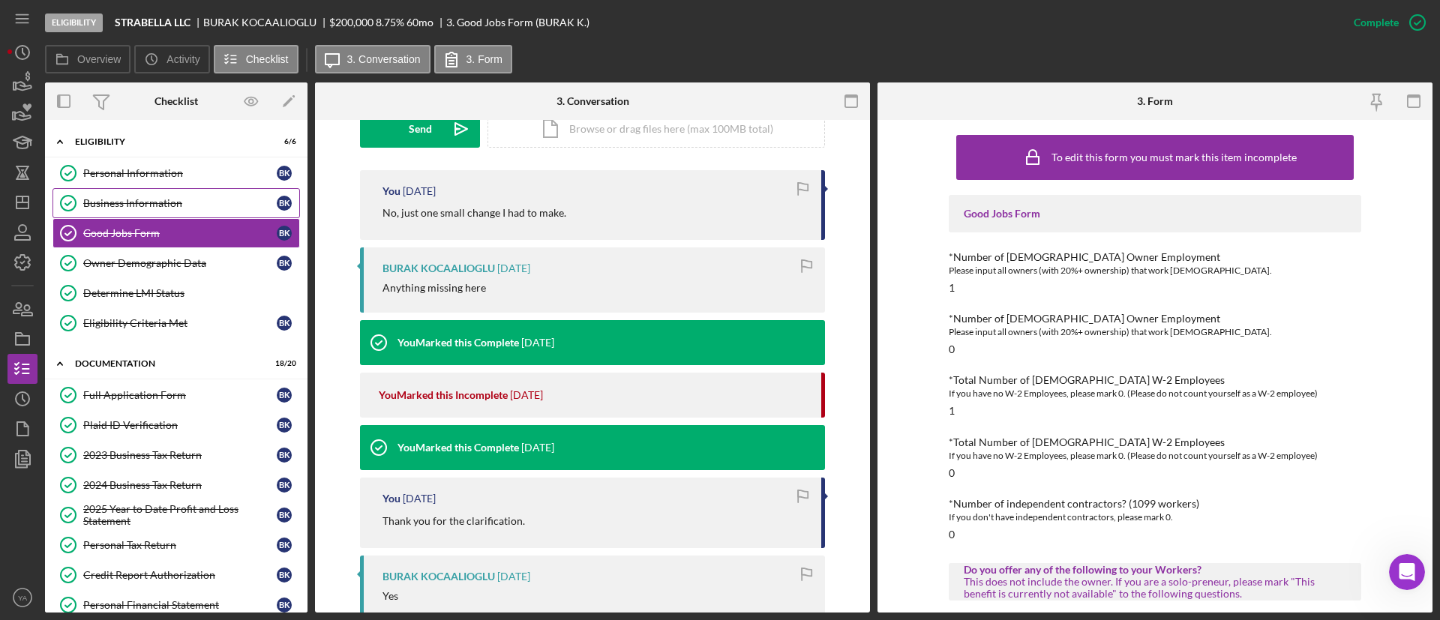
click at [165, 200] on div "Business Information" at bounding box center [179, 203] width 193 height 12
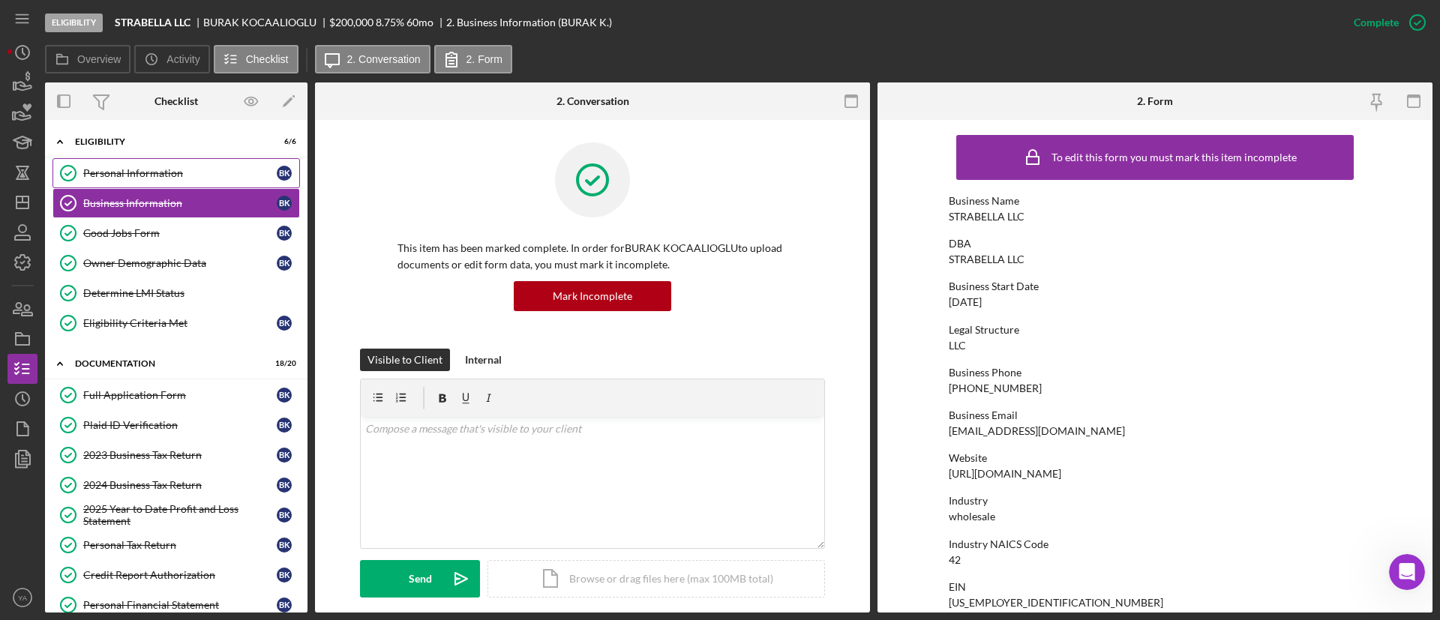
click at [206, 181] on link "Personal Information Personal Information B K" at bounding box center [175, 173] width 247 height 30
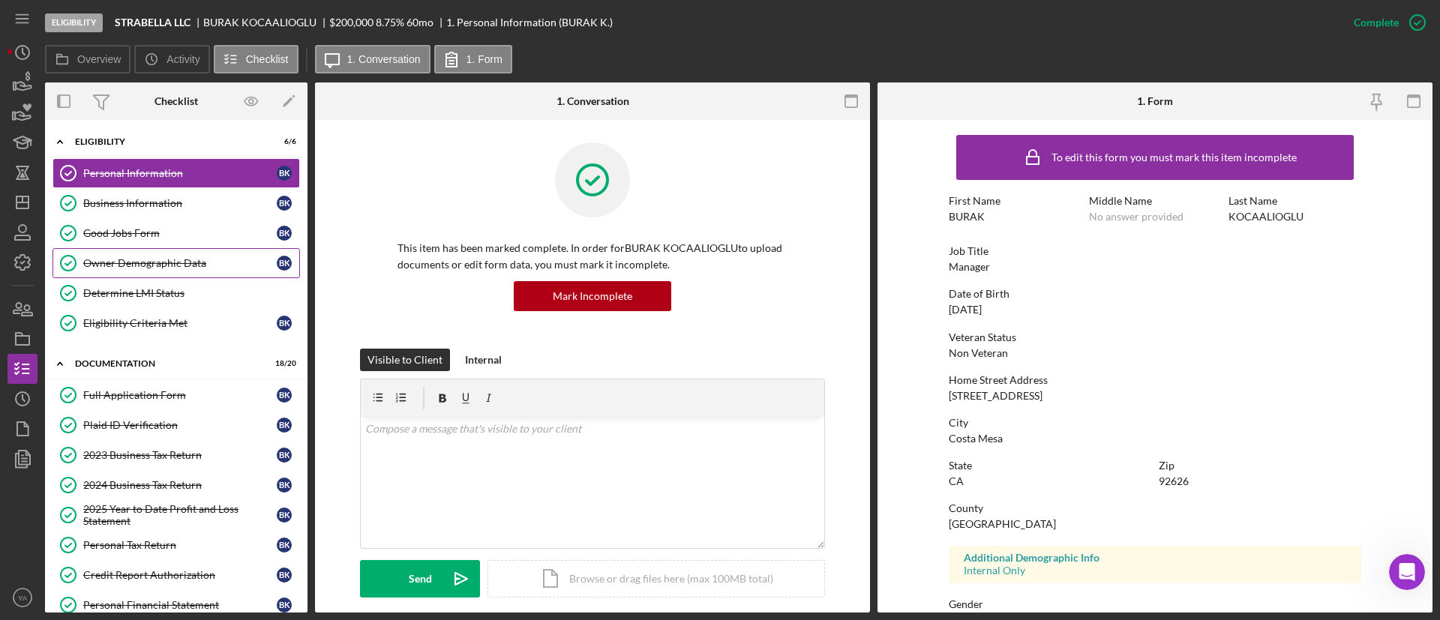
click at [200, 248] on link "Owner Demographic Data Owner Demographic Data B K" at bounding box center [175, 263] width 247 height 30
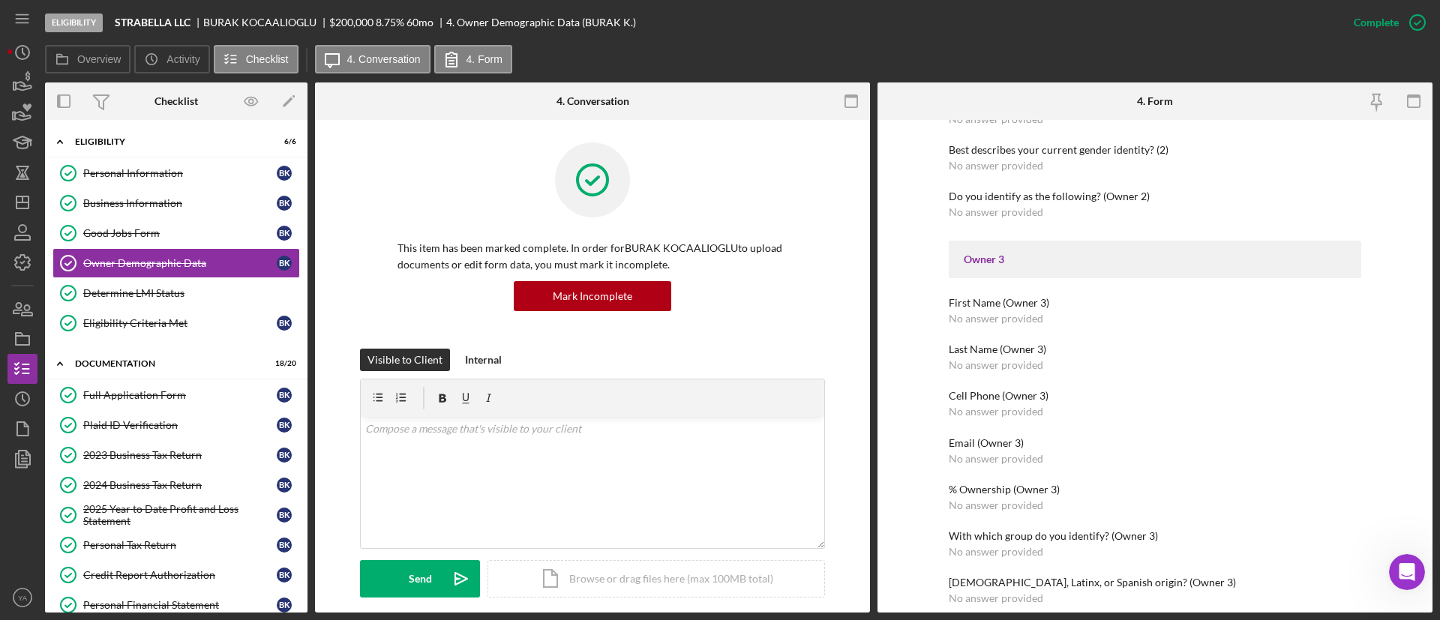
scroll to position [1237, 0]
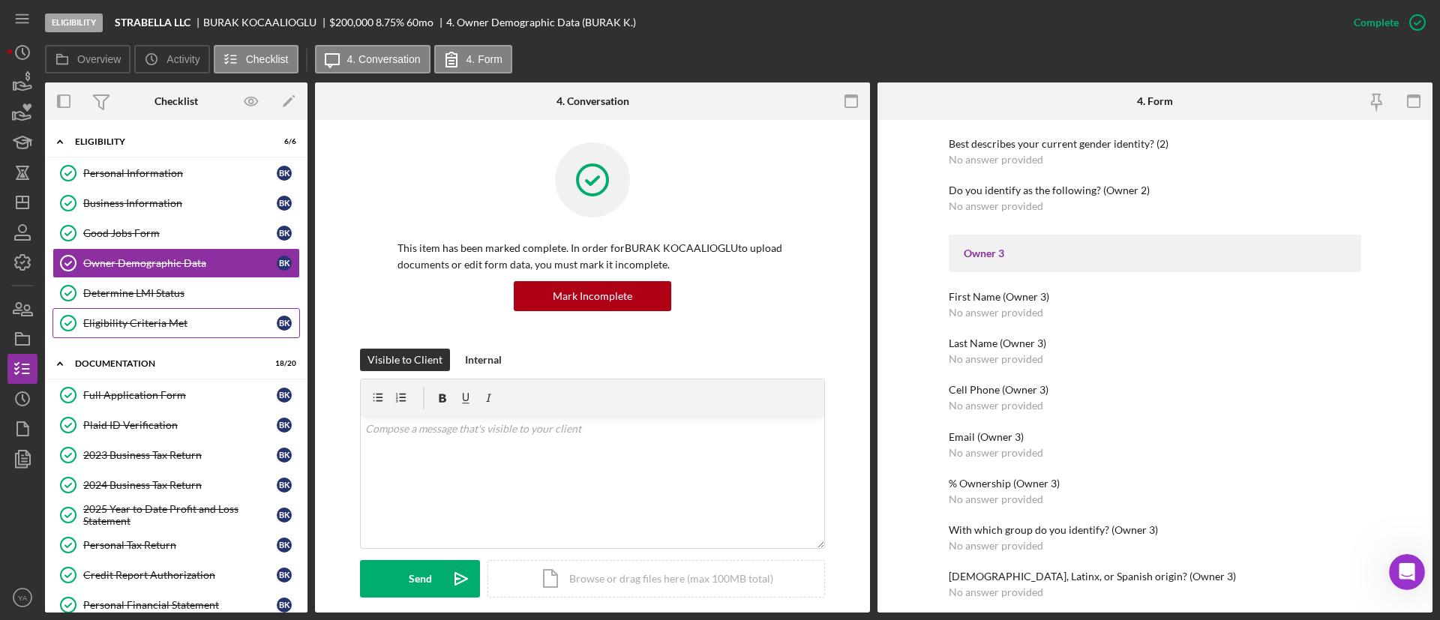
click at [167, 307] on link "Determine LMI Status Determine LMI Status" at bounding box center [175, 293] width 247 height 30
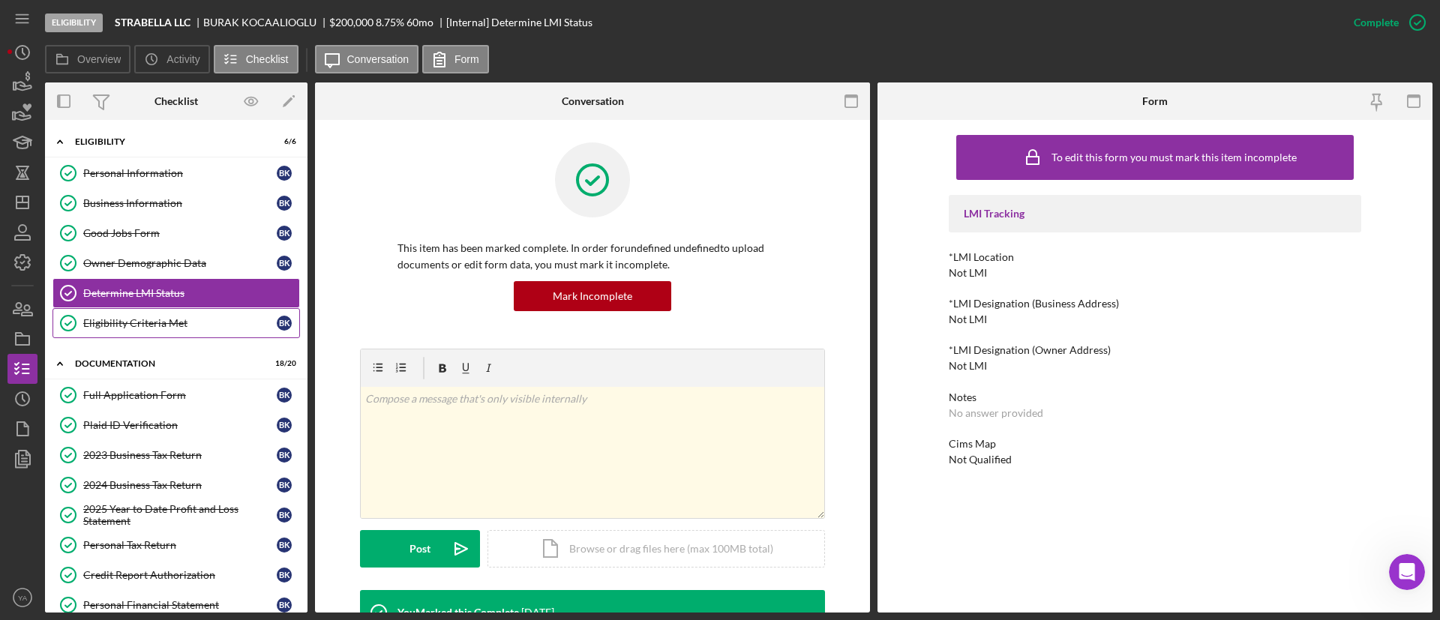
click at [178, 334] on link "Eligibility Criteria Met Eligibility Criteria Met B K" at bounding box center [175, 323] width 247 height 30
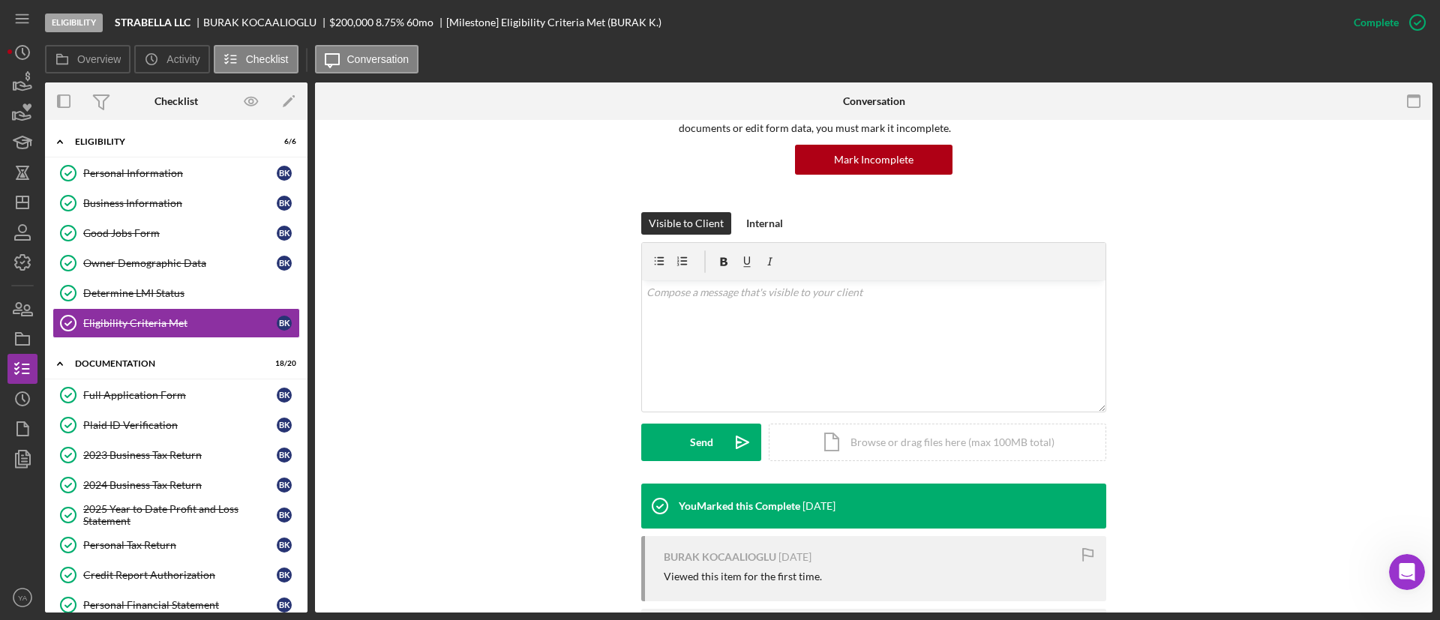
scroll to position [277, 0]
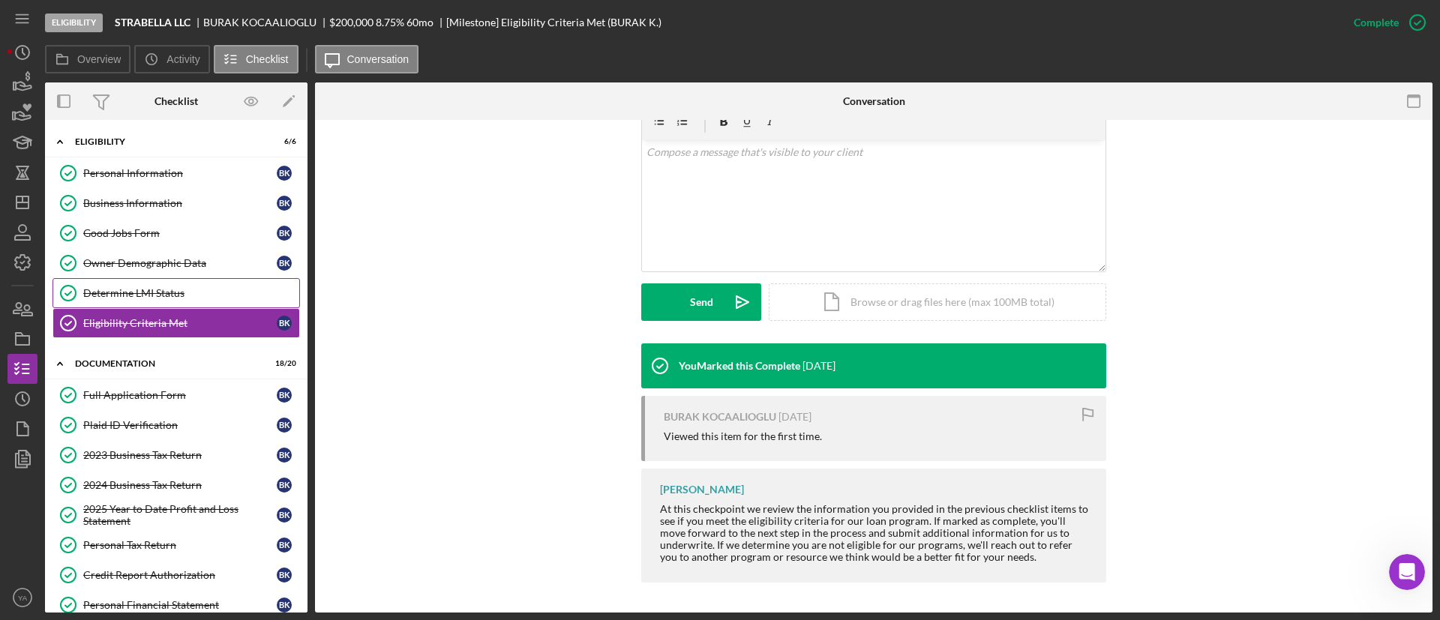
click at [167, 285] on link "Determine LMI Status Determine LMI Status" at bounding box center [175, 293] width 247 height 30
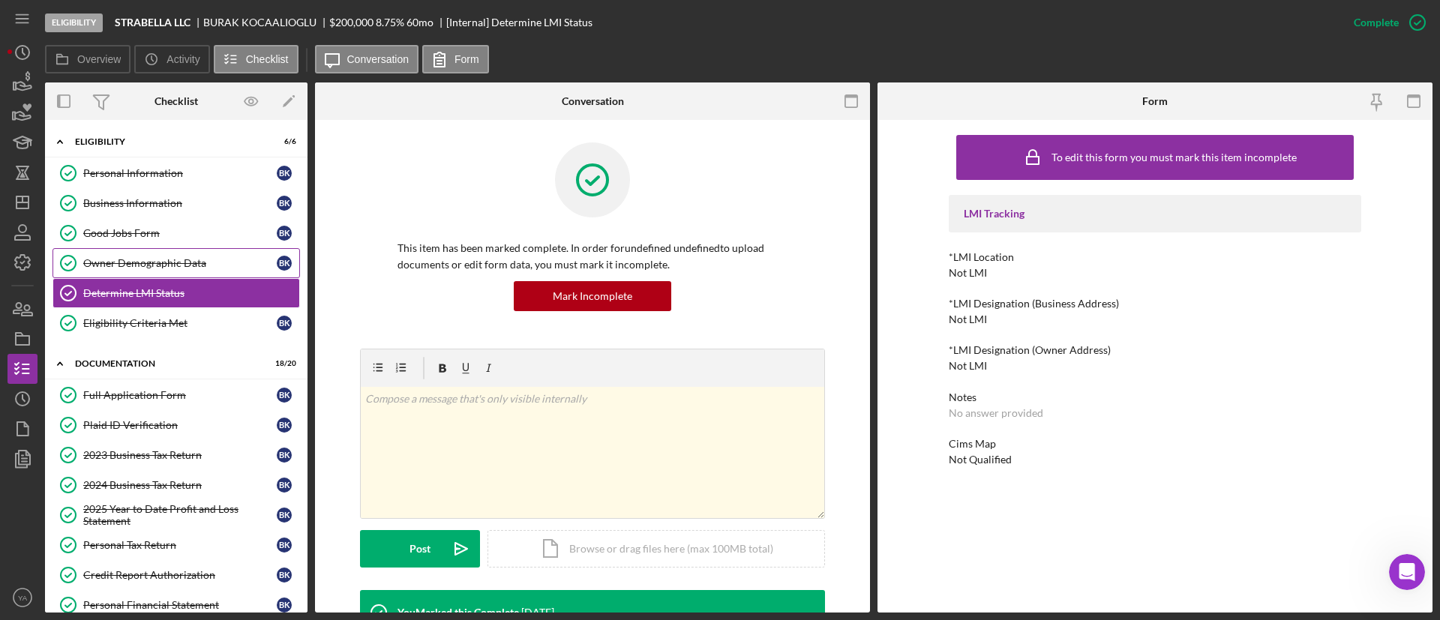
click at [189, 261] on div "Owner Demographic Data" at bounding box center [179, 263] width 193 height 12
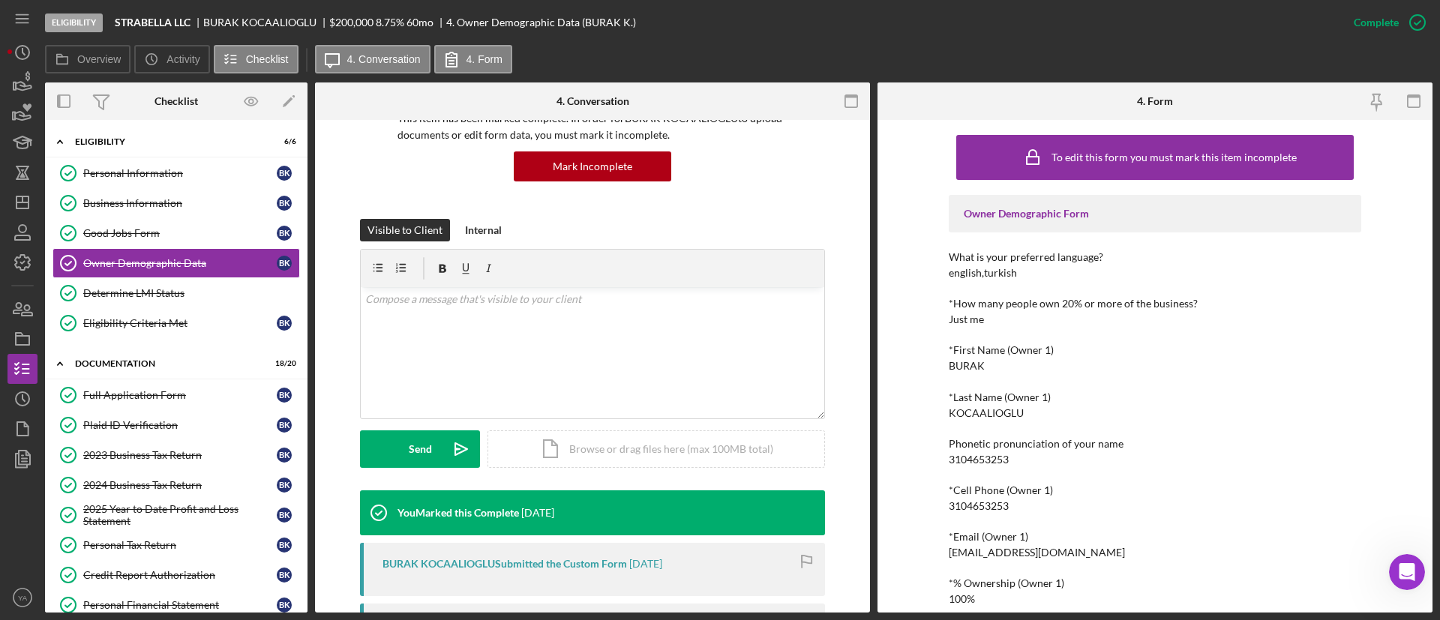
scroll to position [225, 0]
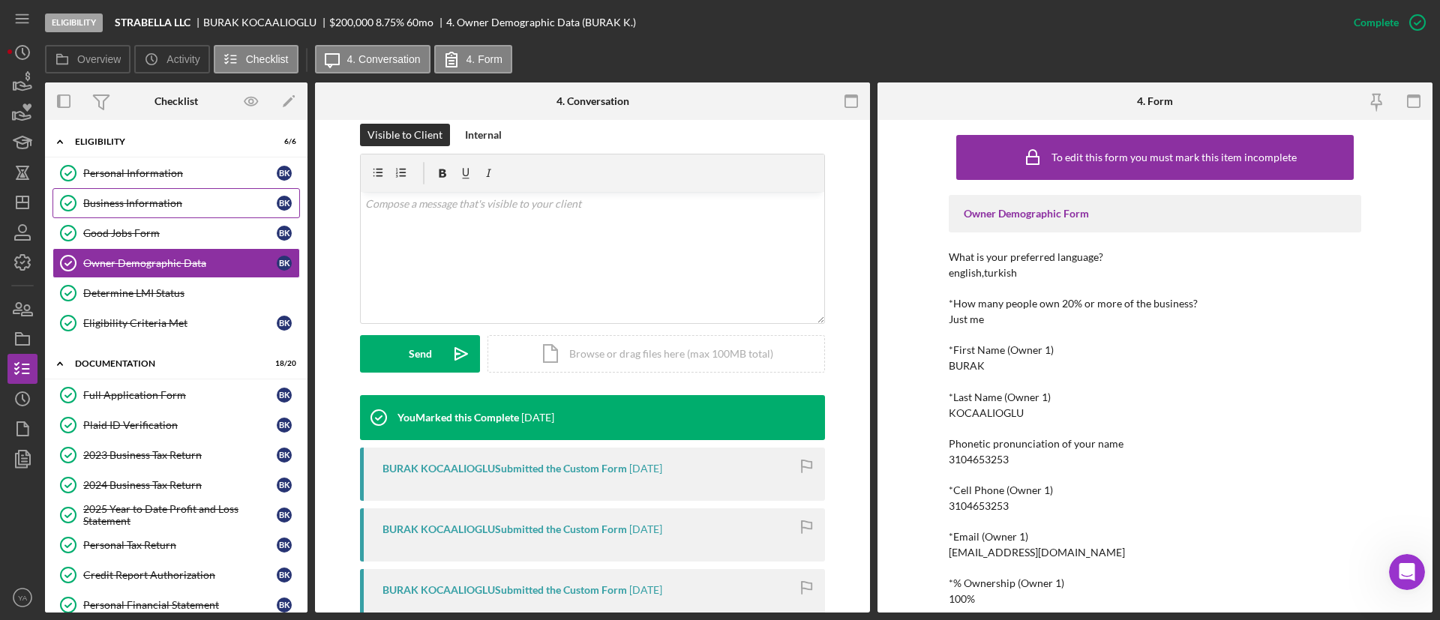
click at [168, 188] on link "Business Information Business Information B K" at bounding box center [175, 203] width 247 height 30
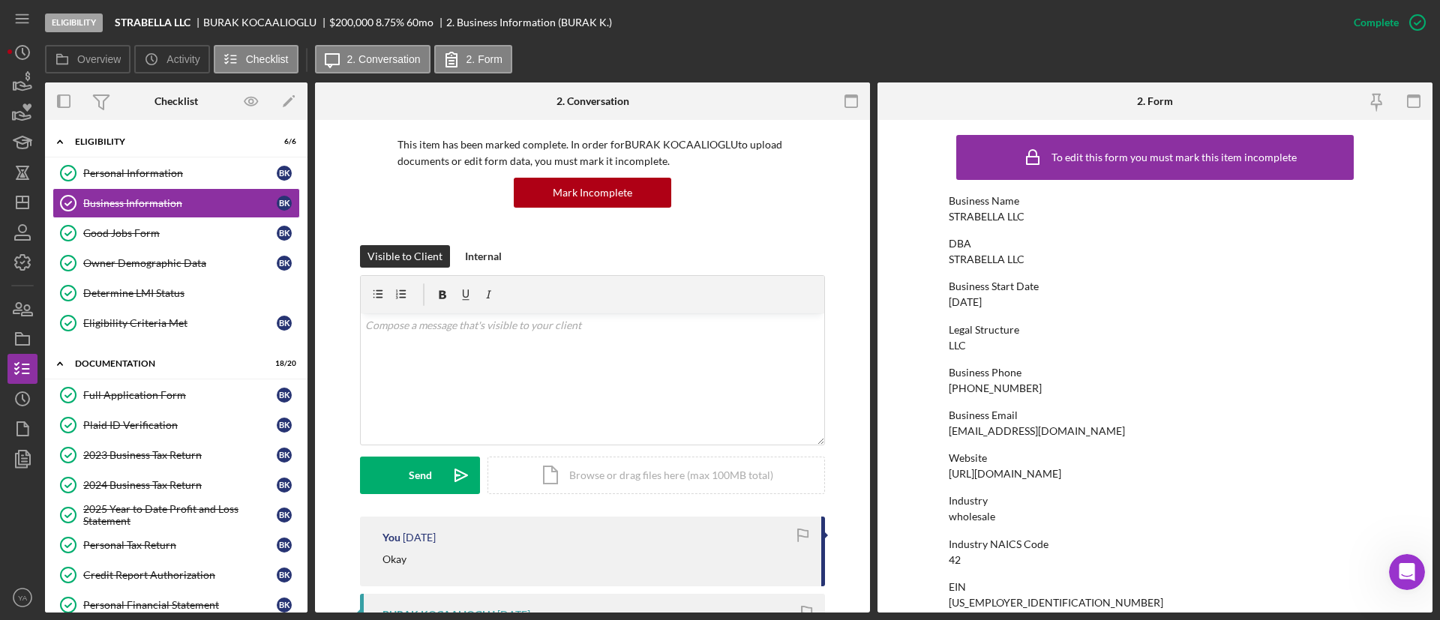
scroll to position [225, 0]
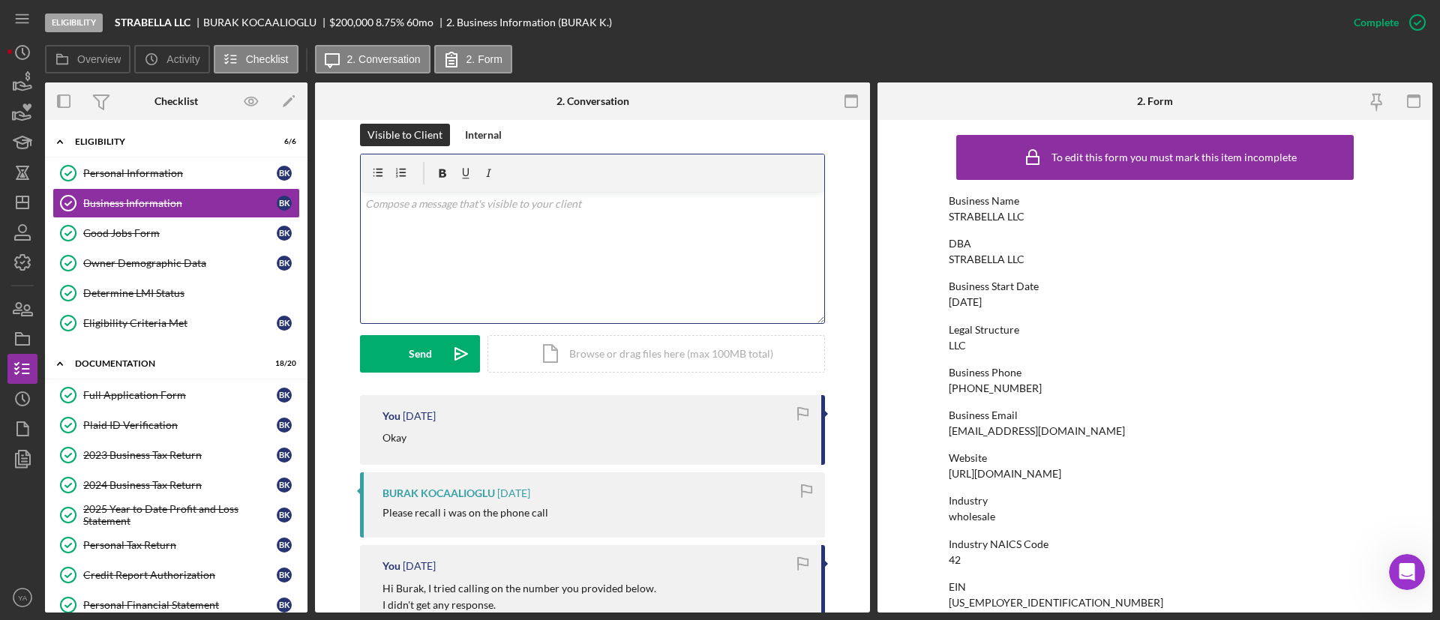
click at [529, 262] on div "v Color teal Color pink Remove color Add row above Add row below Add column bef…" at bounding box center [592, 257] width 463 height 131
click at [381, 223] on p "Hi Burak, Could you share the links to your products" at bounding box center [592, 213] width 455 height 34
click at [610, 213] on p "Hi Burak, Can you share the links to your products" at bounding box center [592, 213] width 455 height 34
click at [475, 223] on p "Hi Burak, Can you share the links to your products on Amazon." at bounding box center [592, 213] width 455 height 34
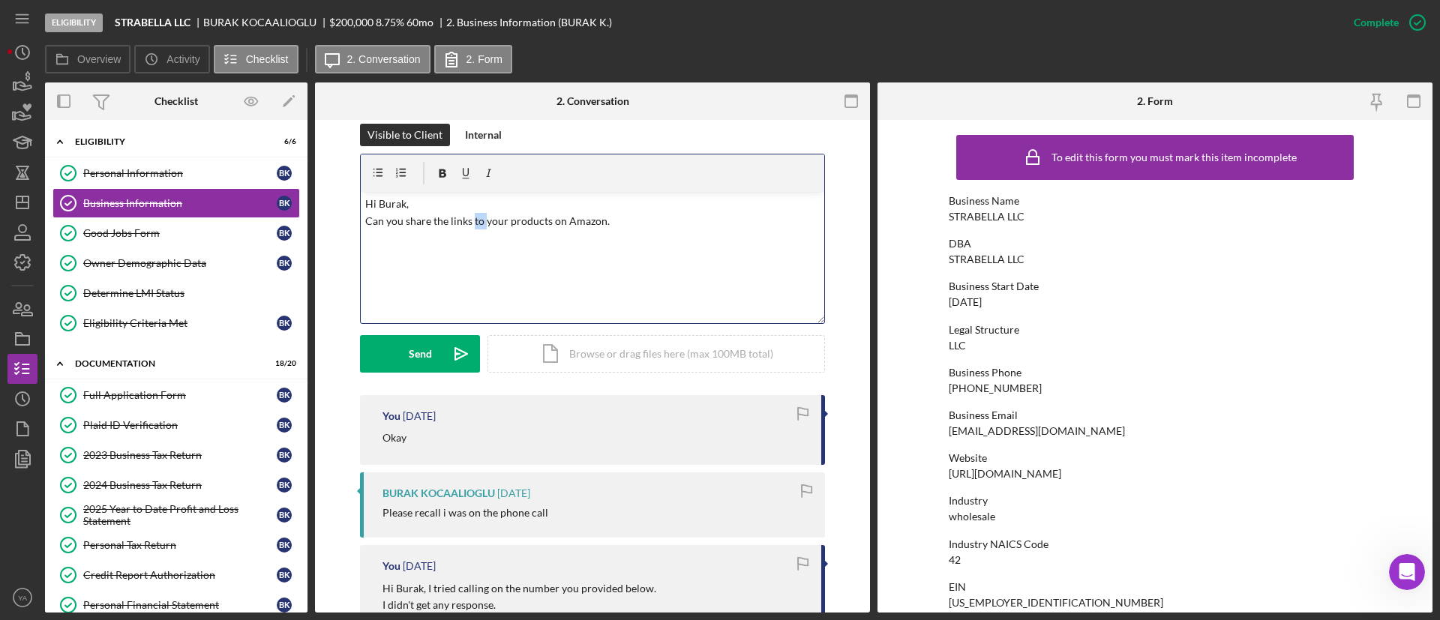
click at [475, 223] on p "Hi Burak, Can you share the links to your products on Amazon." at bounding box center [592, 213] width 455 height 34
click at [635, 226] on p "Hi Burak, Can you share the links to your products on Amazon." at bounding box center [592, 213] width 455 height 34
click at [475, 223] on p "Hi Burak, Can you share the links to your products on Amazon." at bounding box center [592, 213] width 455 height 34
click at [658, 220] on p "Hi Burak, Can you share the links for your products on Amazon." at bounding box center [592, 213] width 455 height 34
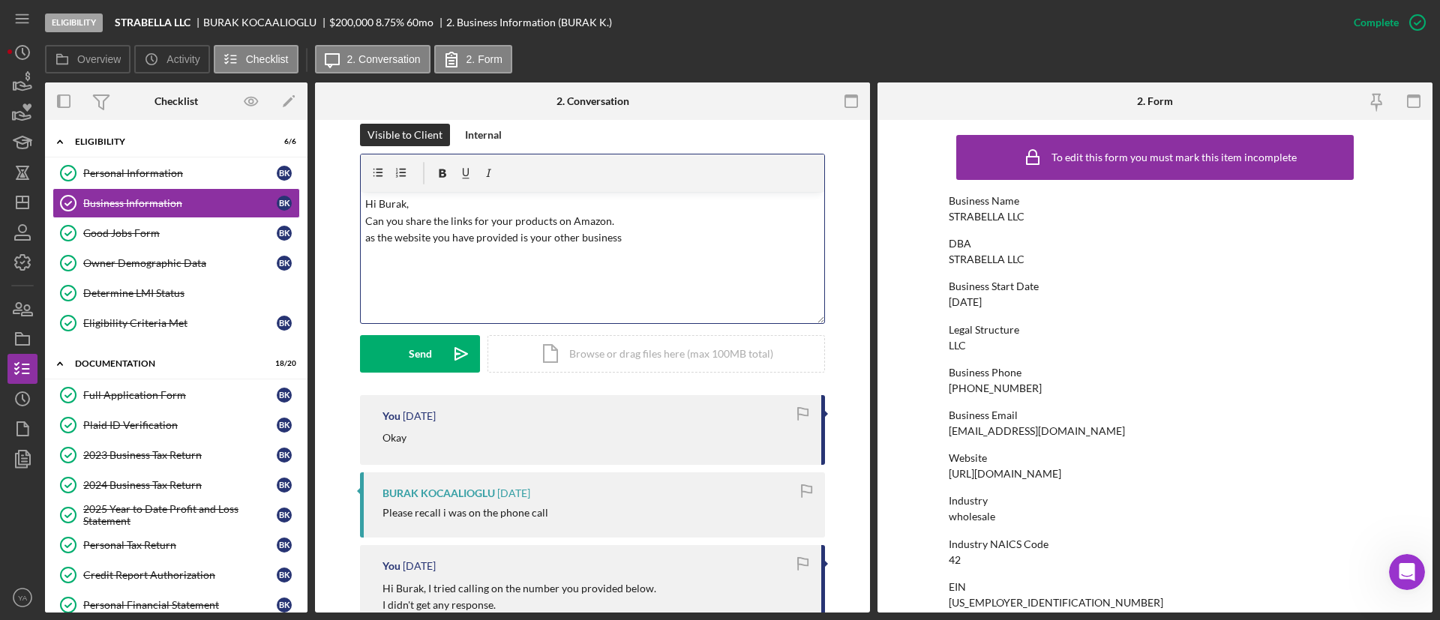
click at [361, 240] on div "v Color teal Color pink Remove color Add row above Add row below Add column bef…" at bounding box center [592, 257] width 463 height 131
click at [460, 232] on p "Hi Burak, Can you share the links for your products on Amazon as the website yo…" at bounding box center [592, 221] width 455 height 50
click at [610, 220] on p "Hi Burak, Can you share the links for your products on Amazon as the website yo…" at bounding box center [592, 221] width 455 height 50
drag, startPoint x: 610, startPoint y: 220, endPoint x: 619, endPoint y: 265, distance: 45.9
click at [619, 265] on div "v Color teal Color pink Remove color Add row above Add row below Add column bef…" at bounding box center [592, 257] width 463 height 131
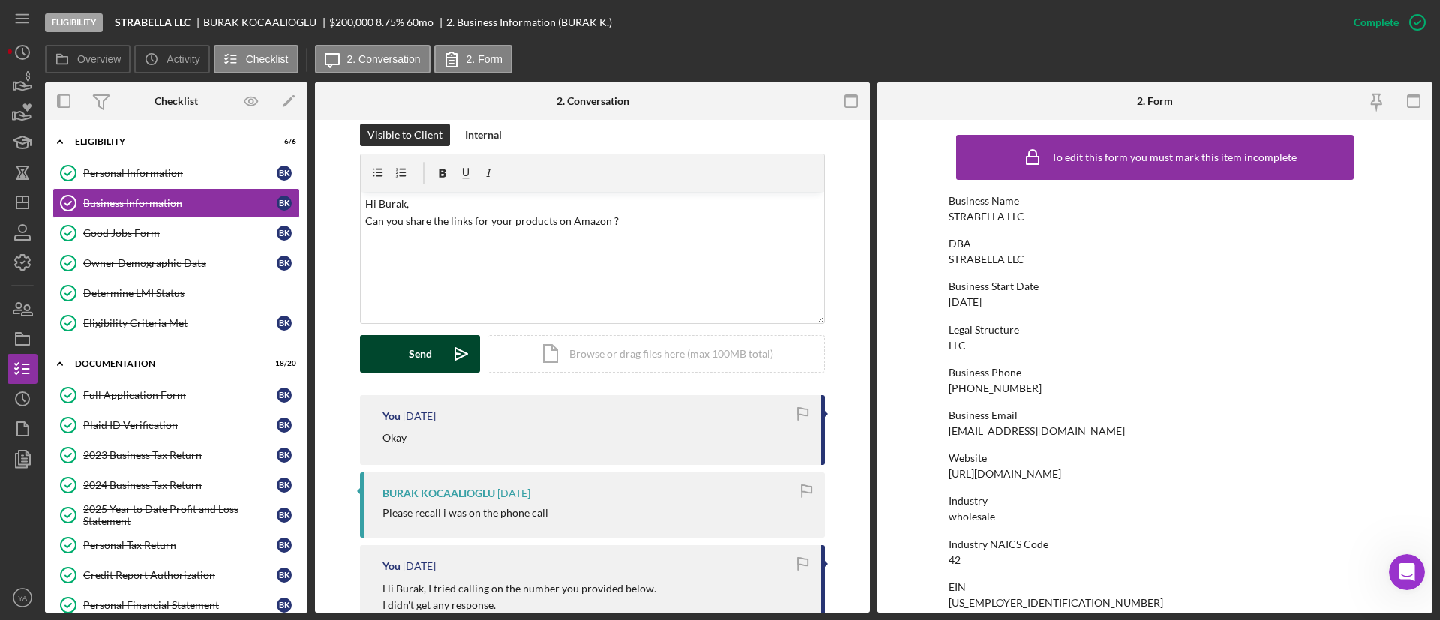
click at [451, 346] on icon "Icon/icon-invite-send" at bounding box center [460, 353] width 37 height 37
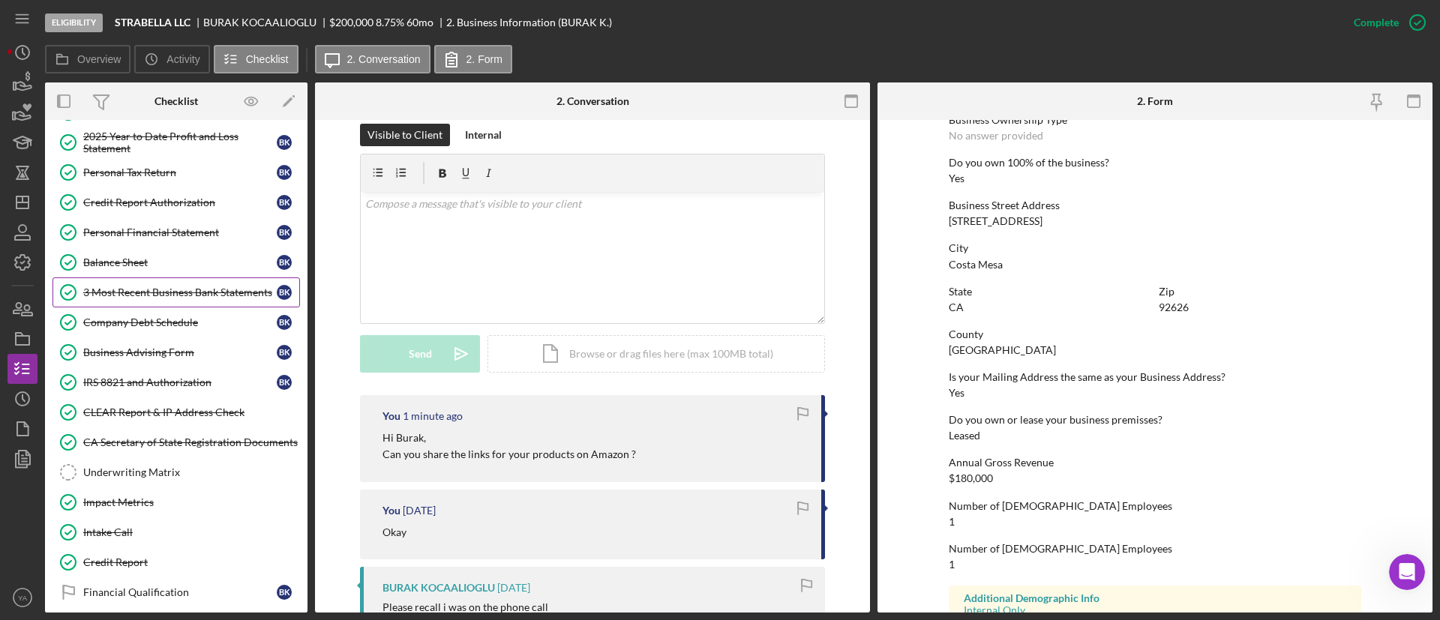
scroll to position [337, 0]
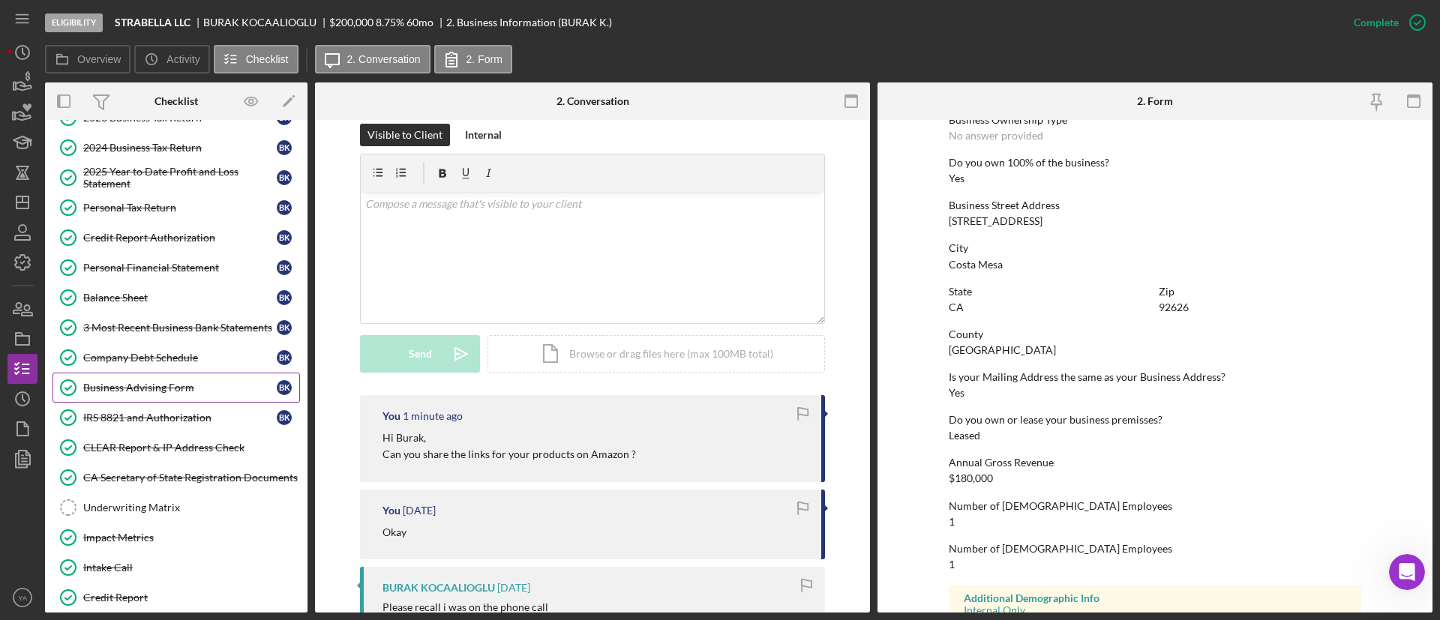
click at [188, 387] on div "Business Advising Form" at bounding box center [179, 388] width 193 height 12
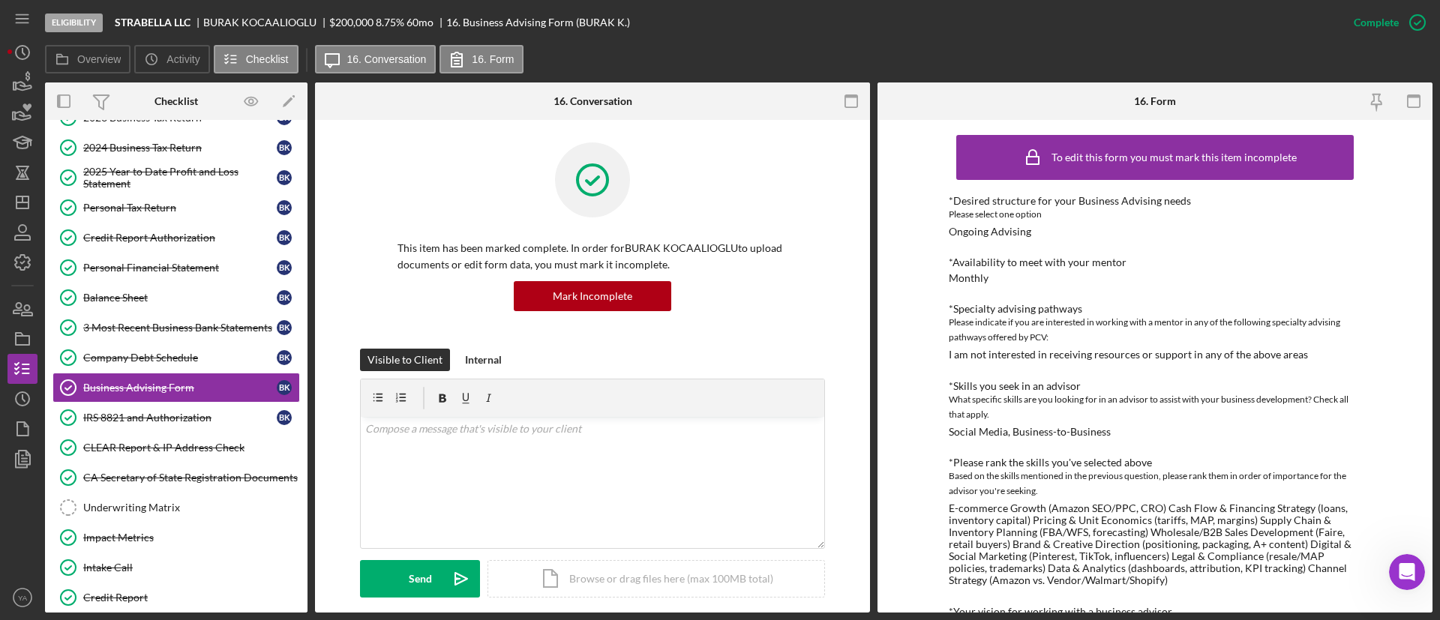
scroll to position [337, 0]
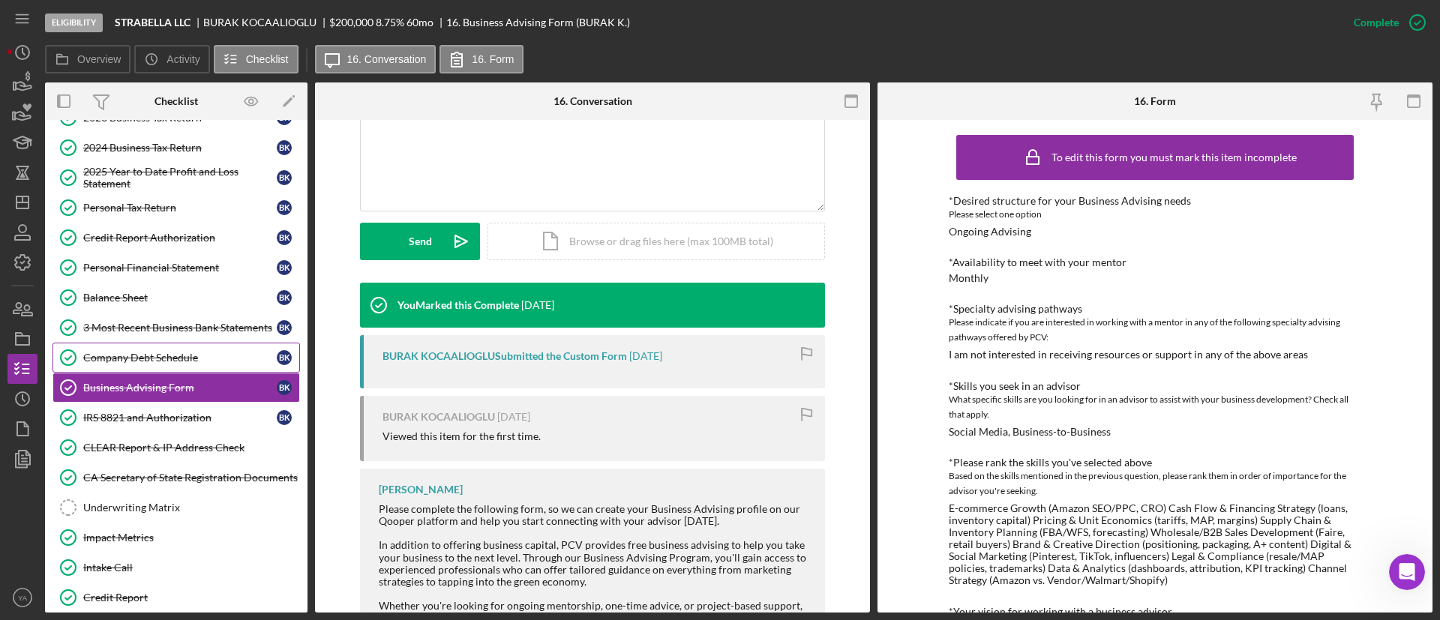
click at [178, 361] on div "Company Debt Schedule" at bounding box center [179, 358] width 193 height 12
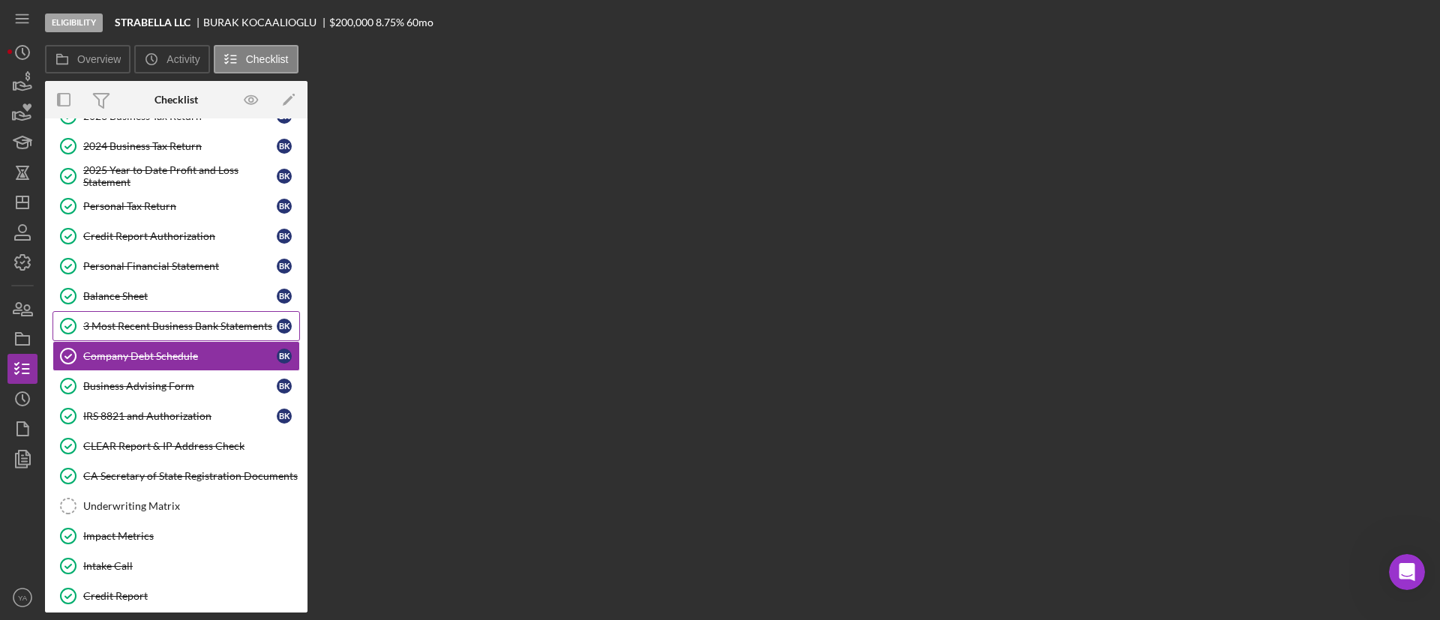
click at [160, 325] on div "3 Most Recent Business Bank Statements" at bounding box center [179, 326] width 193 height 12
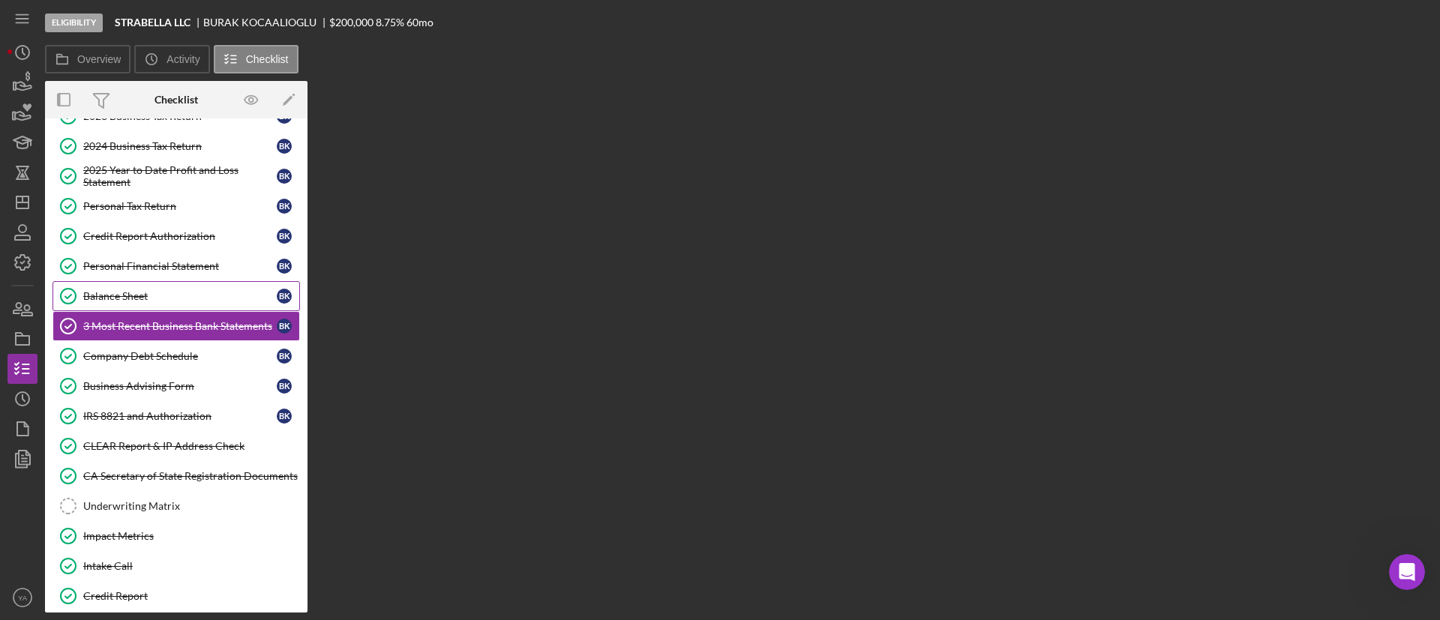
click at [151, 302] on link "Balance Sheet Balance Sheet B K" at bounding box center [175, 296] width 247 height 30
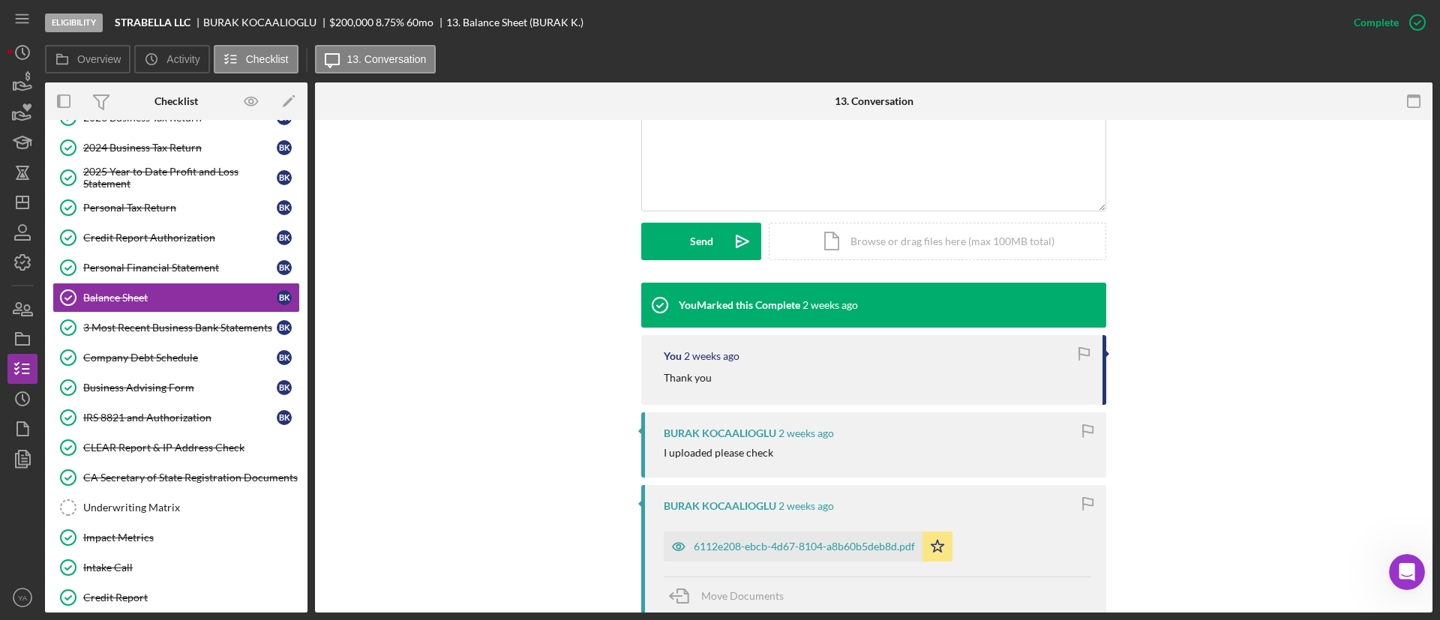
scroll to position [562, 0]
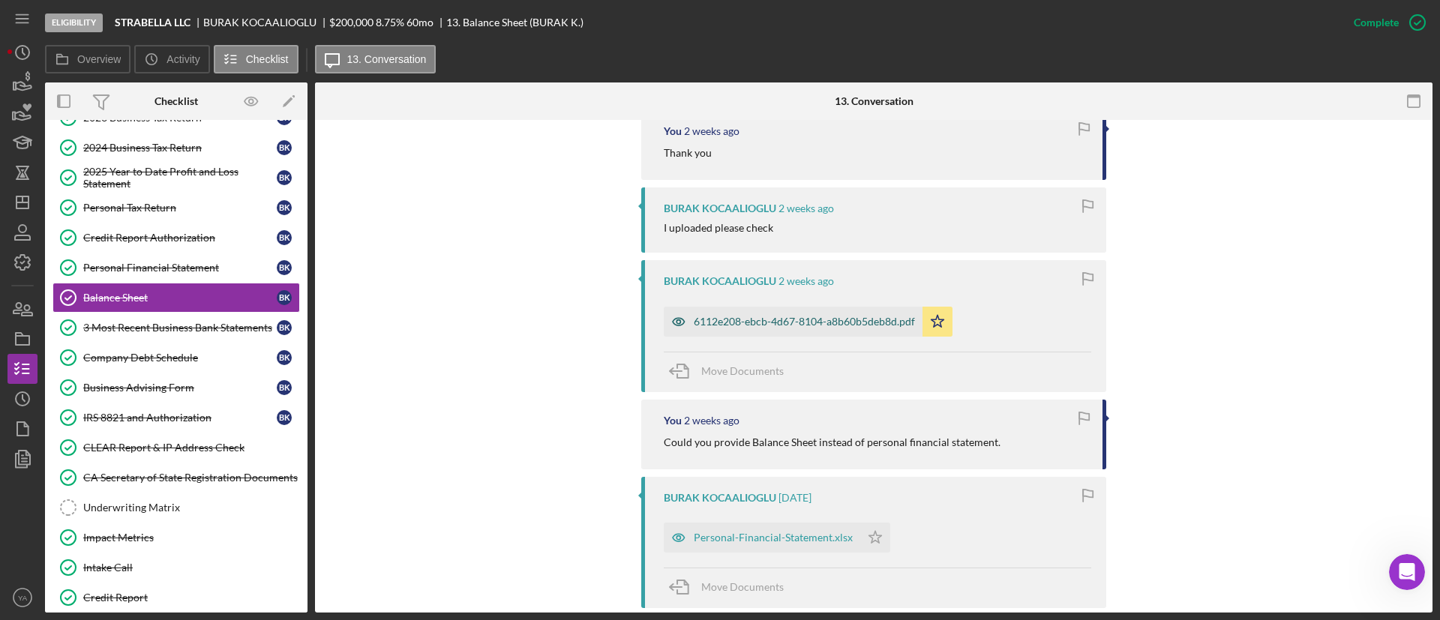
click at [783, 316] on div "6112e208-ebcb-4d67-8104-a8b60b5deb8d.pdf" at bounding box center [804, 322] width 221 height 12
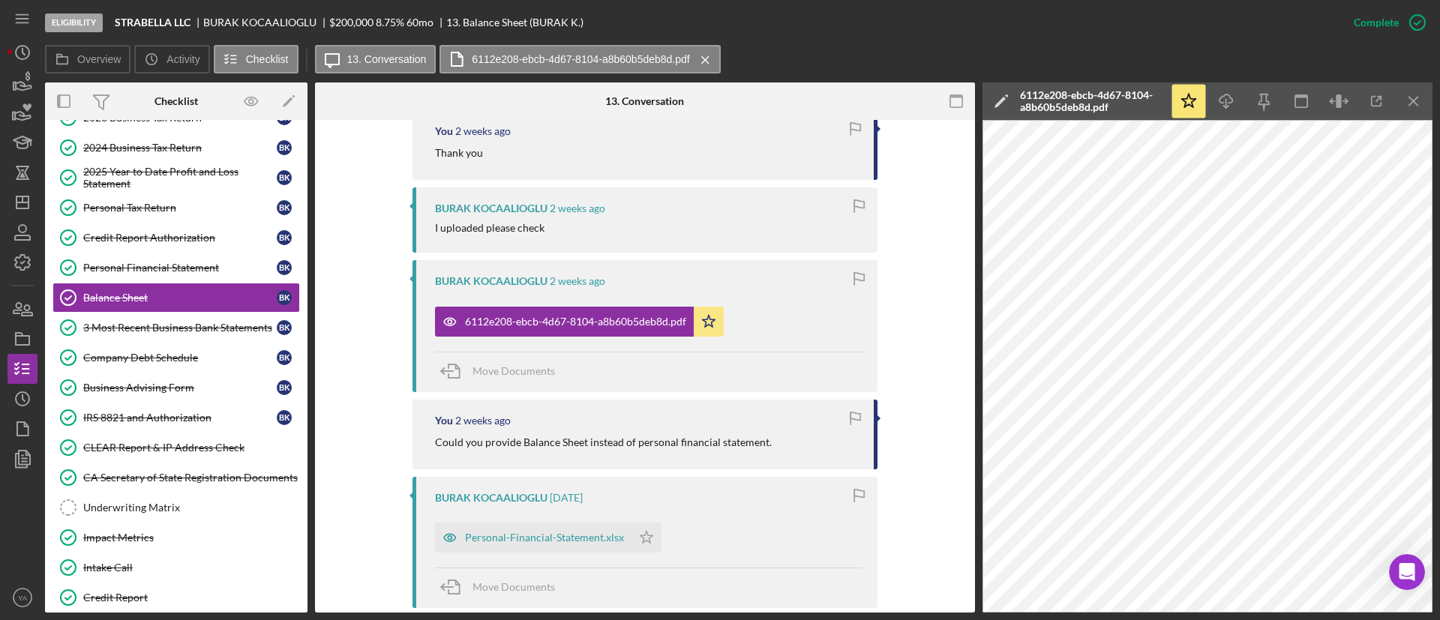
click at [1413, 6] on div "Complete Mark Incomplete" at bounding box center [1385, 22] width 94 height 45
click at [194, 354] on div "Company Debt Schedule" at bounding box center [179, 358] width 193 height 12
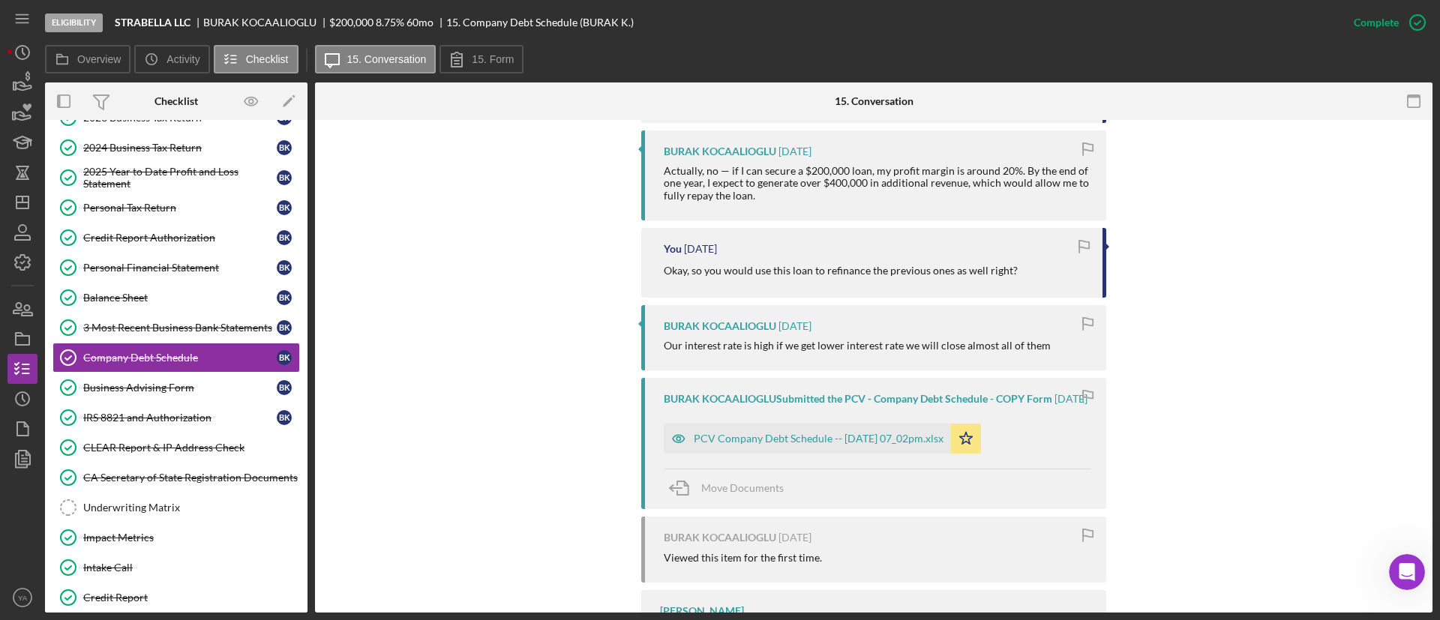
scroll to position [1950, 0]
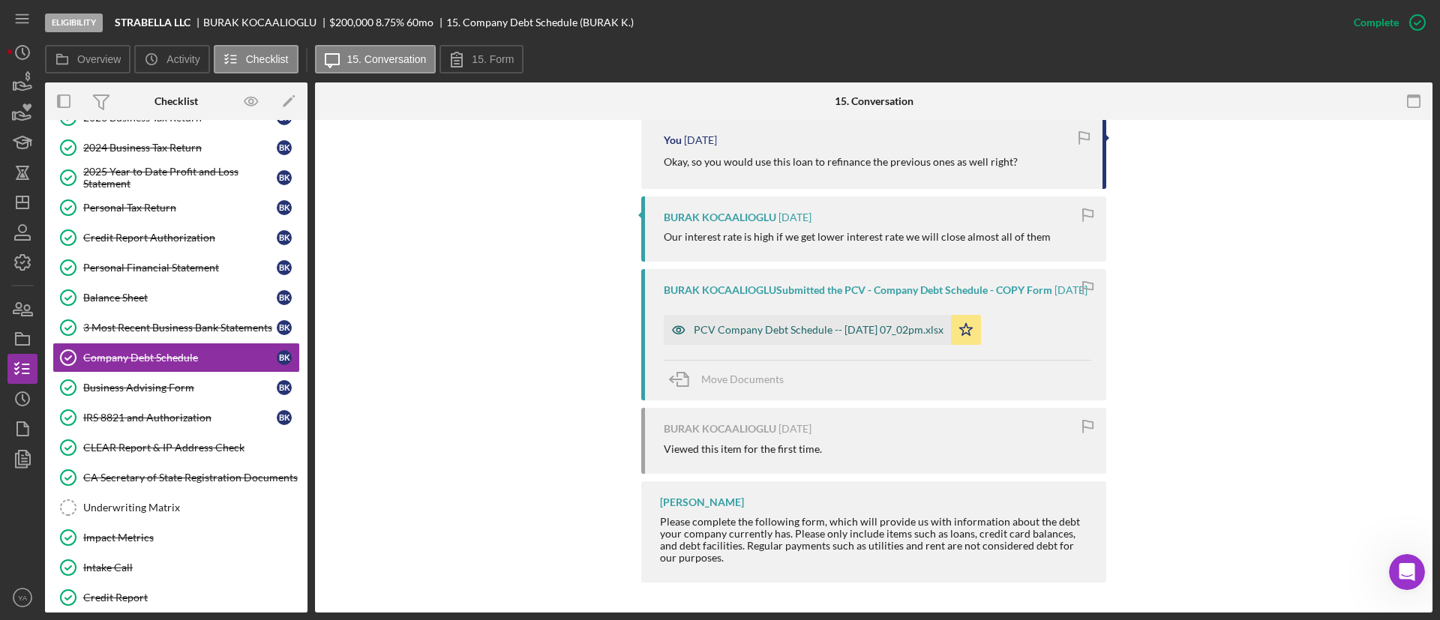
click at [799, 329] on div "PCV Company Debt Schedule -- [DATE] 07_02pm.xlsx" at bounding box center [819, 330] width 250 height 12
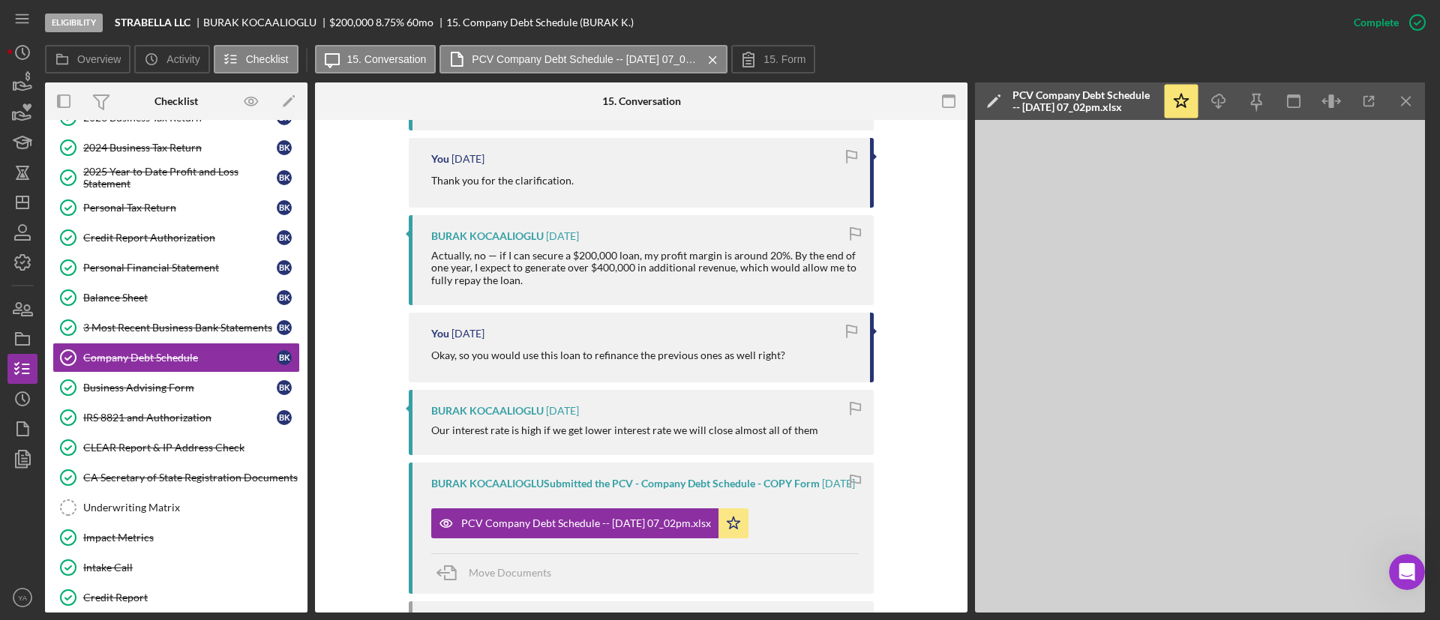
scroll to position [1725, 0]
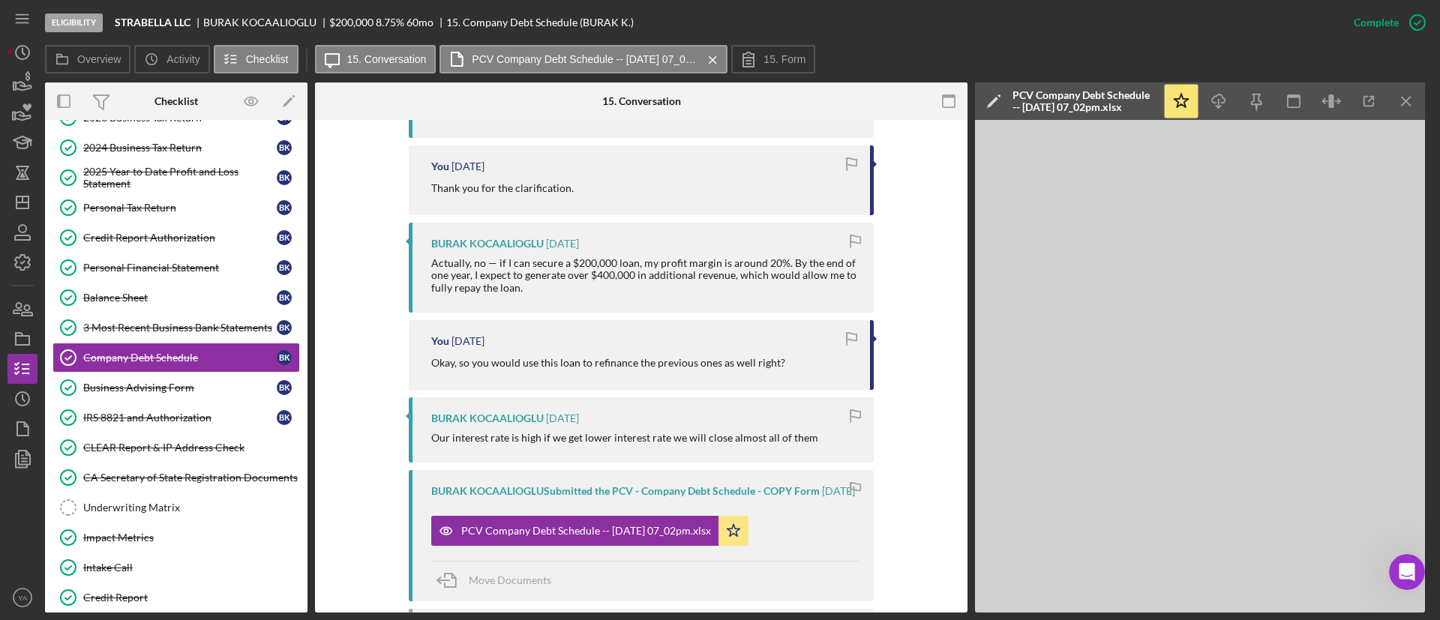
click at [40, 205] on nav "Icon/Menu Icon/Dashboard Dashboard Navigation Divider Mobile Checklist Navigati…" at bounding box center [25, 306] width 37 height 613
click at [36, 205] on nav "Icon/Menu Icon/Dashboard Dashboard Navigation Divider Mobile Checklist Navigati…" at bounding box center [25, 306] width 37 height 613
click at [33, 205] on icon "Icon/Dashboard" at bounding box center [22, 202] width 37 height 37
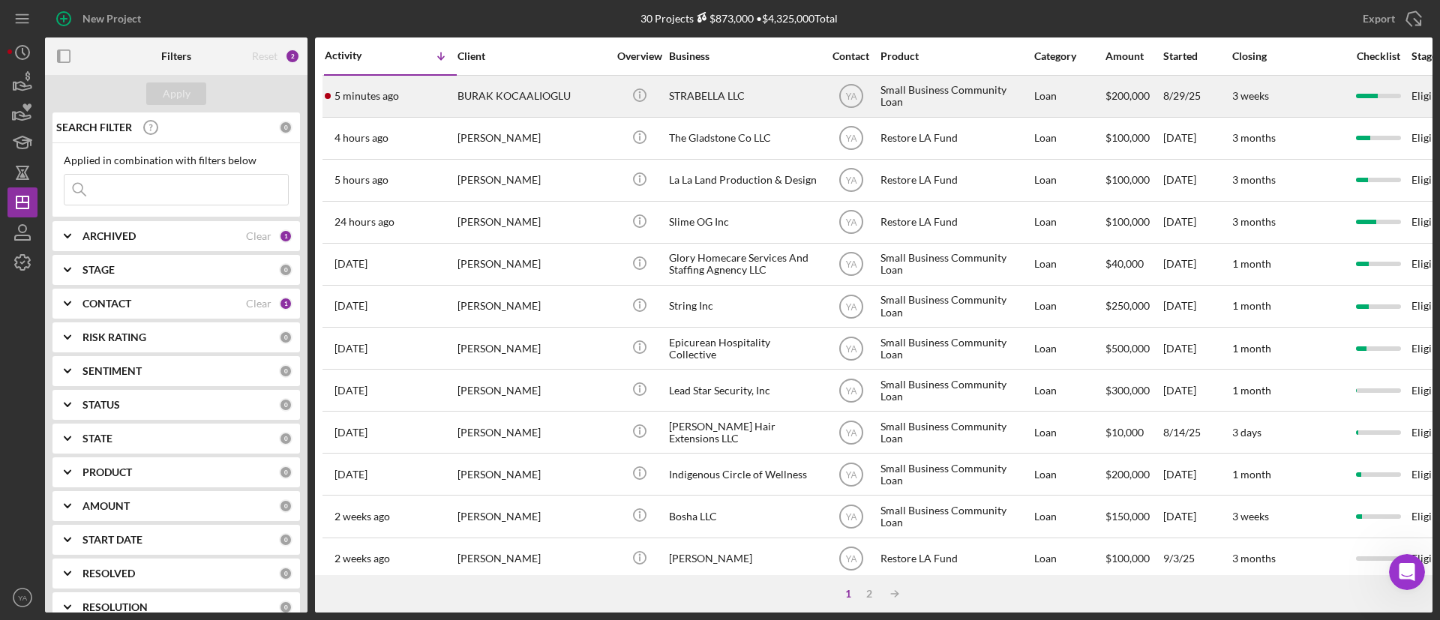
click at [727, 94] on div "STRABELLA LLC" at bounding box center [744, 96] width 150 height 40
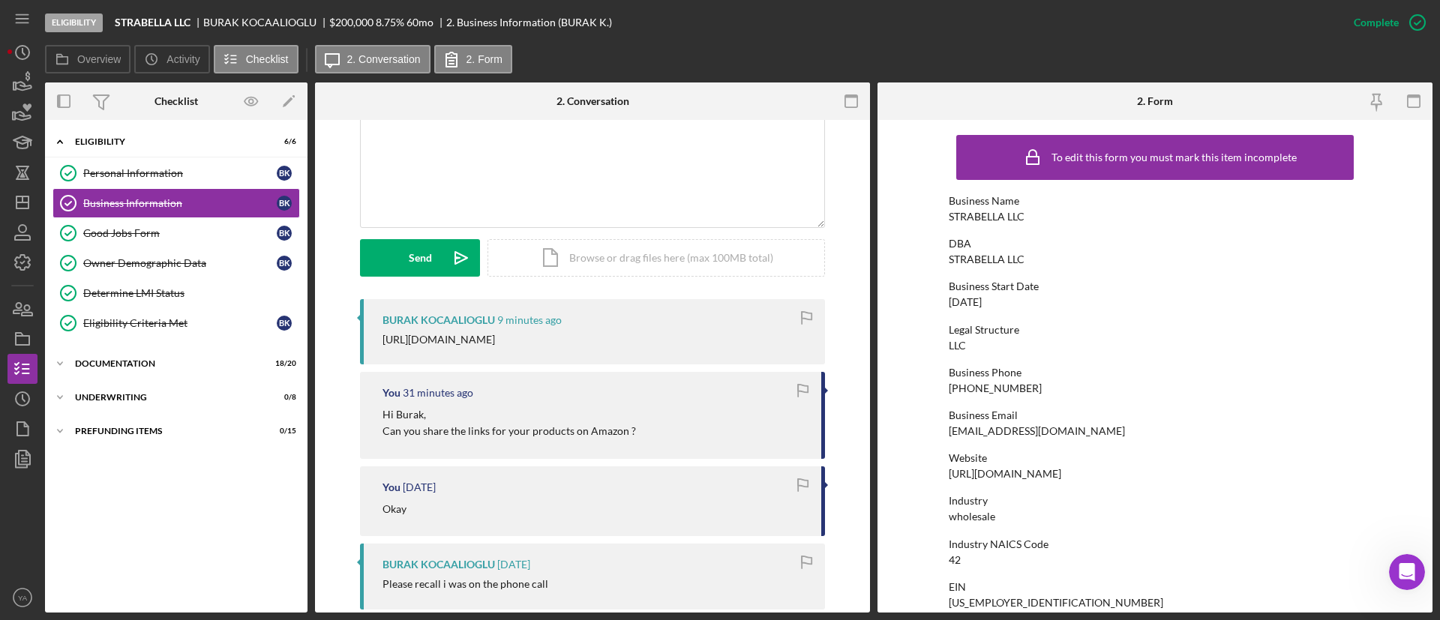
scroll to position [225, 0]
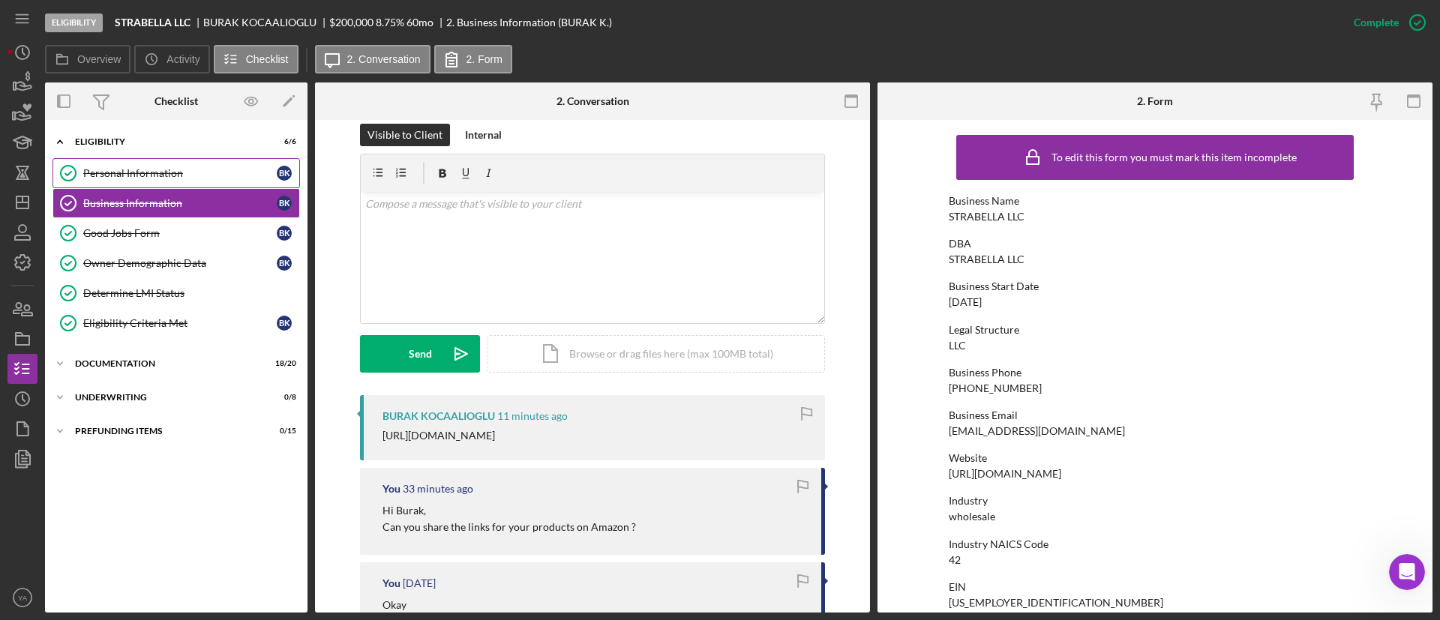
click at [211, 180] on link "Personal Information Personal Information B K" at bounding box center [175, 173] width 247 height 30
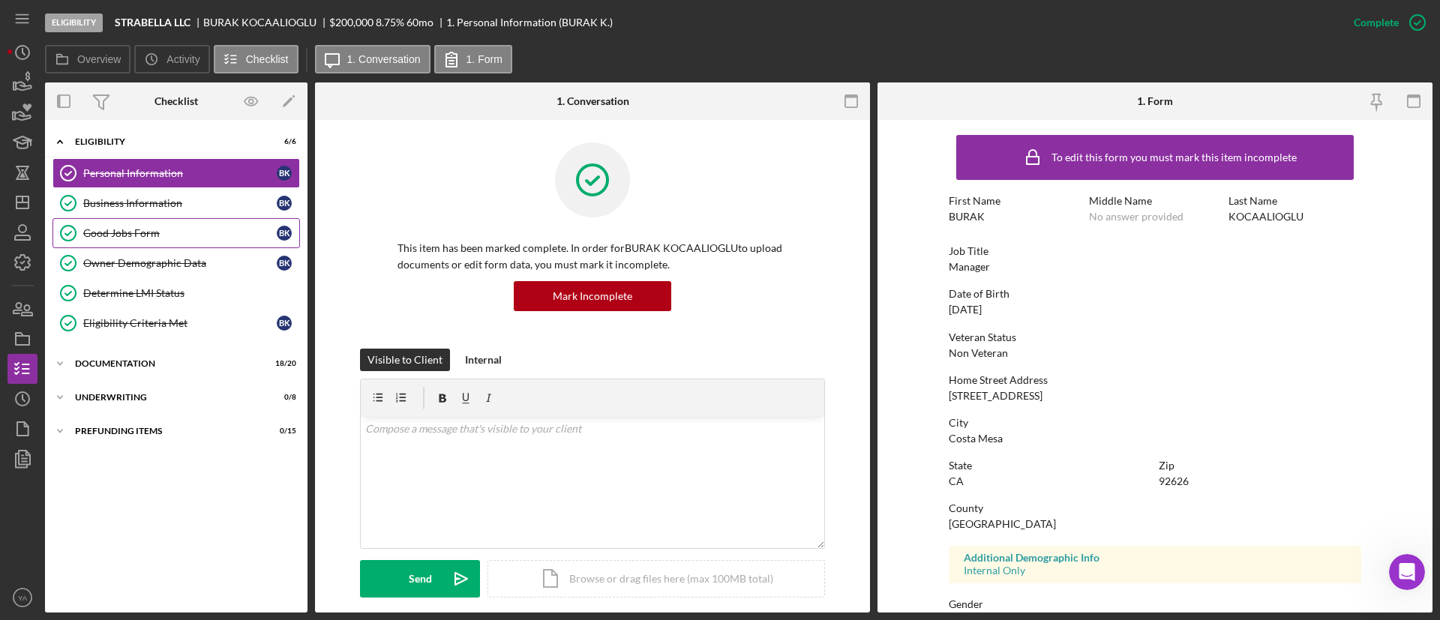
click at [194, 234] on div "Good Jobs Form" at bounding box center [179, 233] width 193 height 12
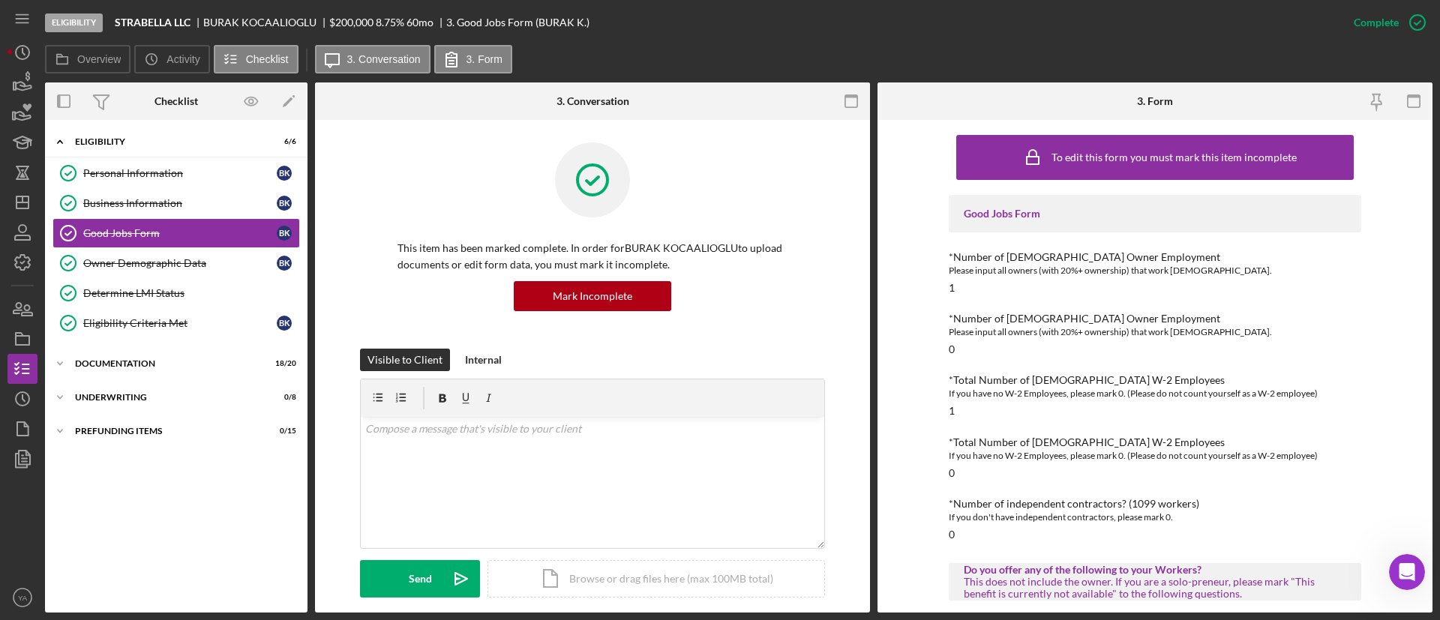
click at [150, 379] on div "Icon/Expander Eligibility 6 / 6 Personal Information Personal Information B K B…" at bounding box center [176, 366] width 262 height 478
click at [151, 359] on div "Documentation" at bounding box center [182, 363] width 214 height 9
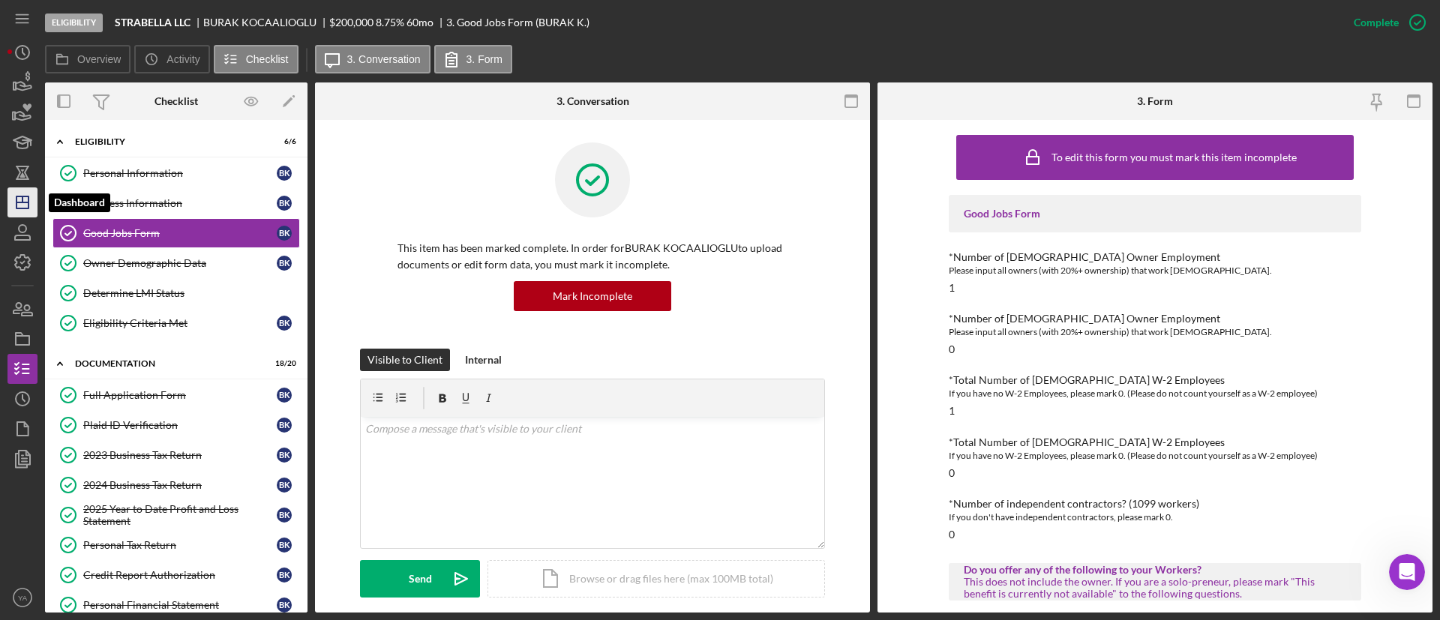
click at [31, 198] on icon "Icon/Dashboard" at bounding box center [22, 202] width 37 height 37
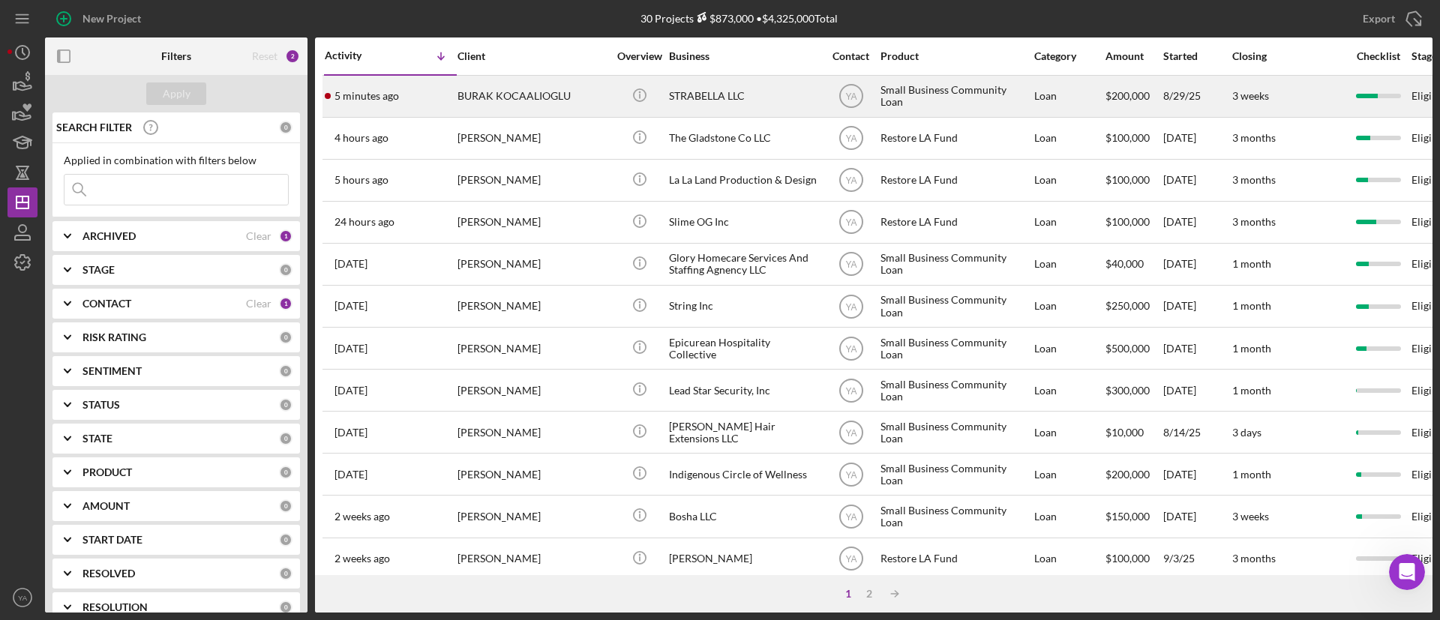
click at [735, 97] on div "STRABELLA LLC" at bounding box center [744, 96] width 150 height 40
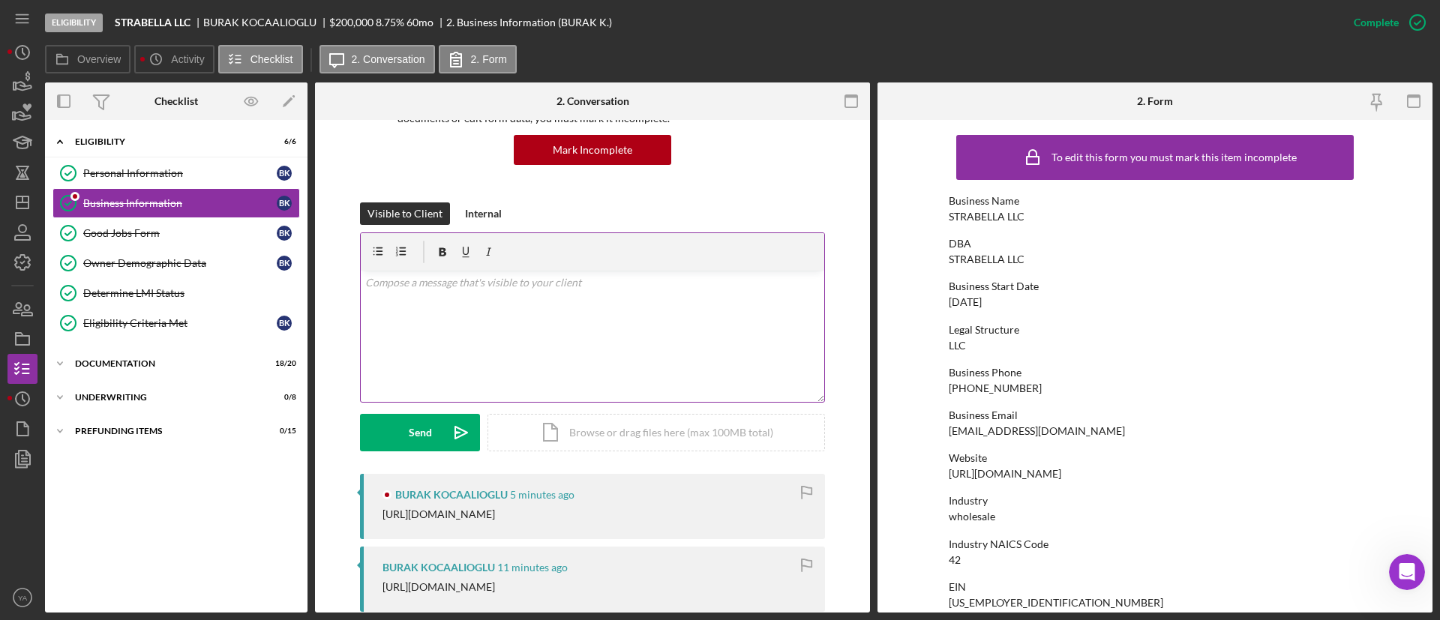
scroll to position [337, 0]
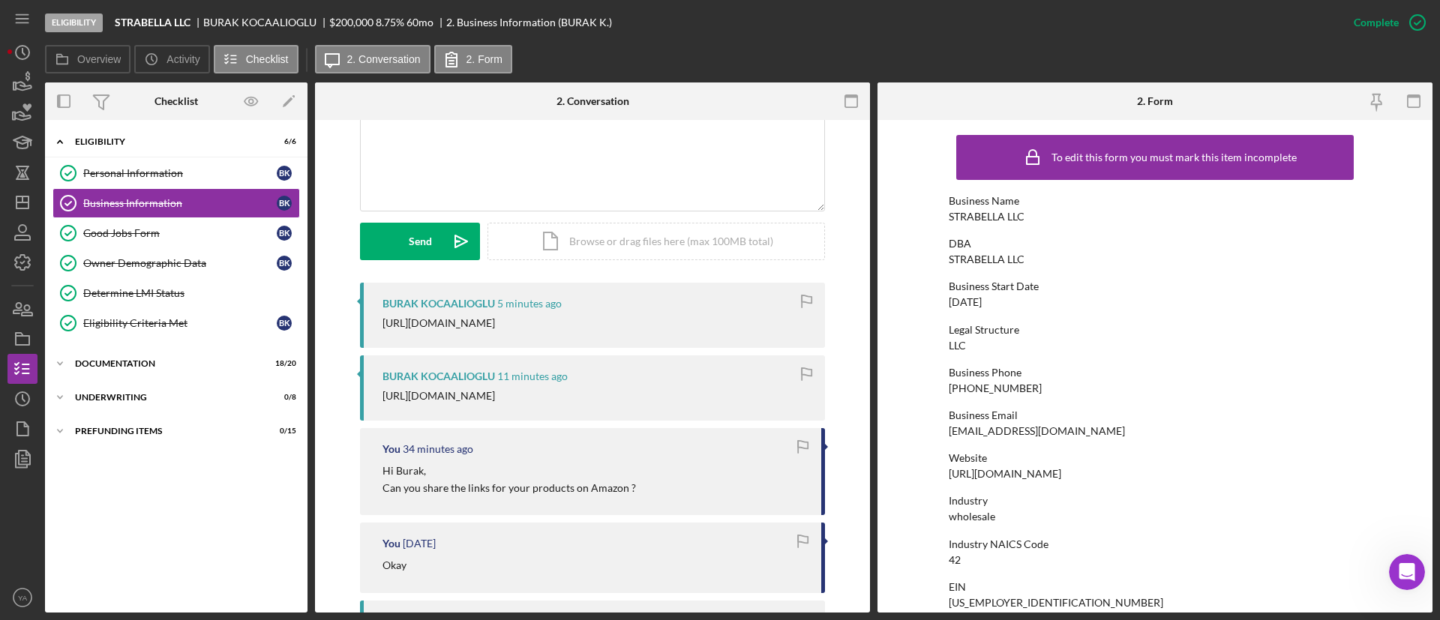
drag, startPoint x: 382, startPoint y: 396, endPoint x: 843, endPoint y: 422, distance: 461.1
copy div "[URL][DOMAIN_NAME]"
drag, startPoint x: 401, startPoint y: 320, endPoint x: 603, endPoint y: 326, distance: 201.8
click at [603, 326] on div "BURAK KOCAALIOGLU 5 minutes ago [URL][DOMAIN_NAME]" at bounding box center [592, 315] width 465 height 65
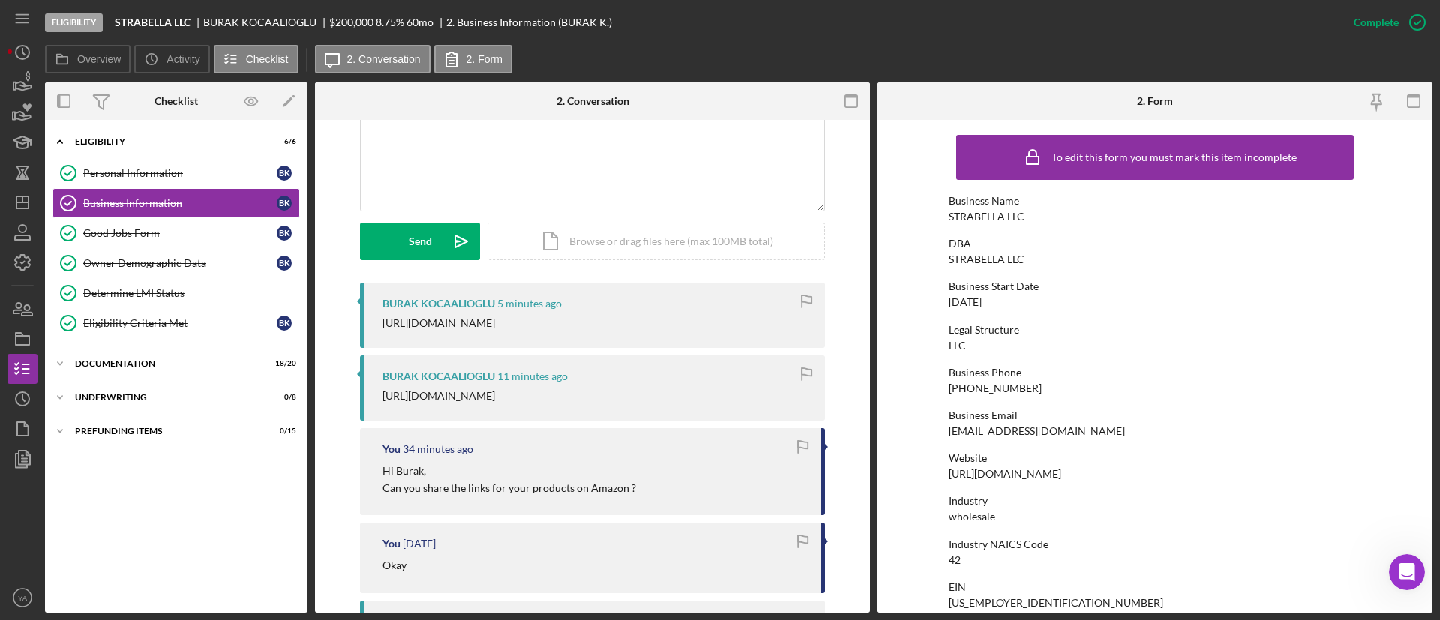
copy div "[URL][DOMAIN_NAME]"
click at [955, 350] on div "LLC" at bounding box center [956, 346] width 17 height 12
click at [501, 187] on div "v Color teal Color pink Remove color Add row above Add row below Add column bef…" at bounding box center [592, 144] width 463 height 131
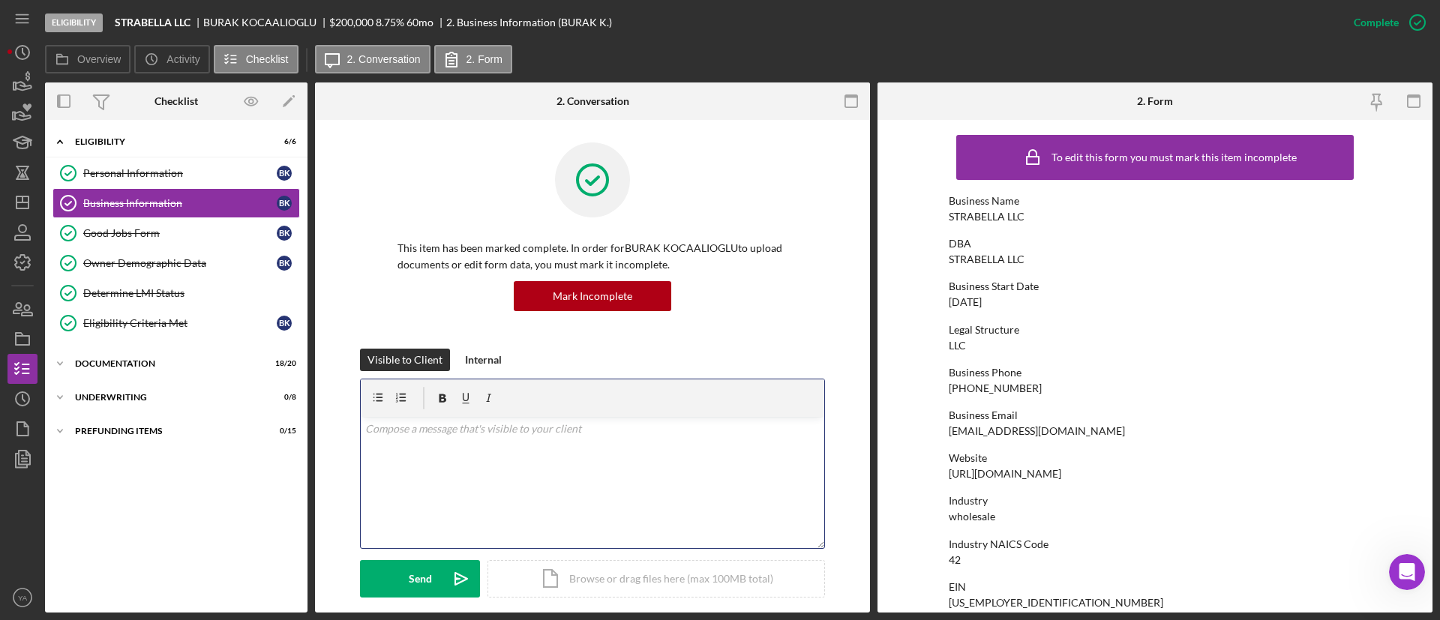
click at [496, 461] on div "v Color teal Color pink Remove color Add row above Add row below Add column bef…" at bounding box center [592, 482] width 463 height 131
click at [388, 433] on p "Thnak you" at bounding box center [592, 429] width 455 height 16
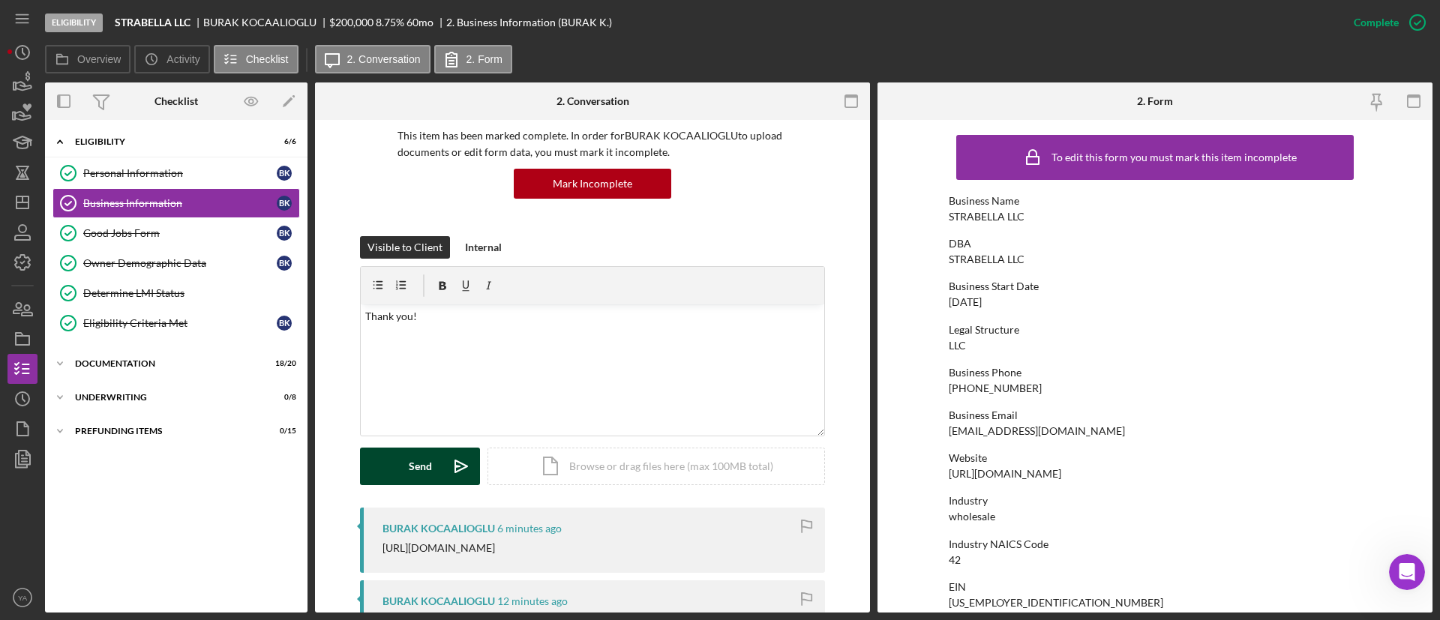
click at [458, 474] on icon "Icon/icon-invite-send" at bounding box center [460, 466] width 37 height 37
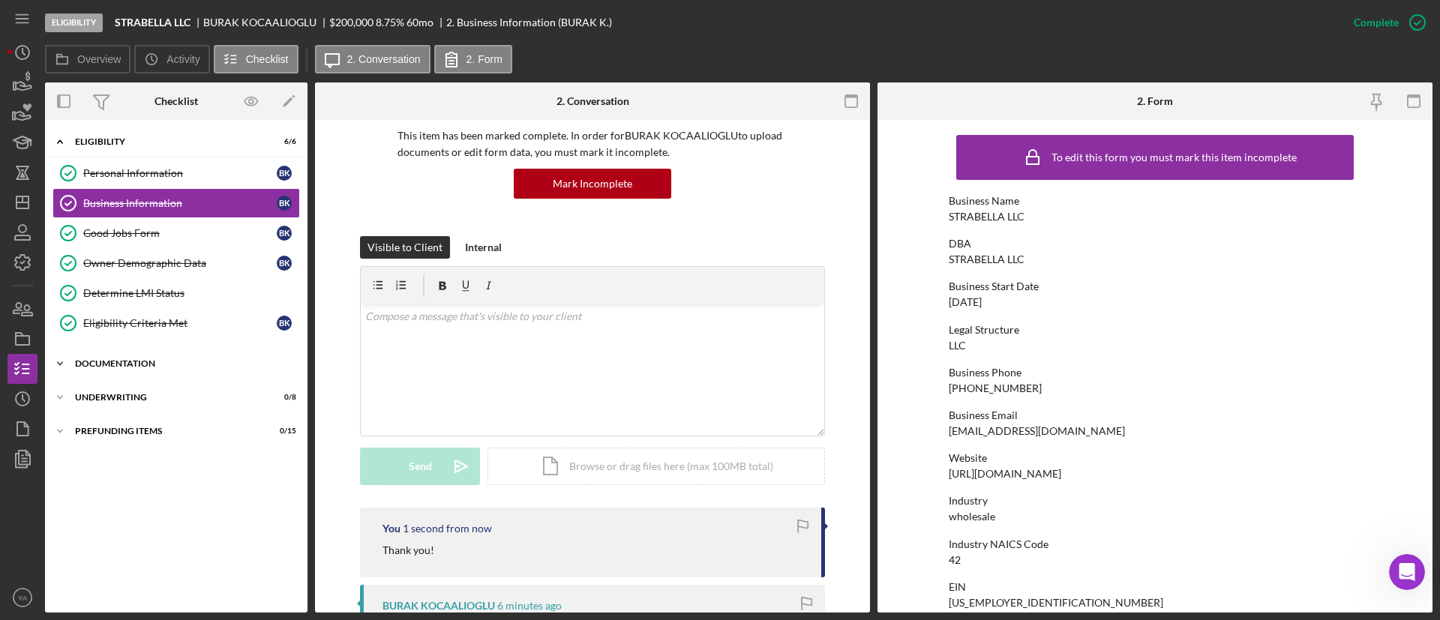
click at [133, 360] on div "Documentation" at bounding box center [182, 363] width 214 height 9
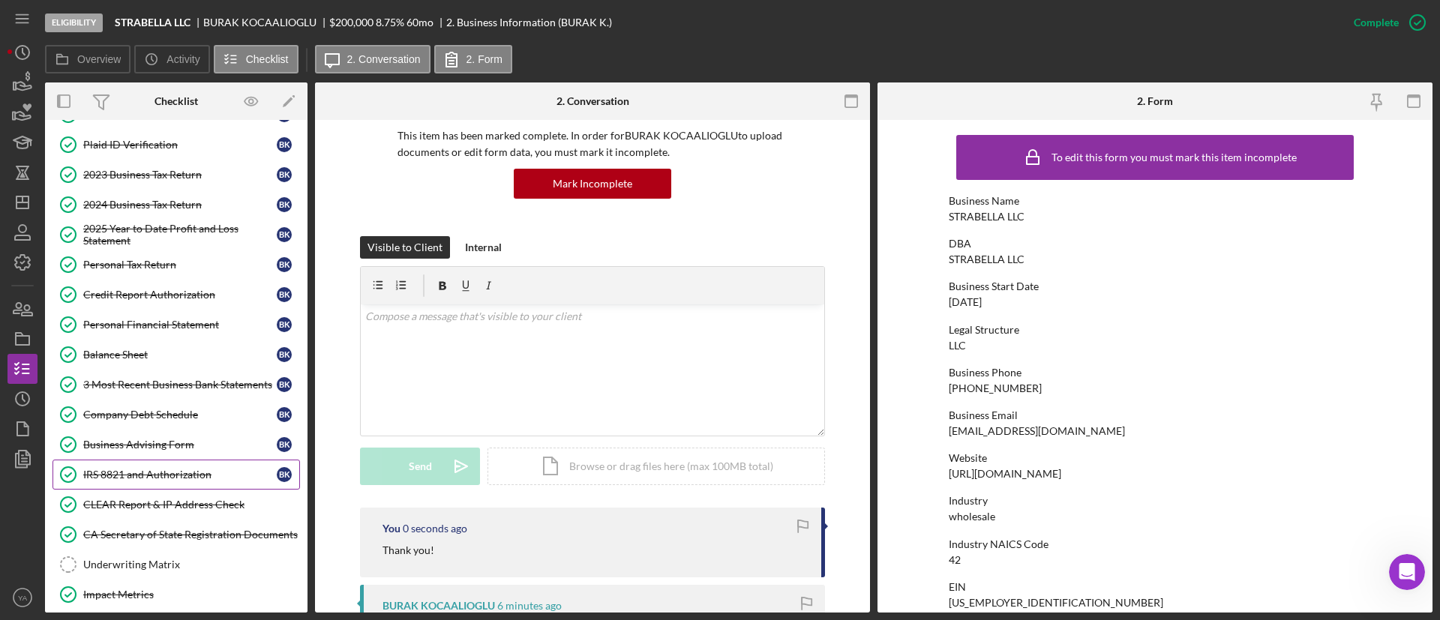
scroll to position [337, 0]
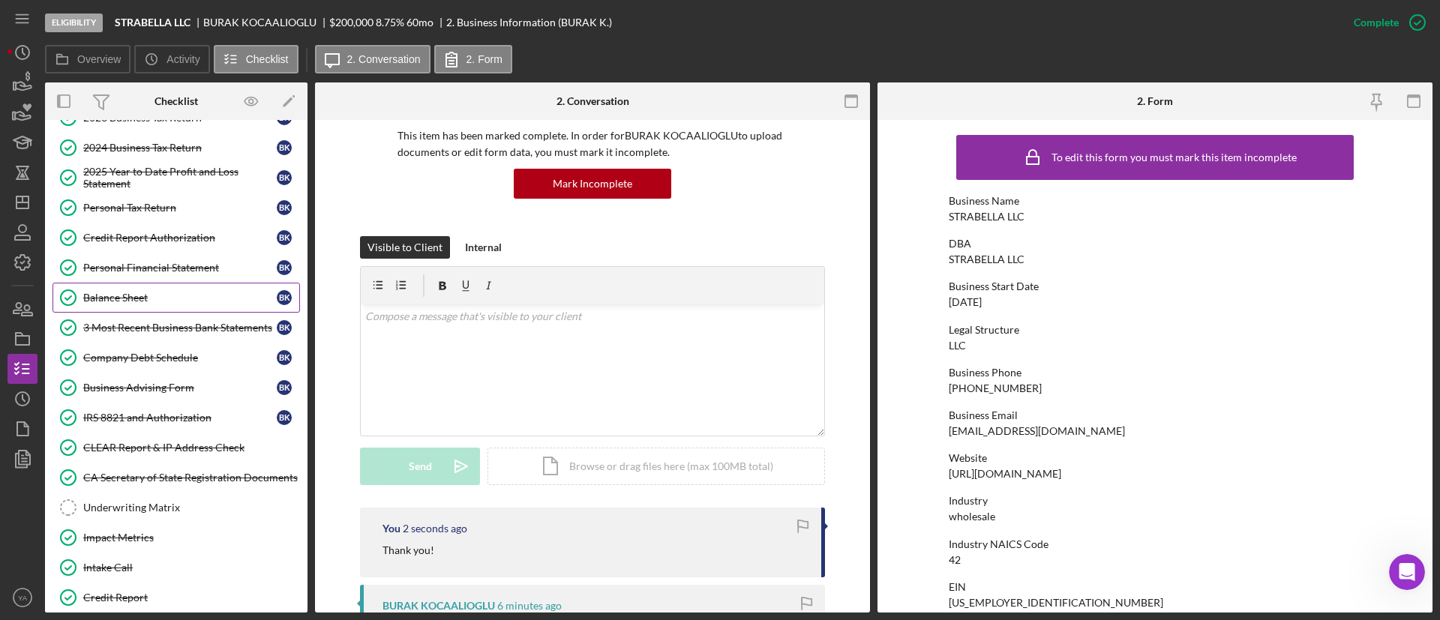
click at [181, 301] on div "Balance Sheet" at bounding box center [179, 298] width 193 height 12
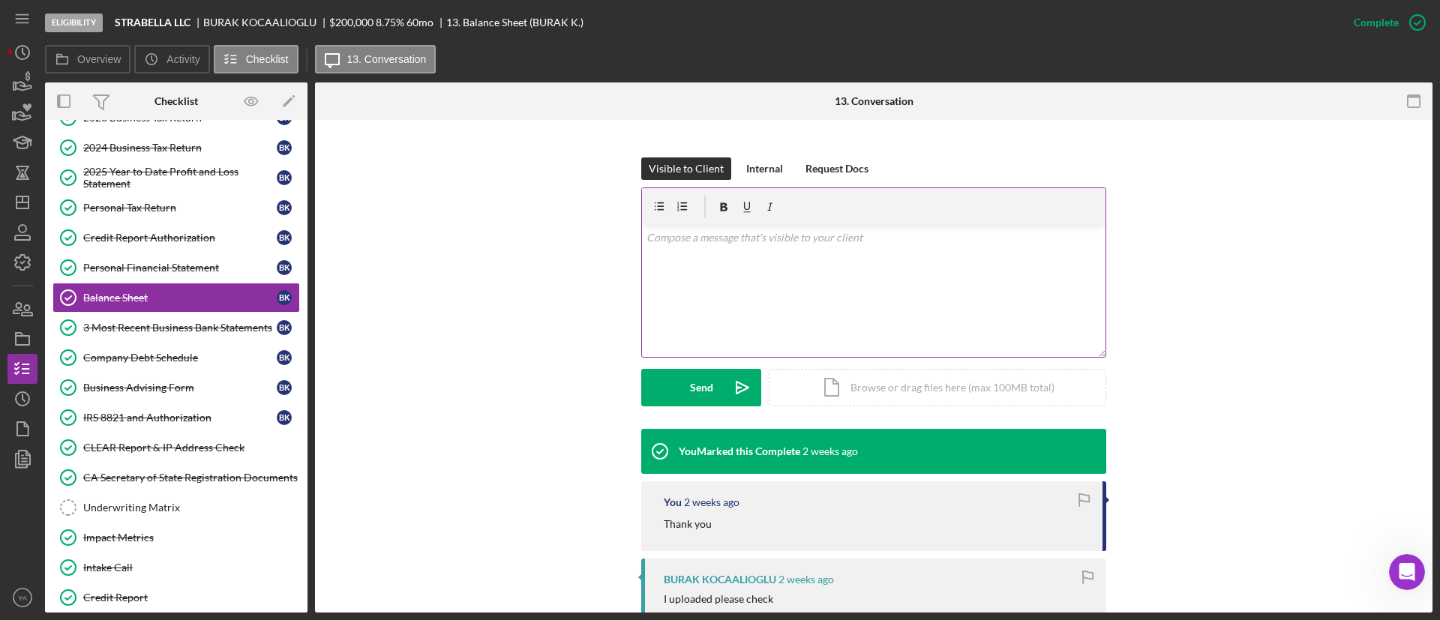
scroll to position [225, 0]
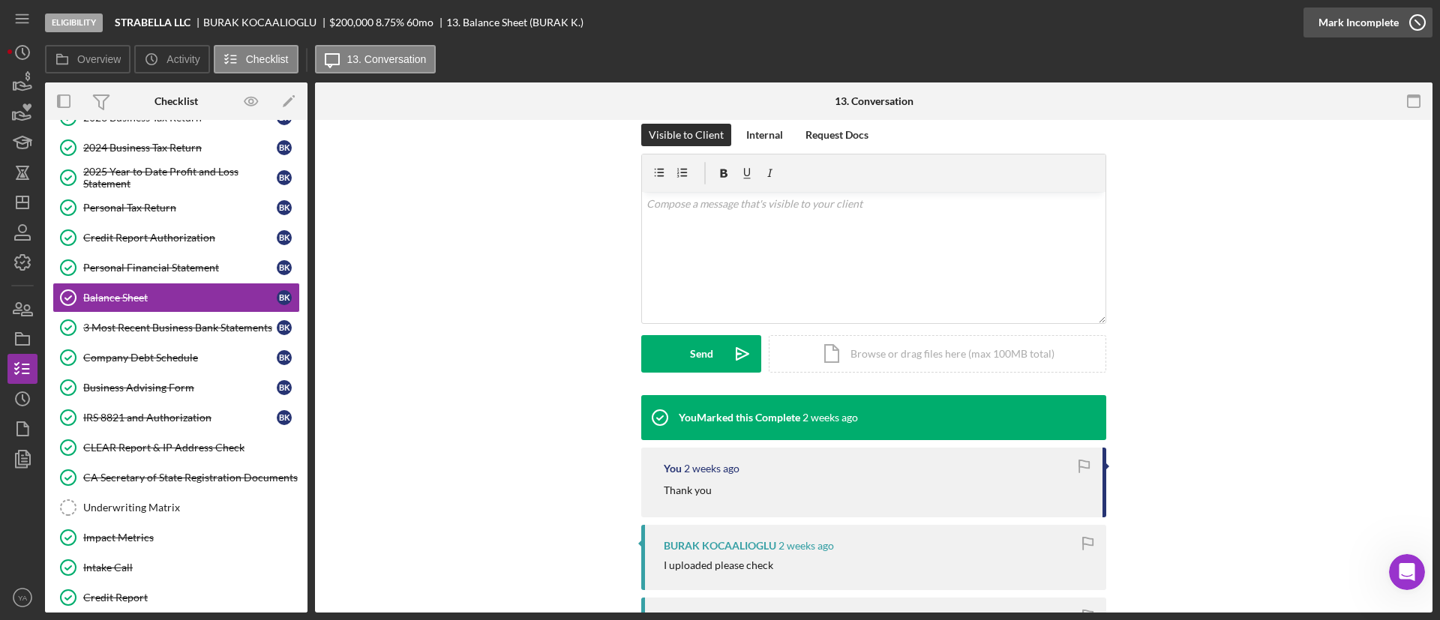
click at [1396, 13] on div "Mark Incomplete" at bounding box center [1358, 22] width 80 height 30
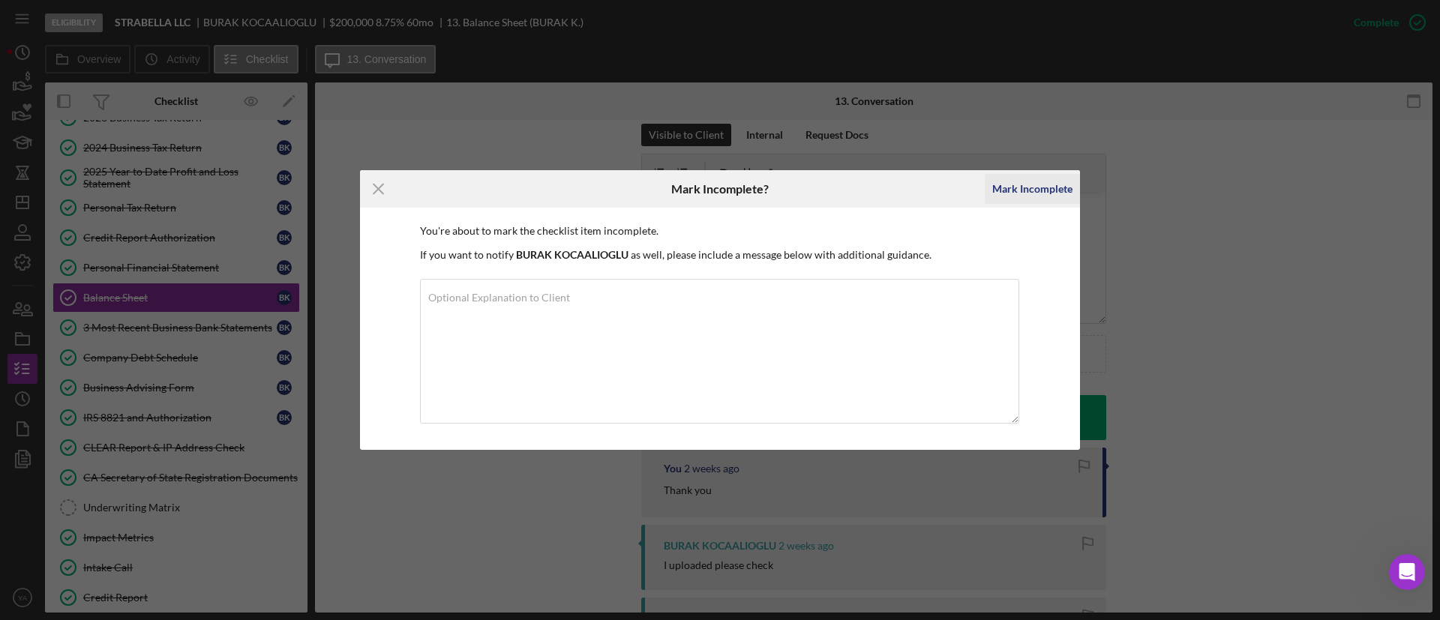
click at [1044, 182] on div "Mark Incomplete" at bounding box center [1032, 189] width 80 height 30
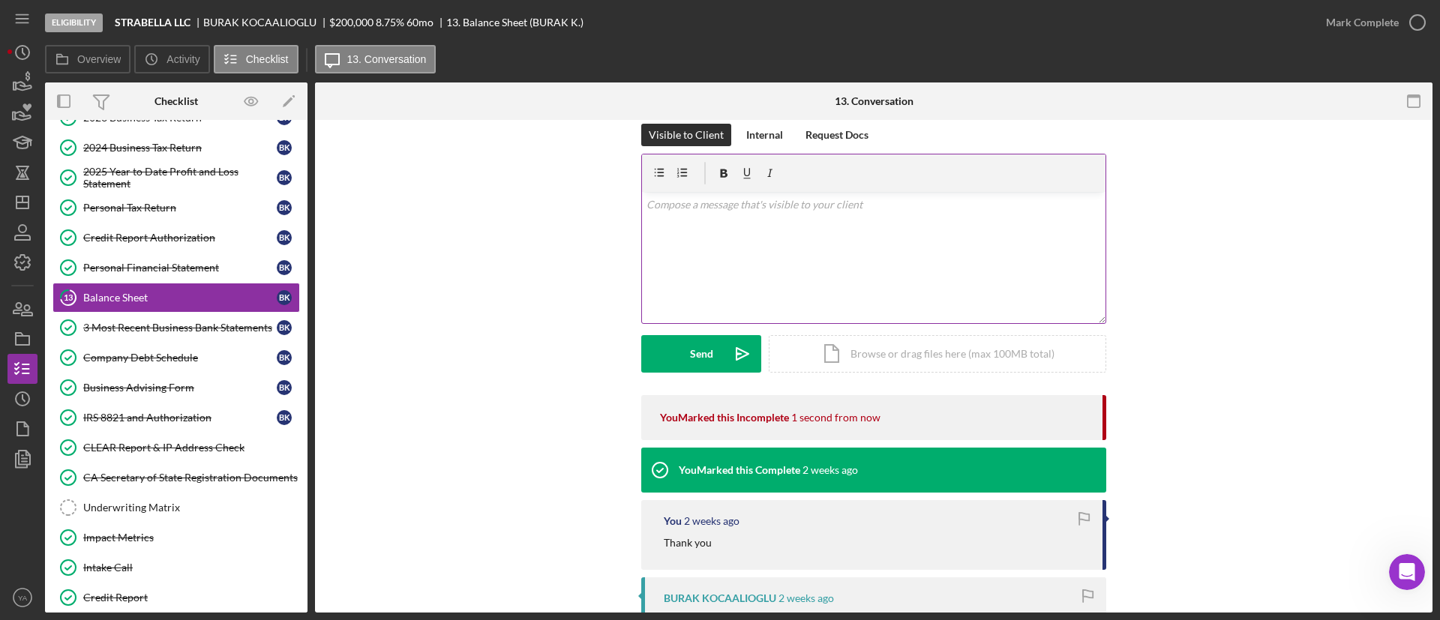
click at [833, 283] on div "v Color teal Color pink Remove color Add row above Add row below Add column bef…" at bounding box center [873, 257] width 463 height 131
click at [962, 217] on p "Hi Burak, Please update the balance sheet as discussed during the call" at bounding box center [873, 213] width 455 height 34
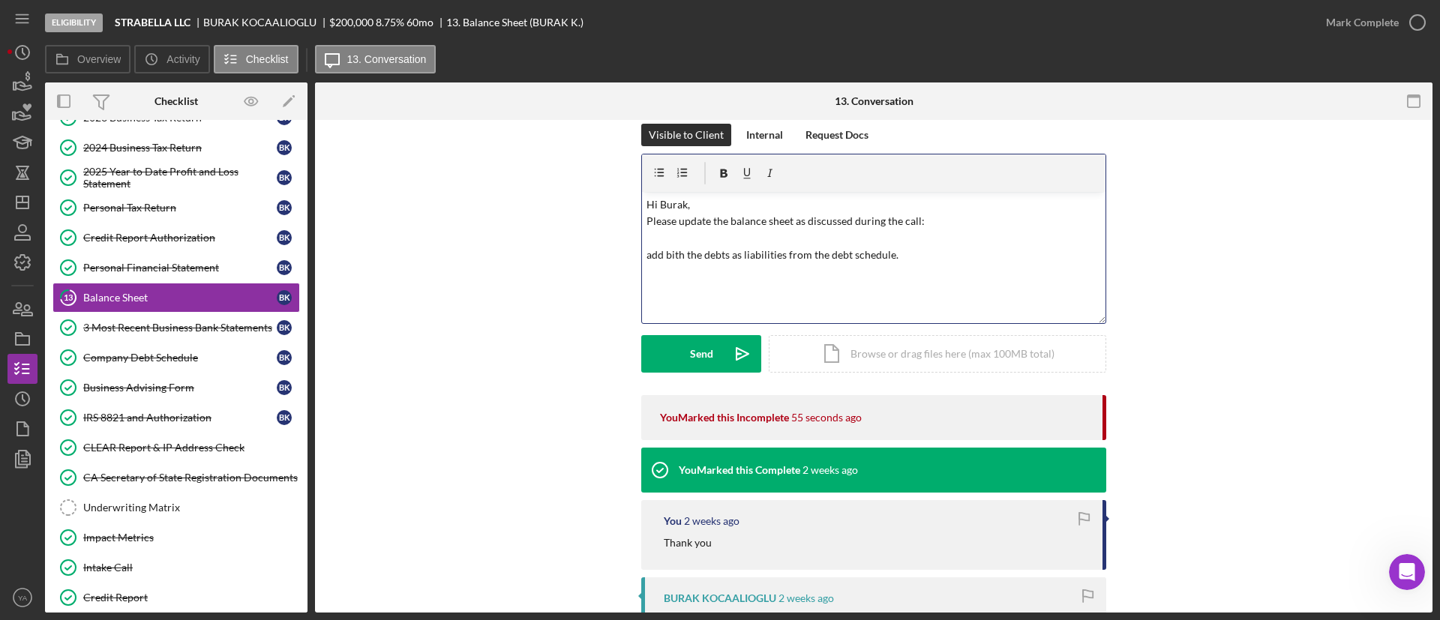
click at [720, 196] on p "Hi Burak, Please update the balance sheet as discussed during the call: add bit…" at bounding box center [873, 229] width 455 height 67
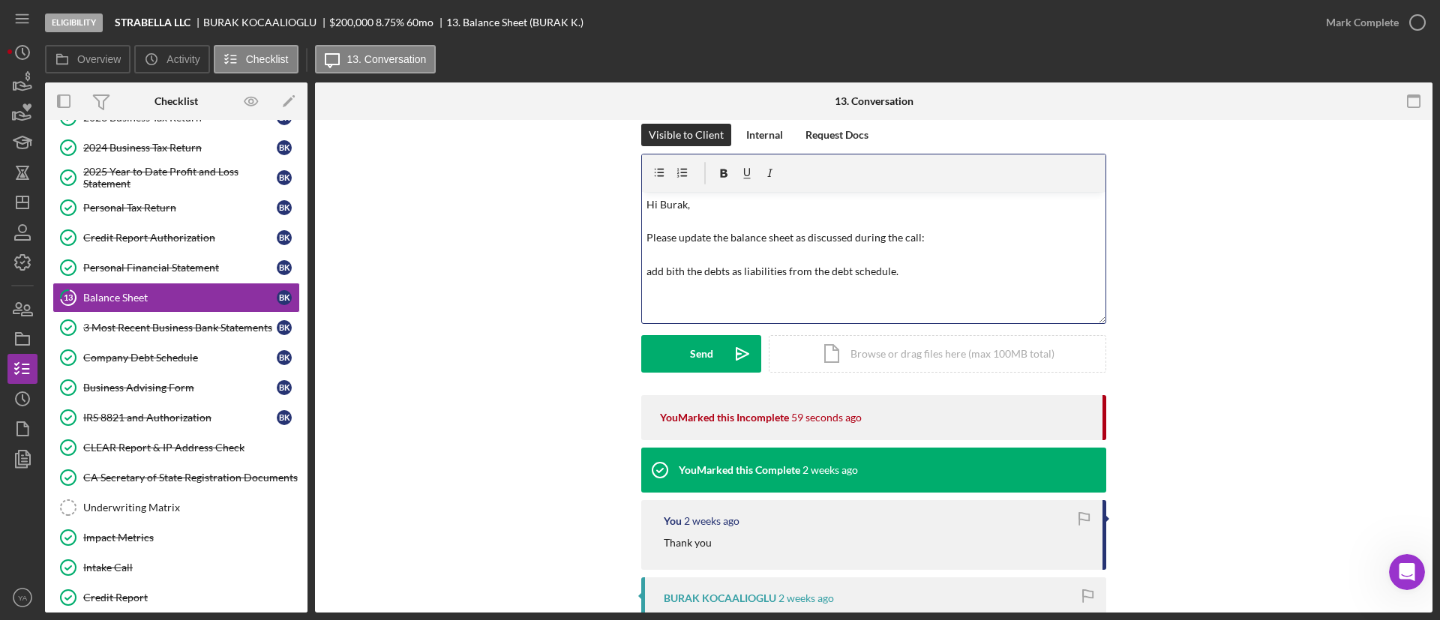
click at [872, 243] on p "Hi Burak, Please update the balance sheet as discussed during the call: add bit…" at bounding box center [873, 238] width 455 height 84
click at [940, 234] on p "Hi Burak, Please update the balance sheet as discussed during the call: add bit…" at bounding box center [873, 238] width 455 height 84
click at [649, 267] on p "Hi Burak, Please update the balance sheet as discussed during the call: add bit…" at bounding box center [873, 238] width 455 height 84
click at [894, 271] on p "Hi Burak, Please update the balance sheet as discussed during the call: Add bot…" at bounding box center [873, 238] width 455 height 84
click at [732, 271] on p "Hi Burak, Please update the balance sheet as discussed during the call: Add bot…" at bounding box center [873, 238] width 455 height 84
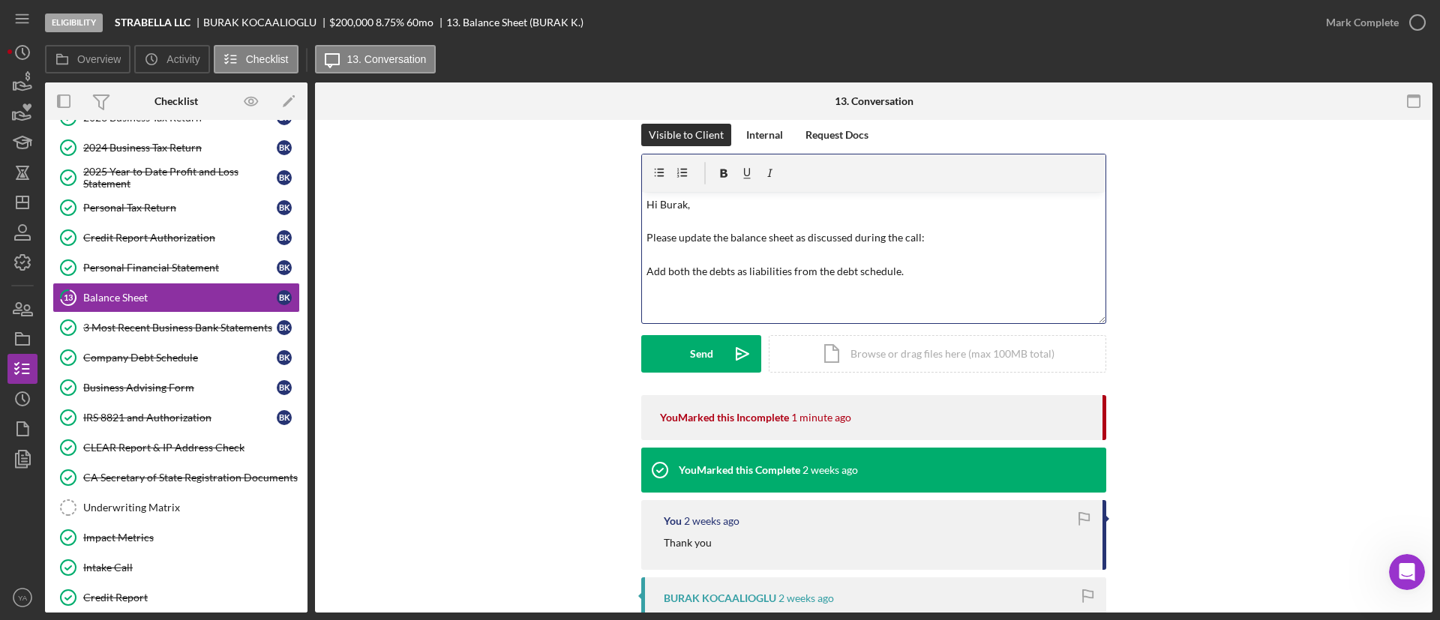
click at [921, 266] on p "Hi Burak, Please update the balance sheet as discussed during the call: Add bot…" at bounding box center [873, 238] width 455 height 84
click at [649, 268] on p "Hi Burak, Please update the balance sheet as discussed during the call: Add bot…" at bounding box center [873, 238] width 455 height 84
click at [646, 271] on p "Hi Burak, Please update the balance sheet as discussed during the call: Add bot…" at bounding box center [873, 238] width 455 height 84
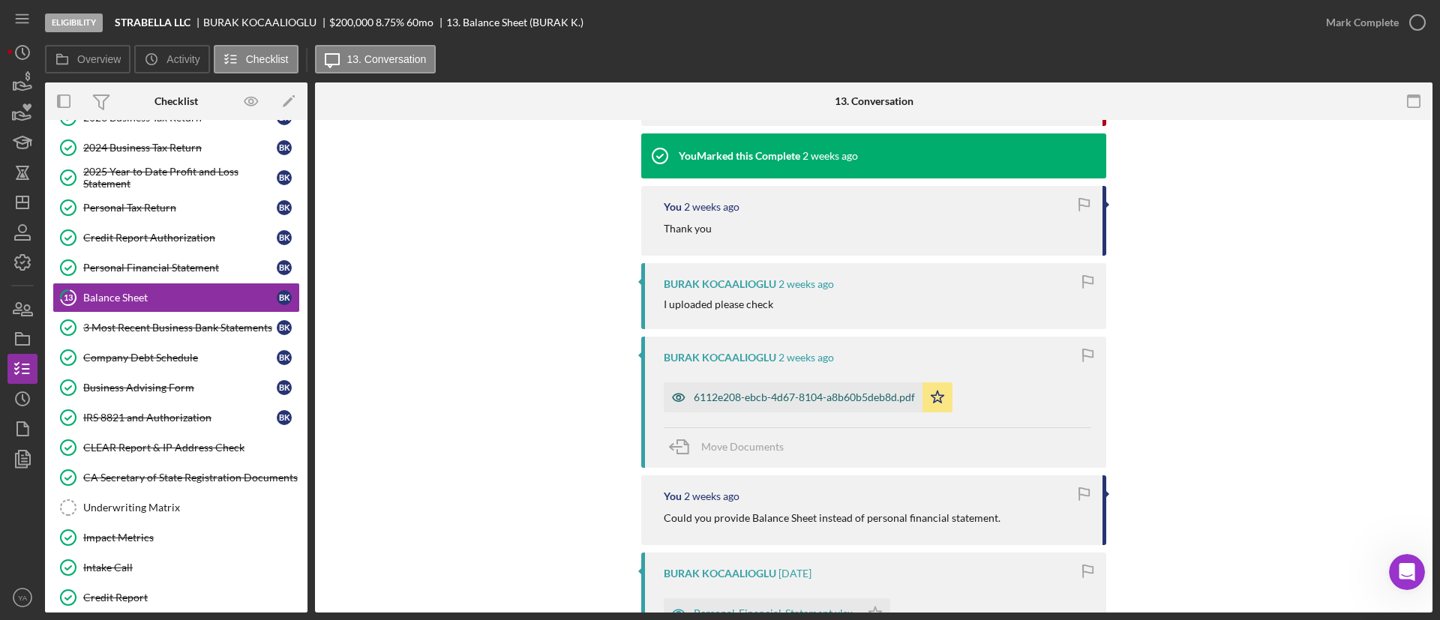
scroll to position [365, 0]
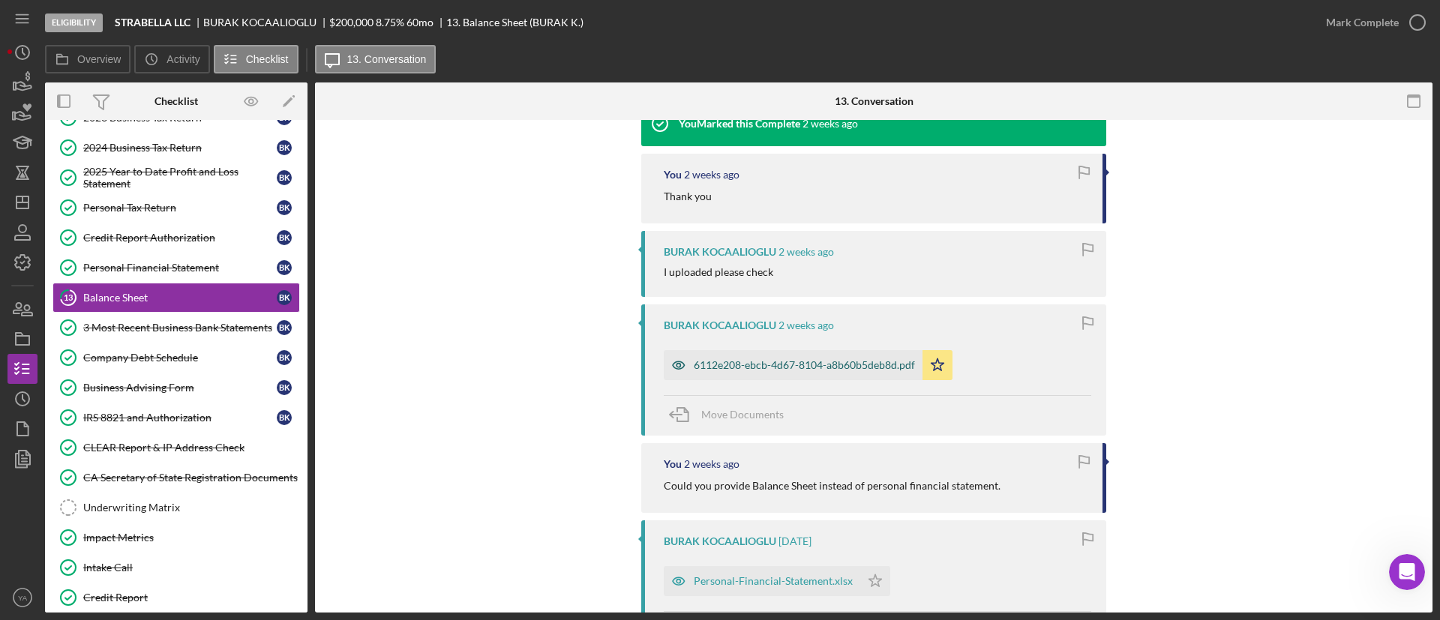
click at [812, 370] on div "6112e208-ebcb-4d67-8104-a8b60b5deb8d.pdf" at bounding box center [804, 365] width 221 height 12
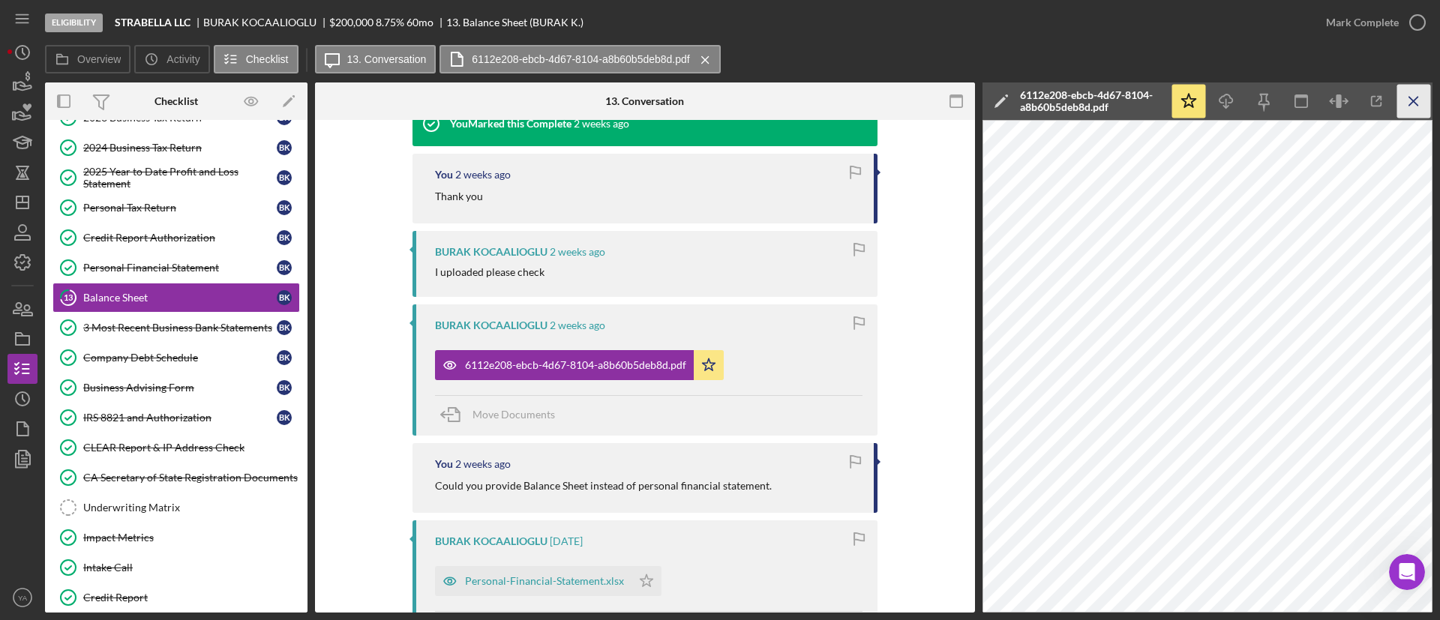
click at [1407, 102] on icon "Icon/Menu Close" at bounding box center [1414, 102] width 34 height 34
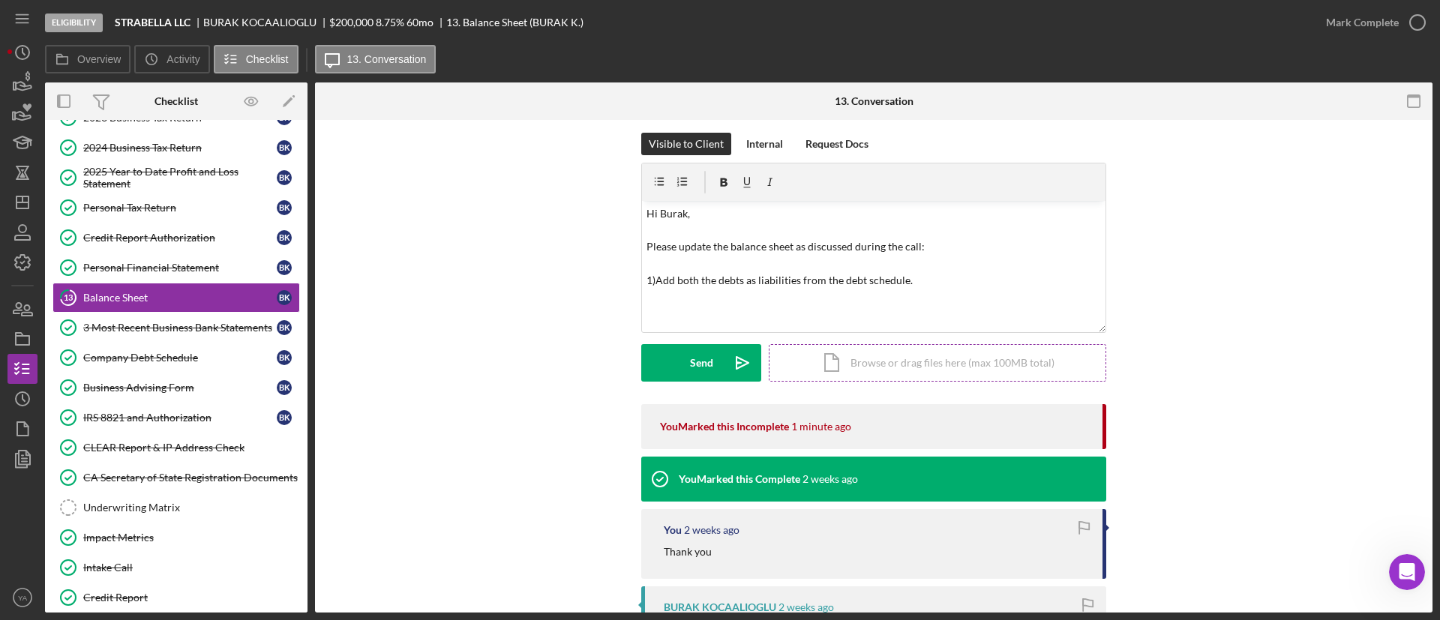
scroll to position [0, 0]
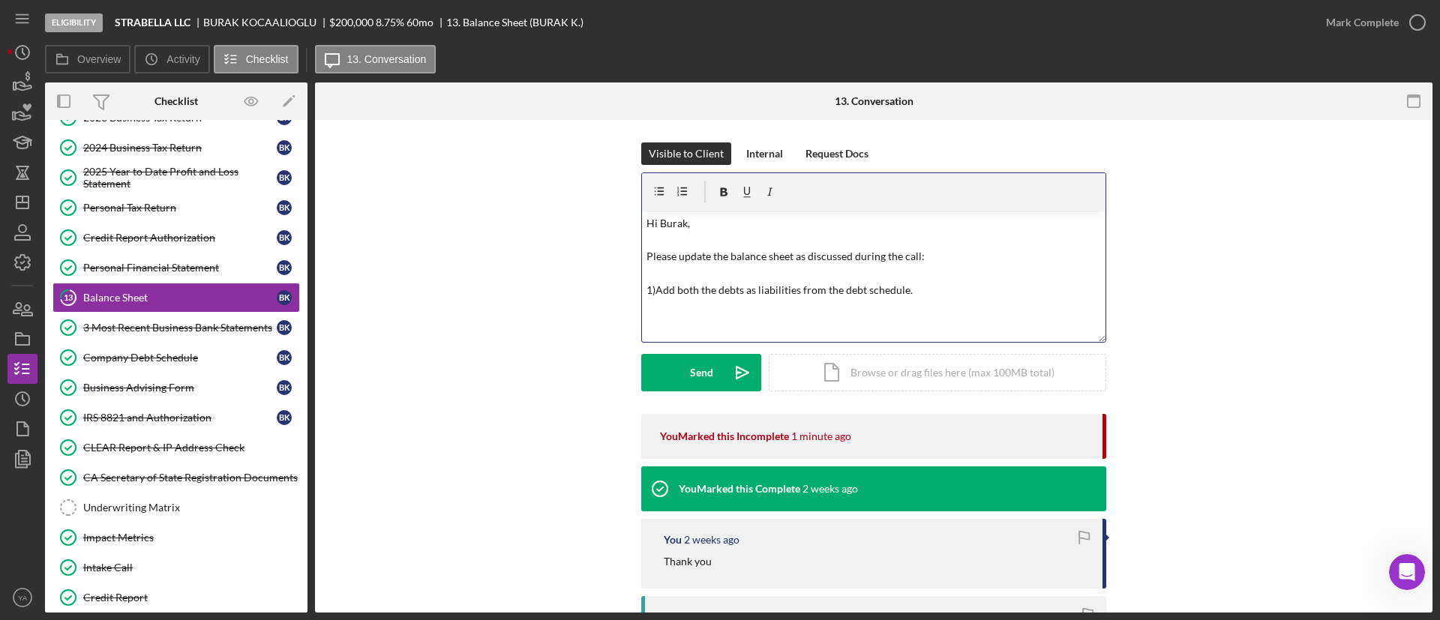
click at [921, 287] on p "Hi Burak, Please update the balance sheet as discussed during the call: 1)Add b…" at bounding box center [873, 257] width 455 height 84
click at [654, 292] on p "Hi Burak, Please update the balance sheet as discussed during the call: 1)Add b…" at bounding box center [873, 257] width 455 height 84
click at [659, 289] on p "Hi Burak, Please update the balance sheet as discussed during the call: Add bot…" at bounding box center [873, 257] width 455 height 84
click at [816, 292] on p "Hi Burak, Please update the balance sheet as discussed during the call: Adding …" at bounding box center [873, 257] width 455 height 84
click at [913, 286] on p "Hi Burak, Please update the balance sheet as discussed during the call: Adding …" at bounding box center [873, 257] width 455 height 84
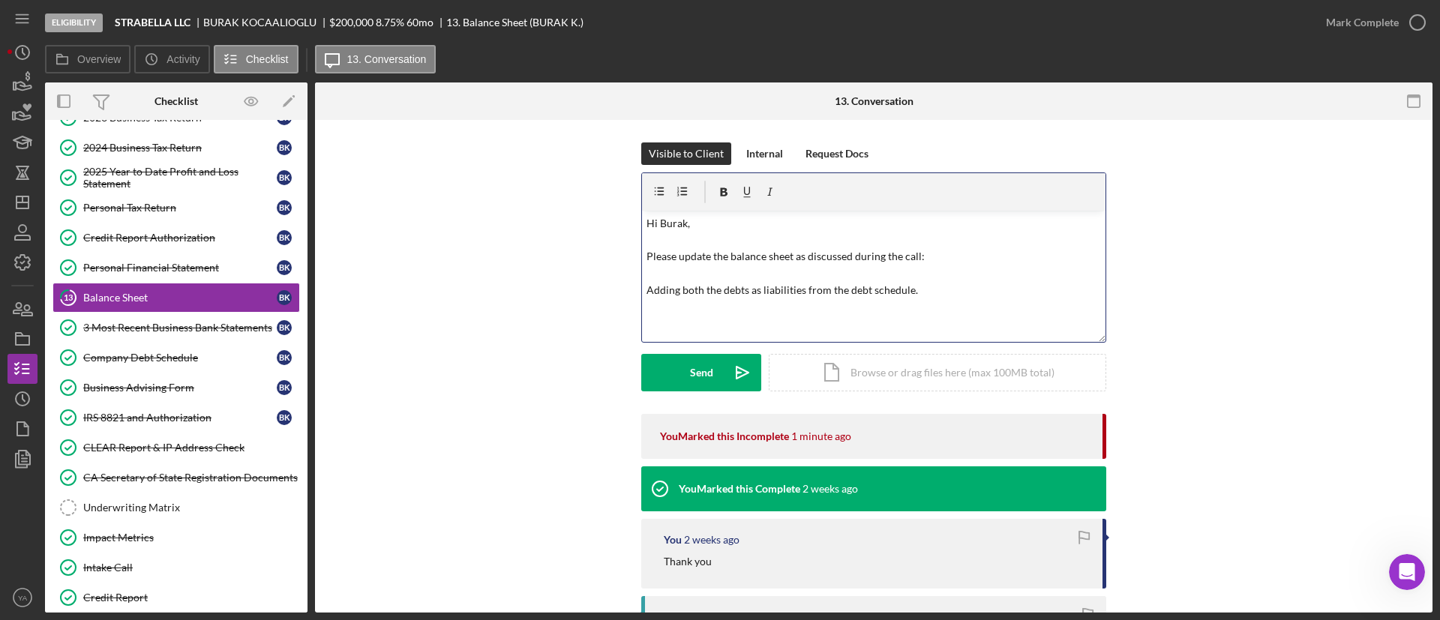
click at [945, 295] on p "Hi Burak, Please update the balance sheet as discussed during the call: Adding …" at bounding box center [873, 257] width 455 height 84
click at [709, 359] on div "Send" at bounding box center [701, 372] width 23 height 37
